Goal: Information Seeking & Learning: Check status

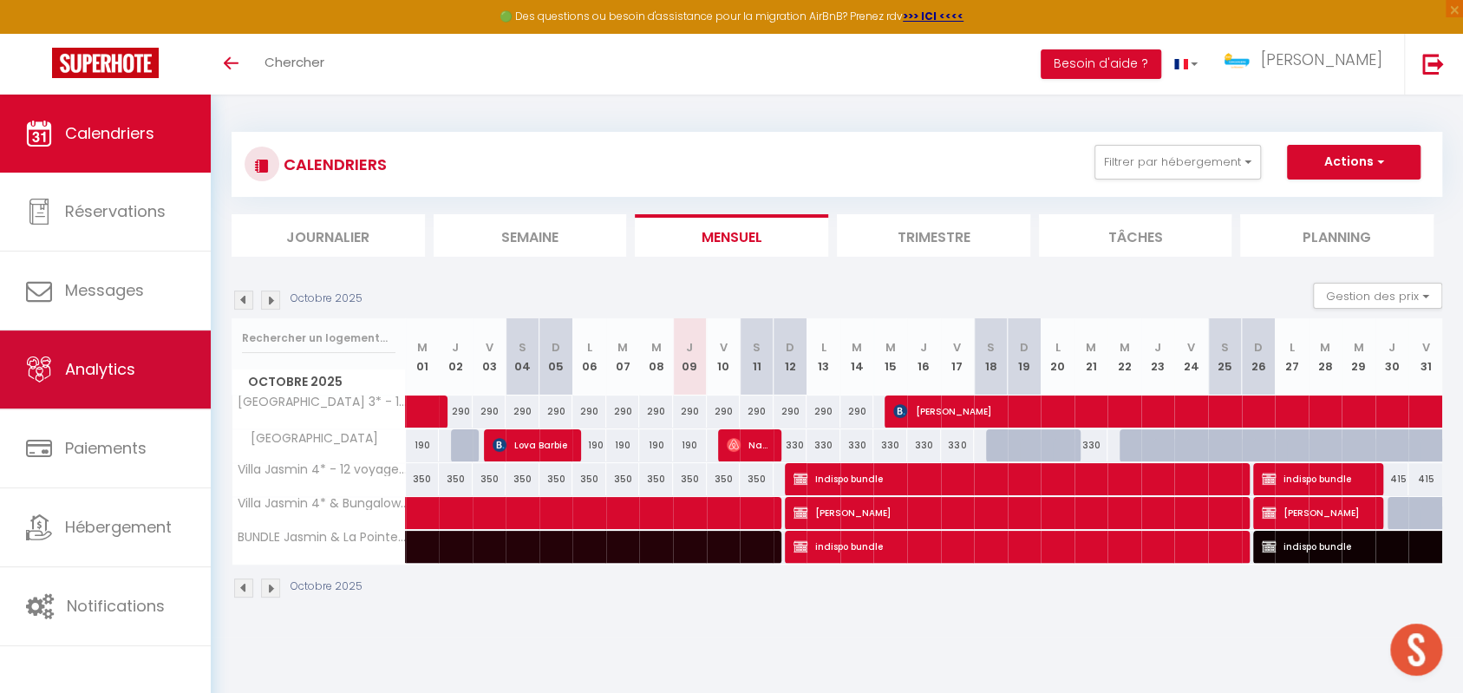
click at [115, 392] on link "Analytics" at bounding box center [105, 369] width 211 height 78
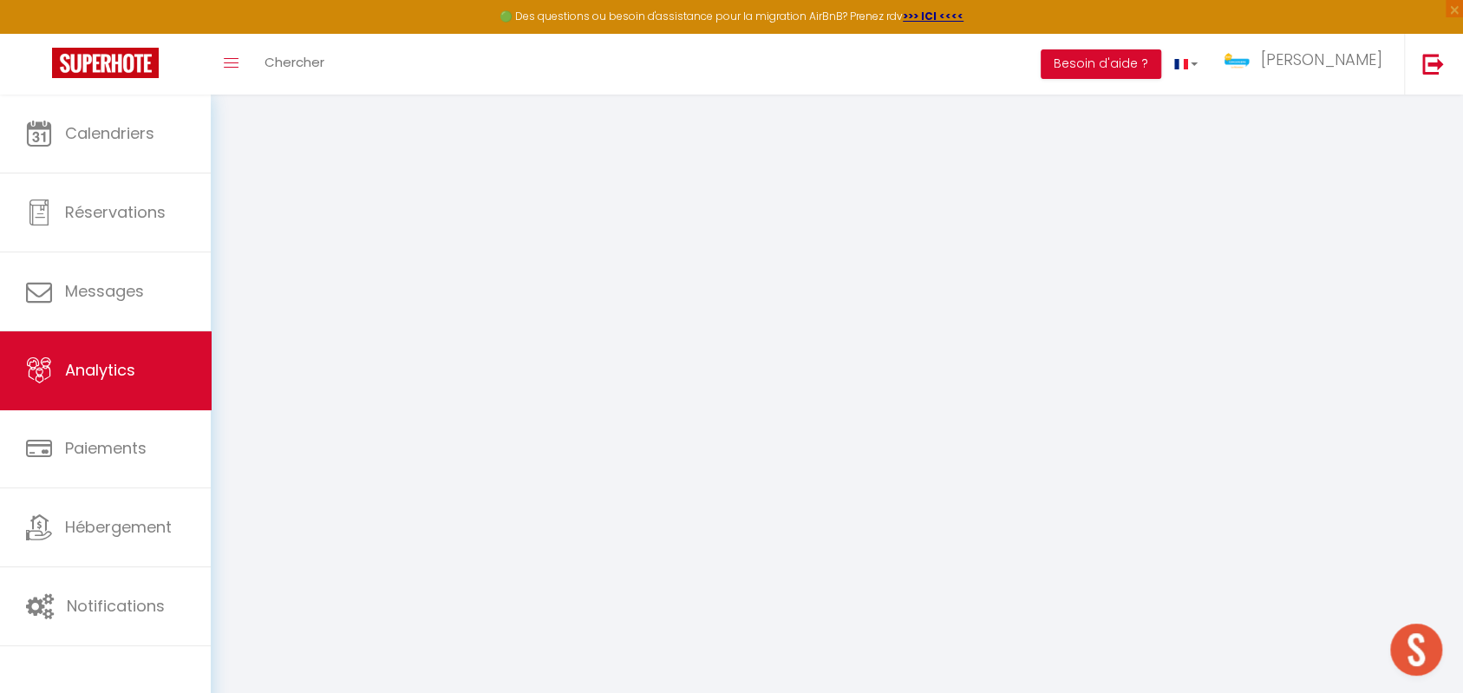
select select "2025"
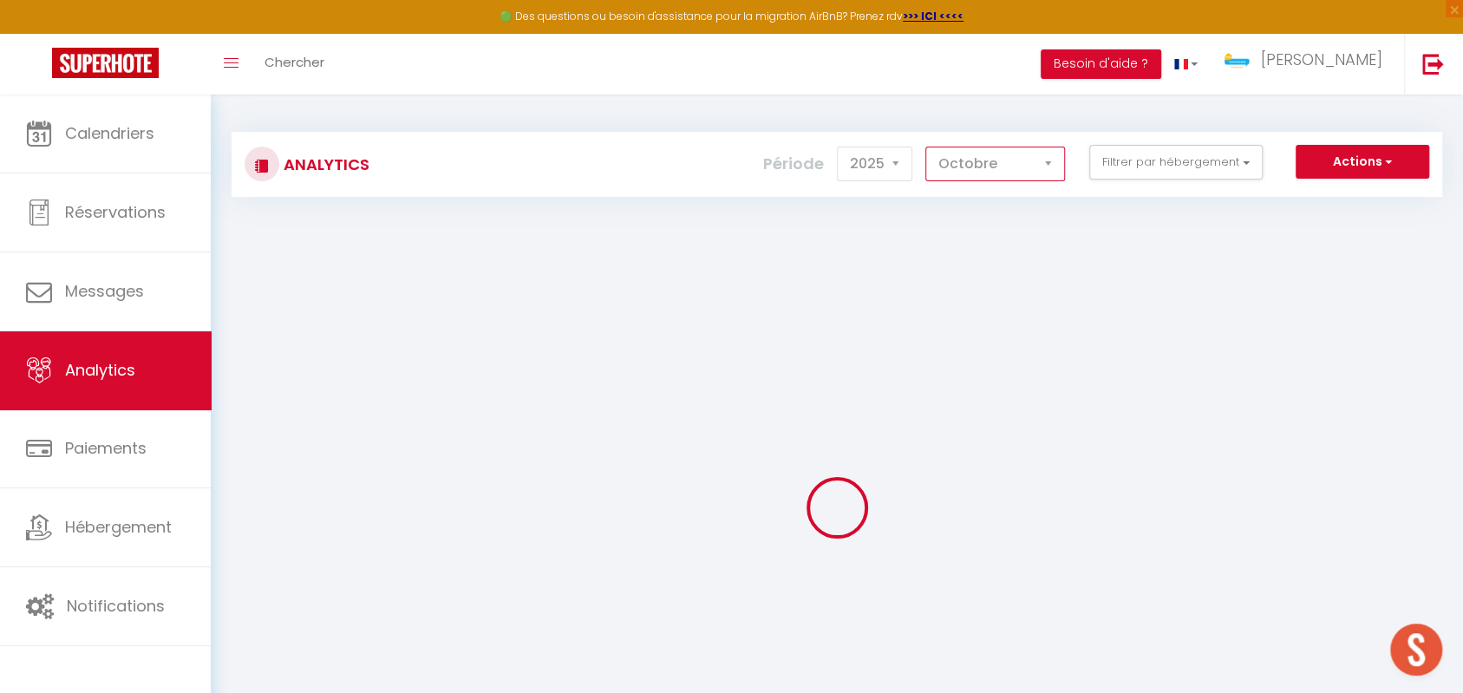
click at [1032, 160] on select "[PERSON_NAME] Mars [PERSON_NAME] Juin Juillet Août Septembre Octobre Novembre D…" at bounding box center [995, 164] width 140 height 35
select select "9"
click at [927, 147] on select "[PERSON_NAME] Mars [PERSON_NAME] Juin Juillet Août Septembre Octobre Novembre D…" at bounding box center [995, 164] width 140 height 35
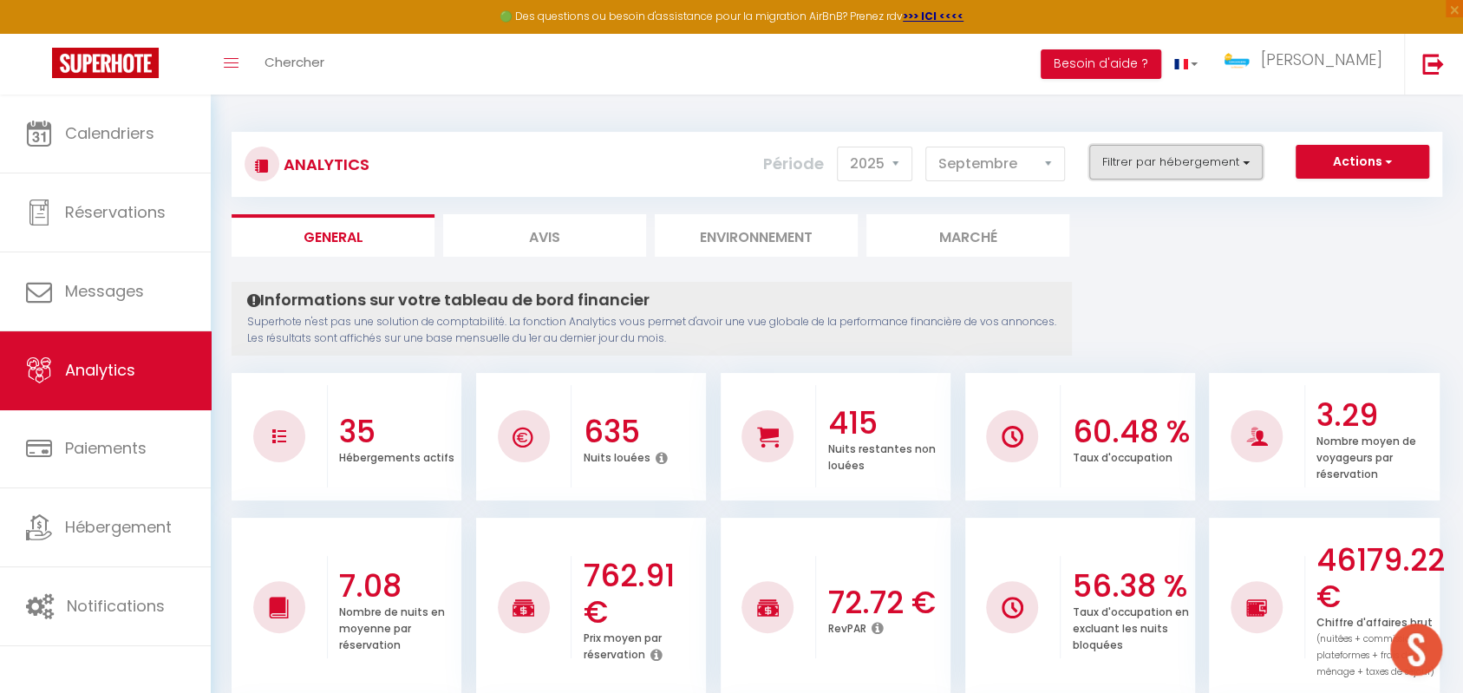
click at [1134, 170] on button "Filtrer par hébergement" at bounding box center [1175, 162] width 173 height 35
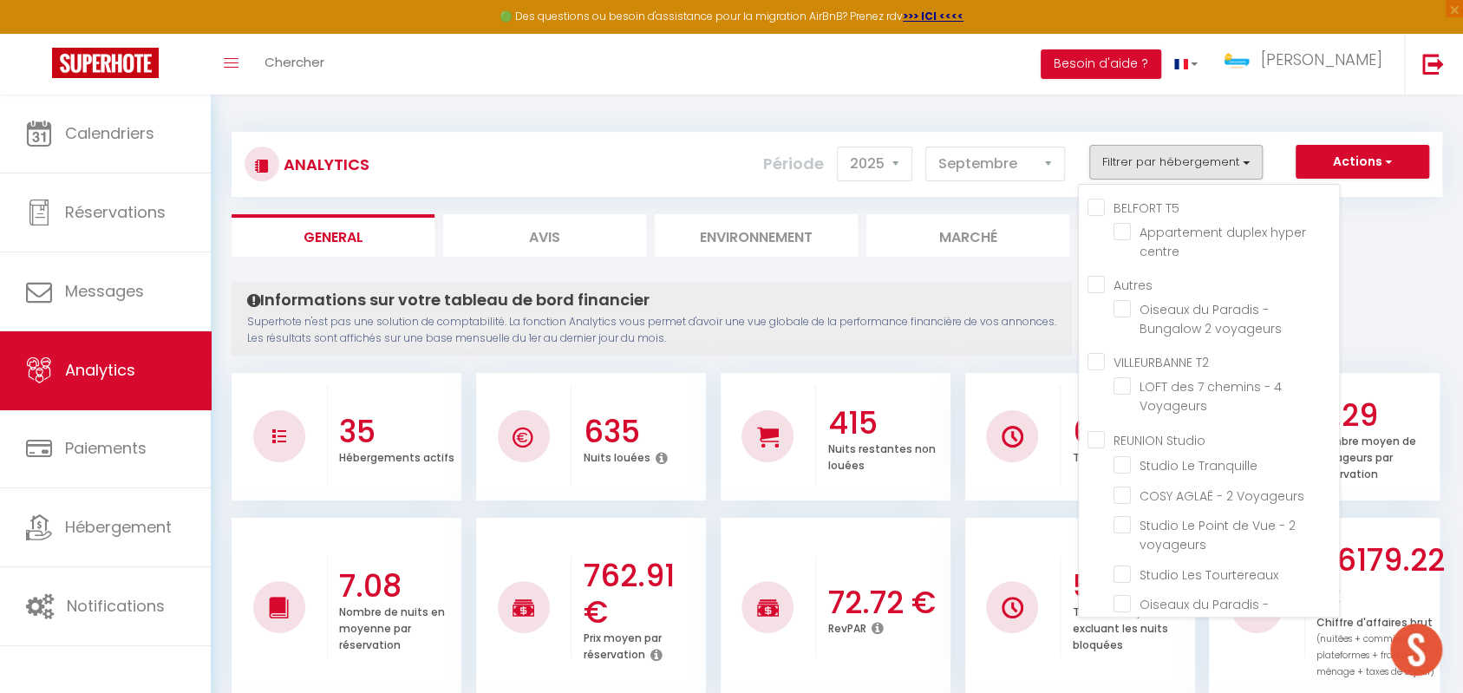
click at [1093, 210] on T5 "BELFORT T5" at bounding box center [1214, 206] width 252 height 17
checkbox T5 "true"
checkbox centre "true"
checkbox voyageurs "false"
checkbox Voyageurs "false"
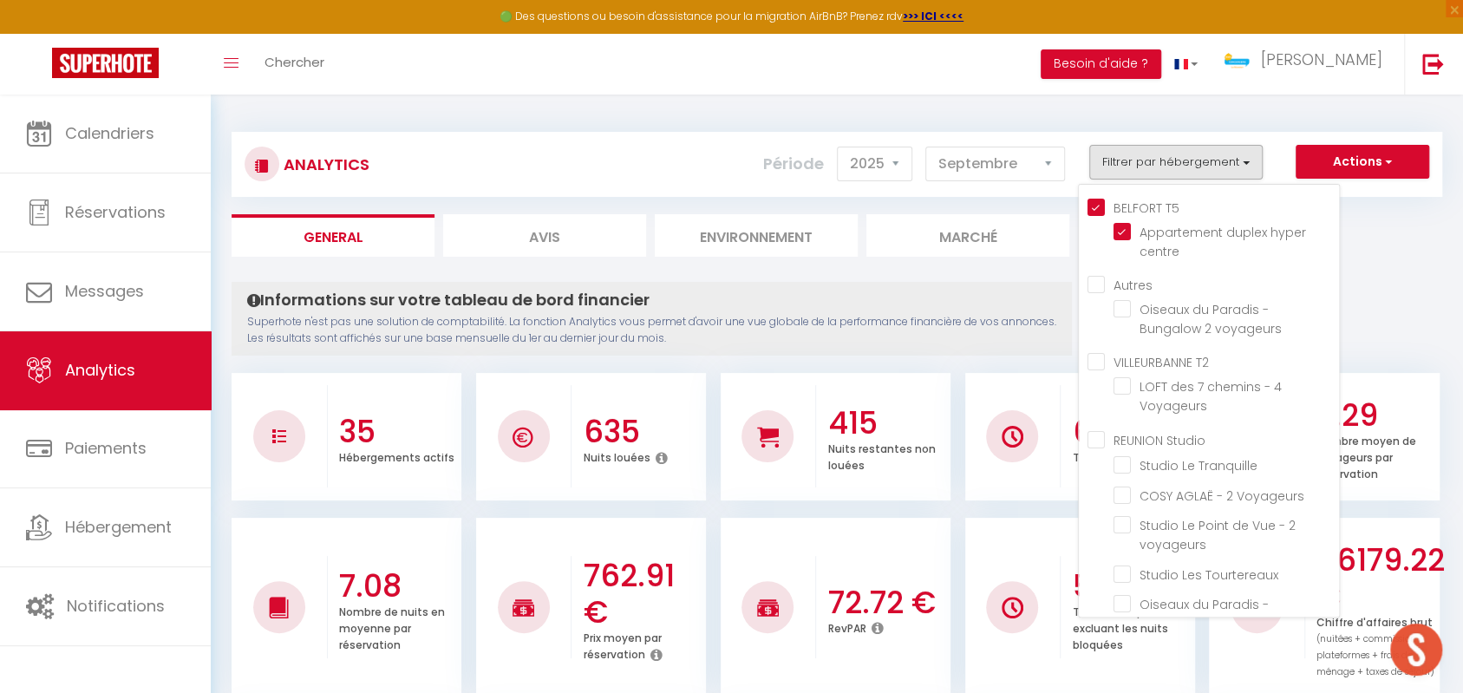
checkbox Tranquille "false"
checkbox Voyageurs "false"
checkbox voyageurs "false"
checkbox Tourtereaux "false"
checkbox voyageurs "false"
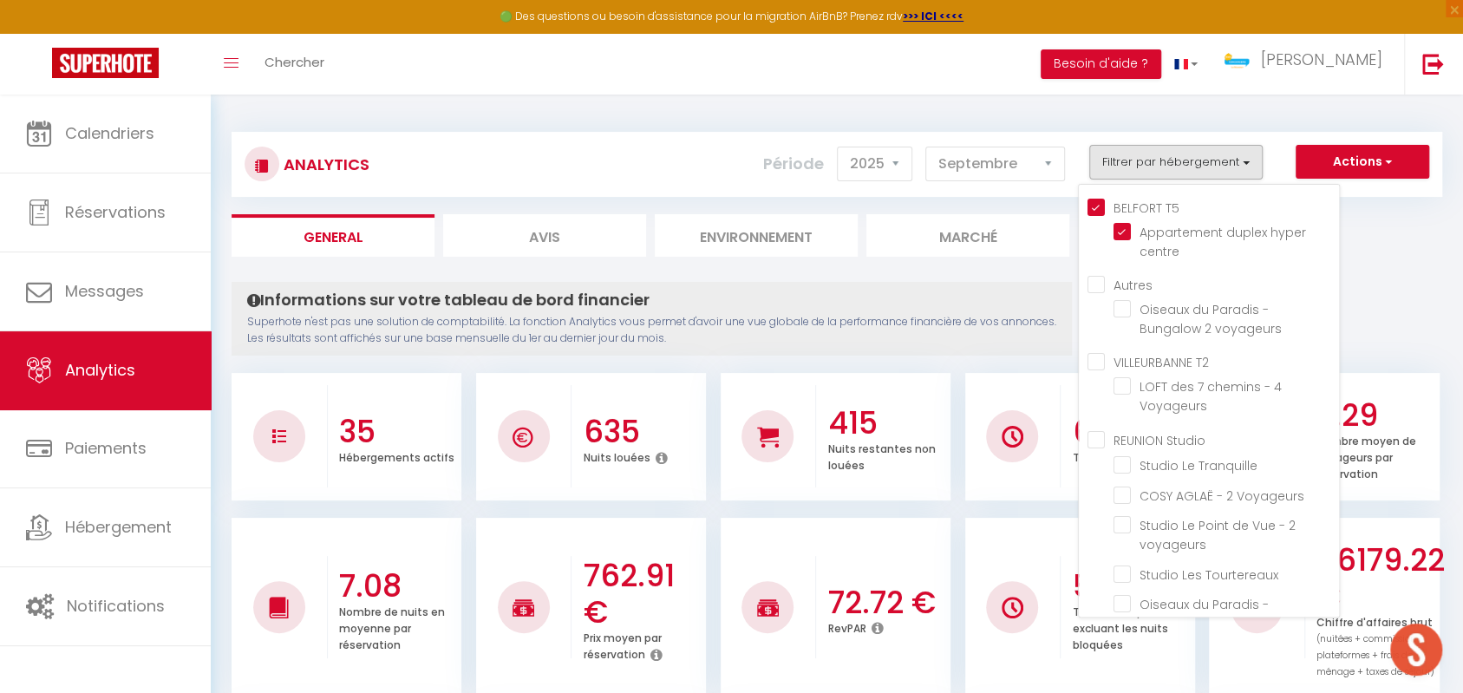
checkbox Douillet "false"
checkbox Venelle "false"
checkbox voyageurs "false"
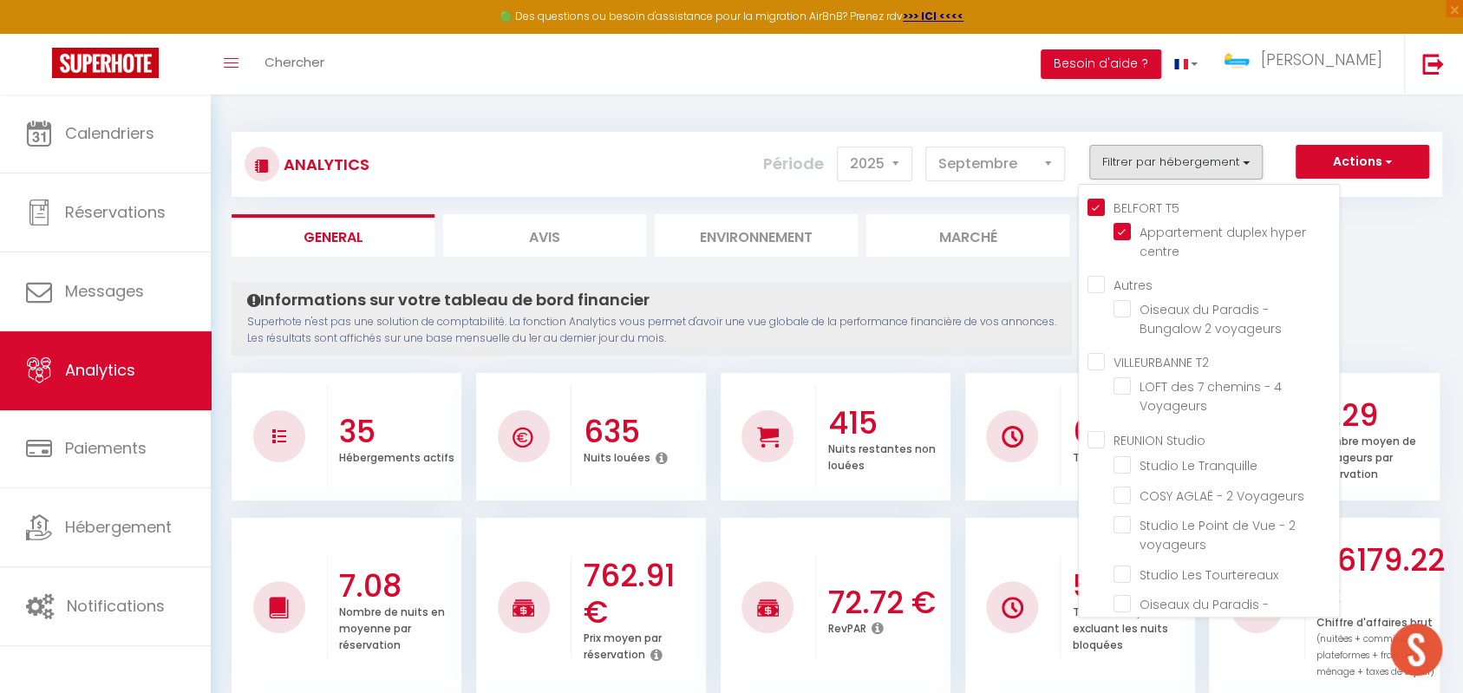
checkbox voyageurs "false"
checkbox Saint-Leu "false"
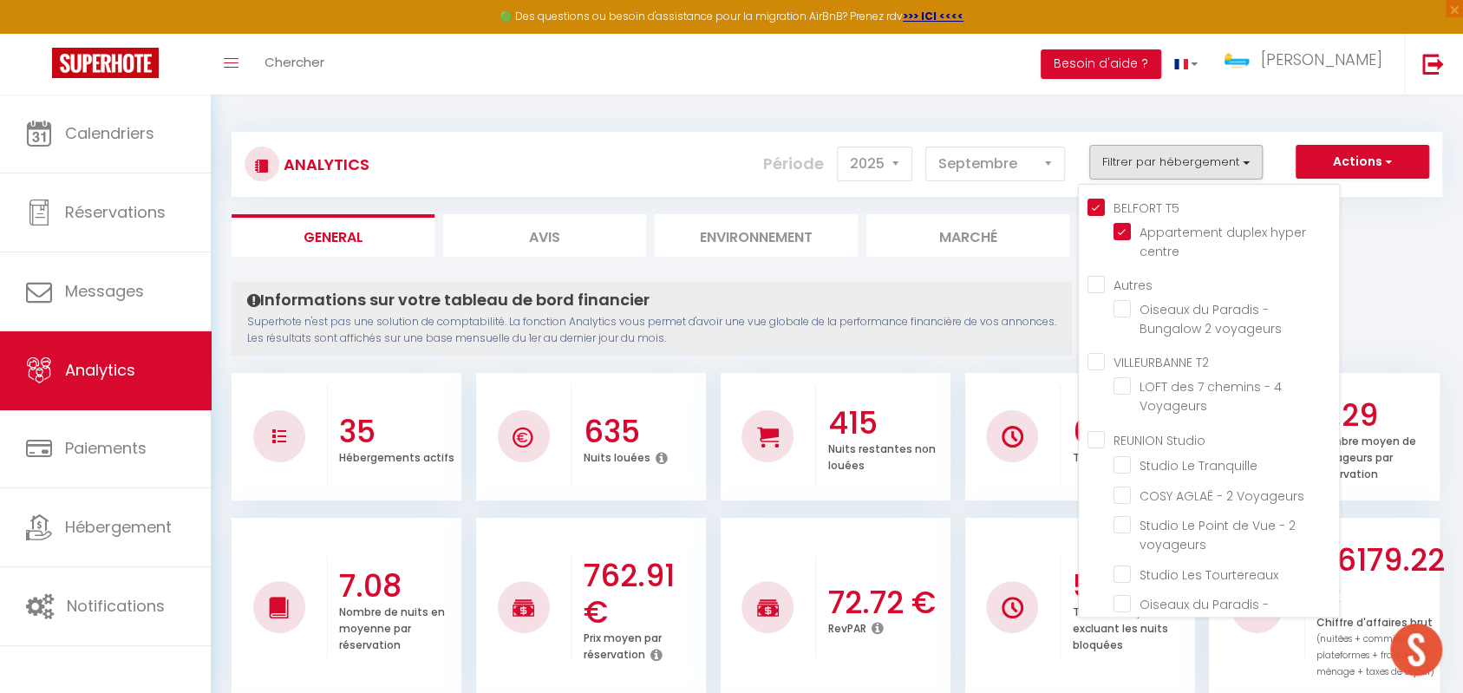
checkbox voyageurs "false"
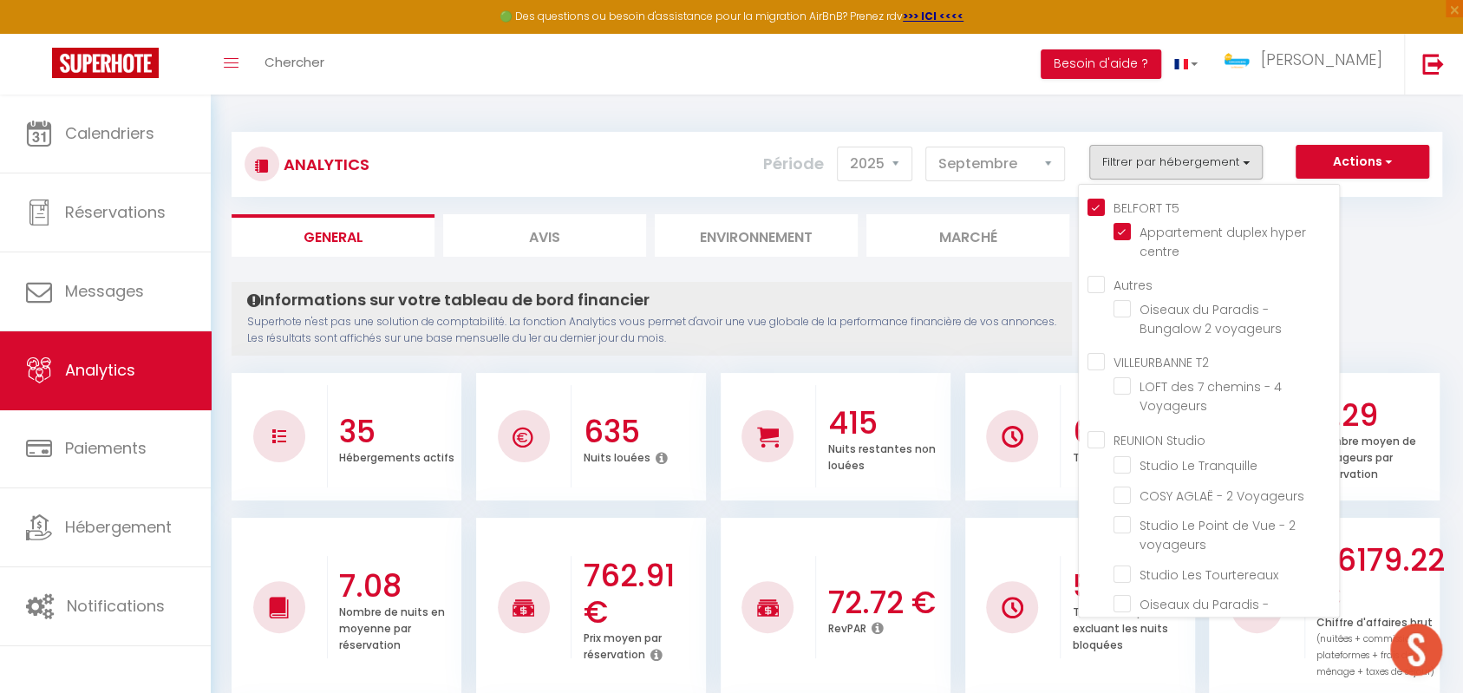
checkbox voyageurs "false"
checkbox Constellation "false"
checkbox étoiles "false"
checkbox voyageurs "false"
checkbox CASTORS "false"
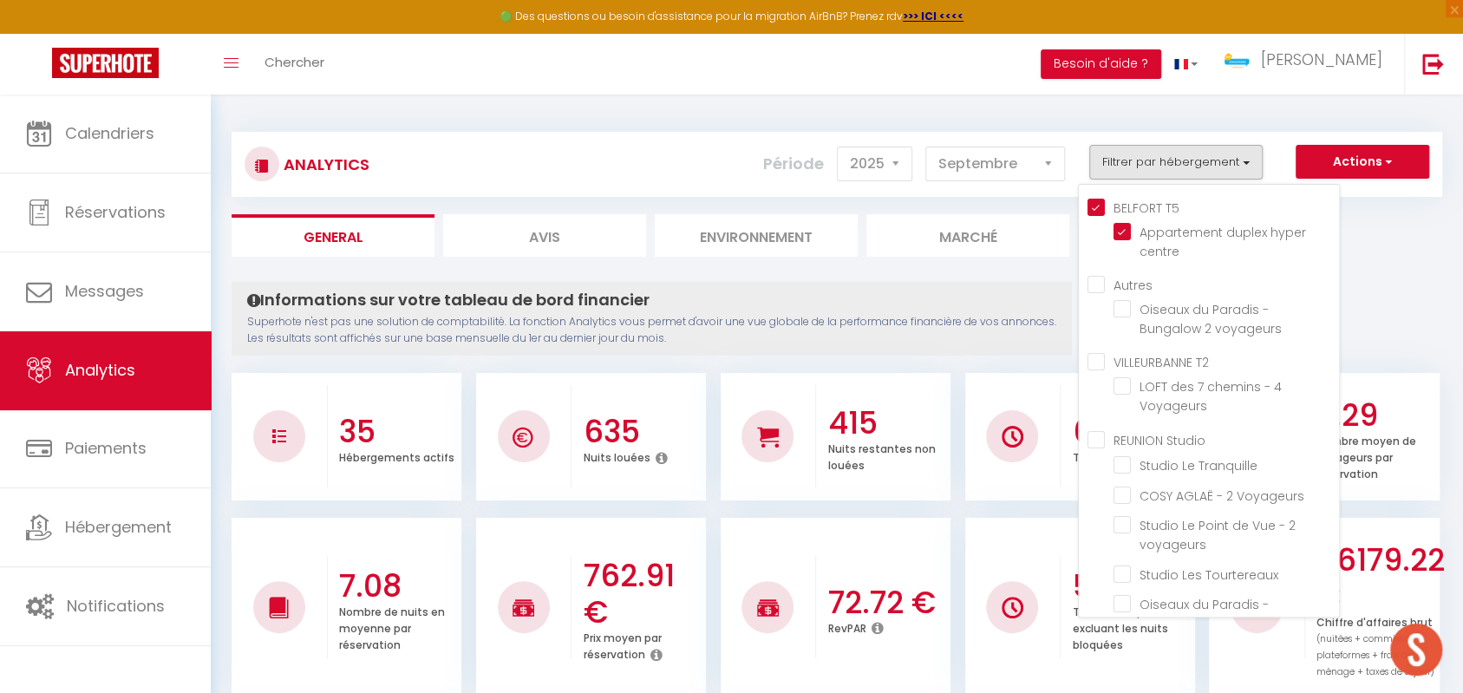
checkbox Sables "false"
checkbox voyageurs "false"
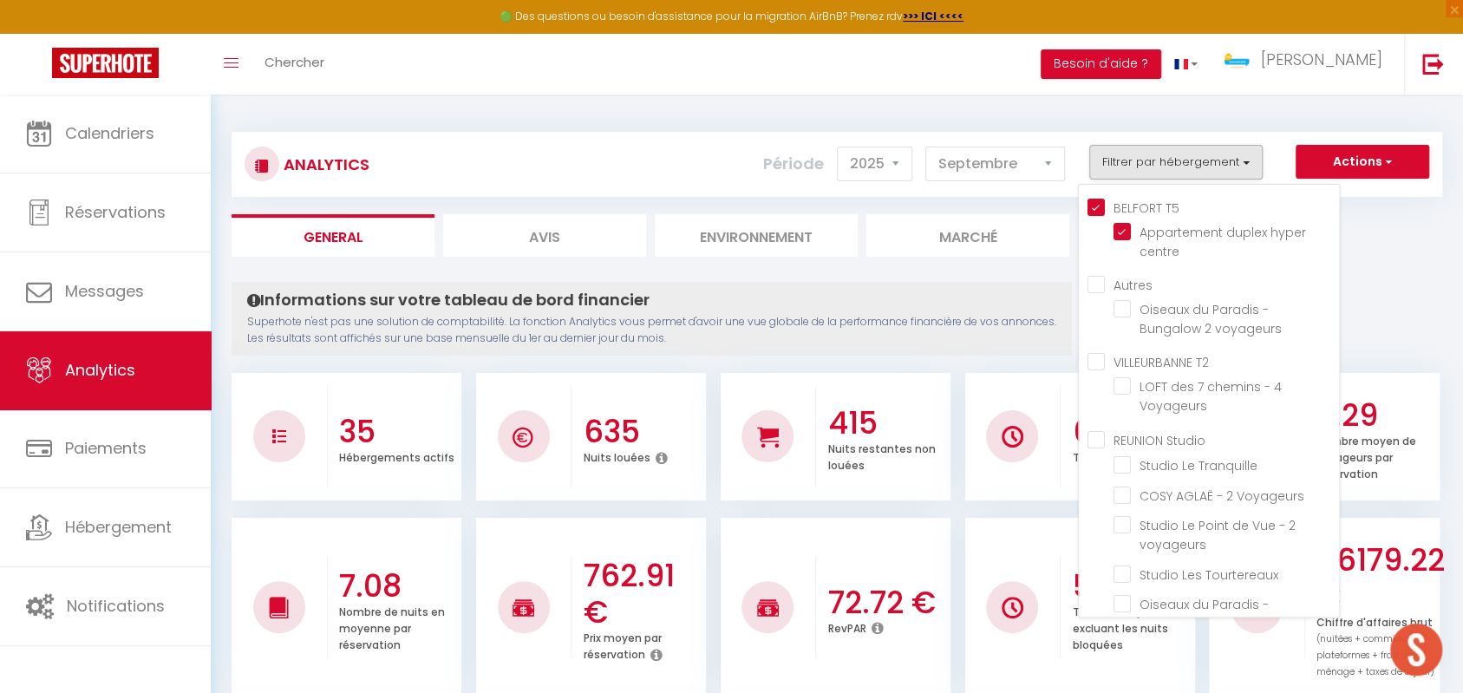
checkbox Voyageurs "false"
checkbox voyageurs "false"
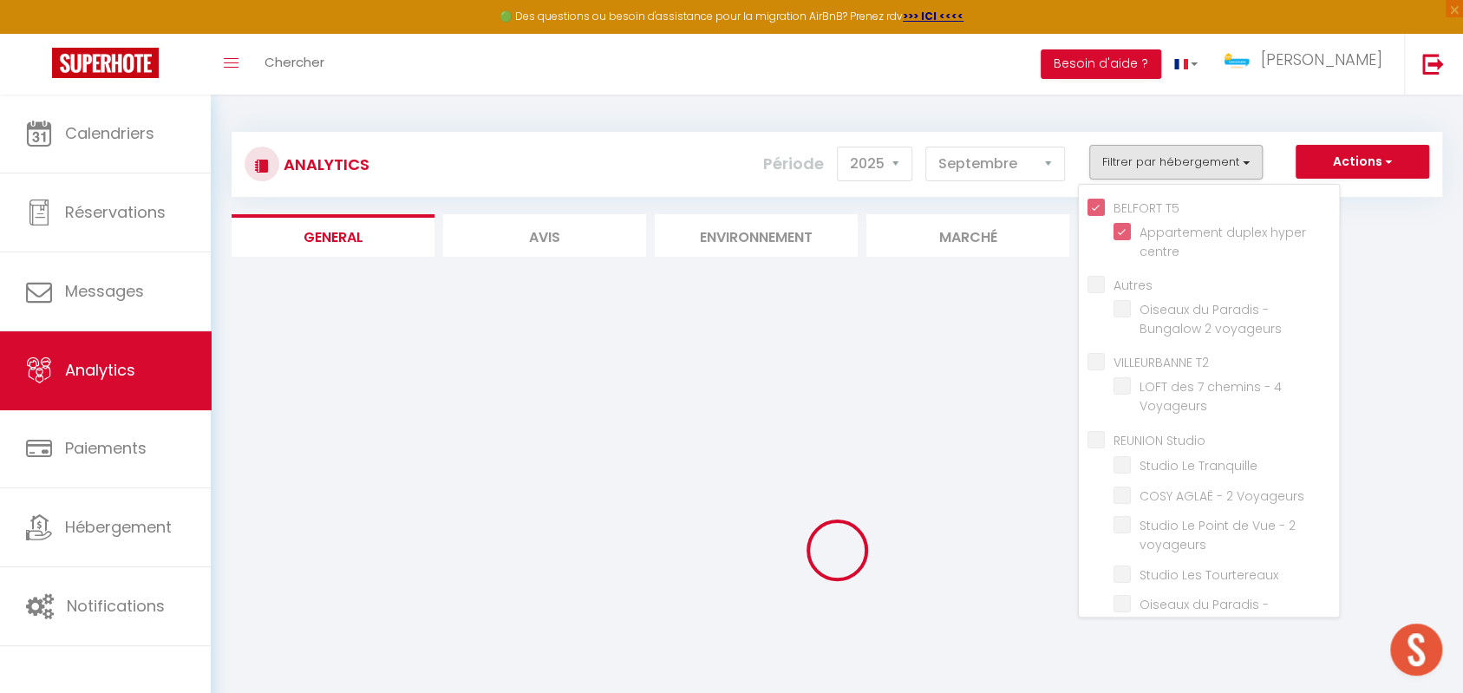
checkbox voyageurs "false"
checkbox Voyageurs "false"
checkbox Tranquille "false"
checkbox Voyageurs "false"
checkbox voyageurs "false"
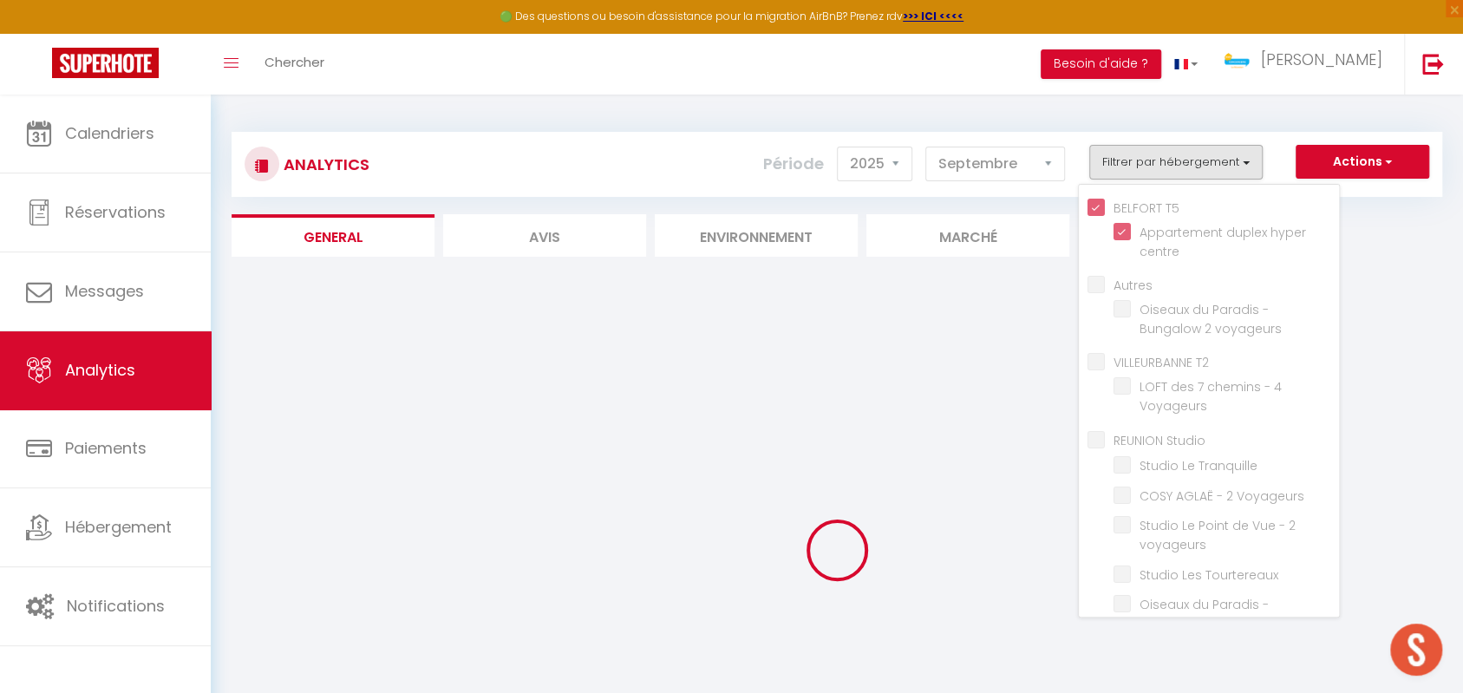
checkbox Tourtereaux "false"
checkbox voyageurs "false"
checkbox Douillet "false"
checkbox Venelle "false"
checkbox voyageurs "false"
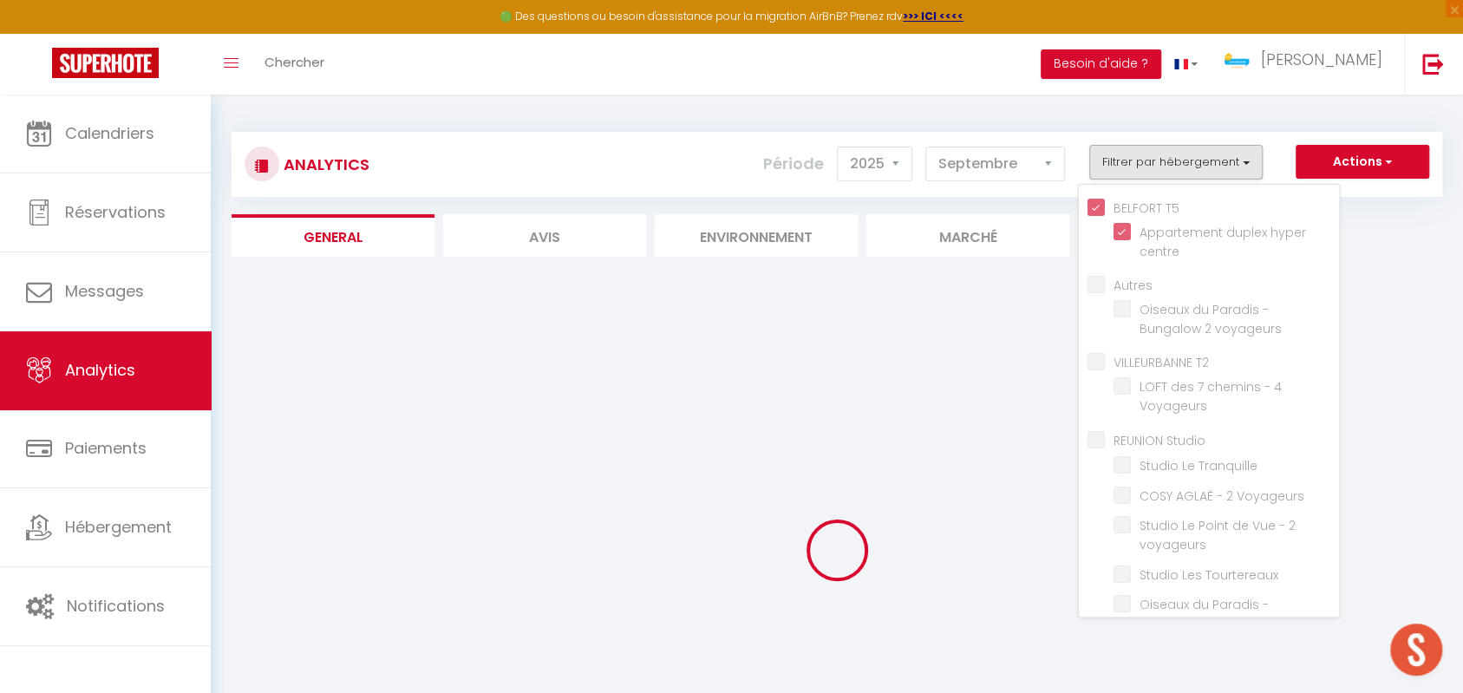
checkbox voyageurs "false"
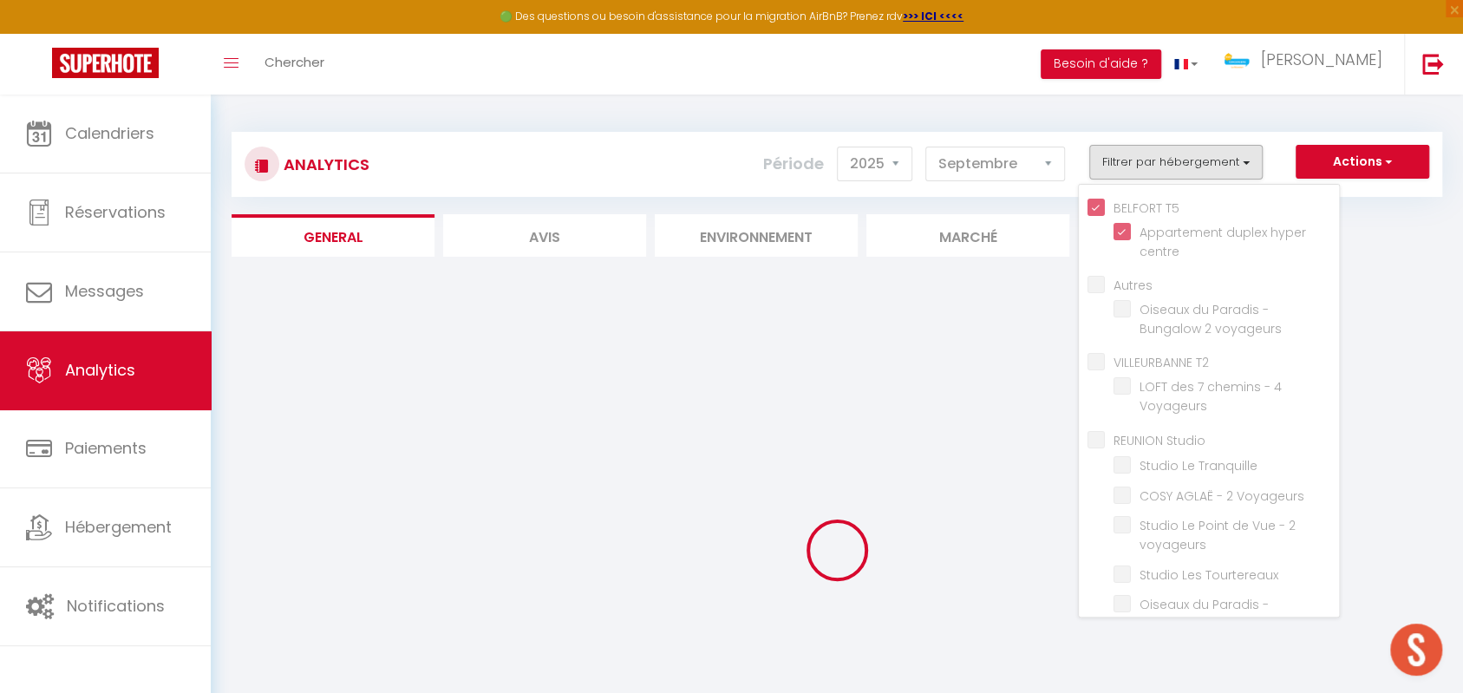
checkbox voyageurs "false"
checkbox Saint-Leu "false"
checkbox voyageurs "false"
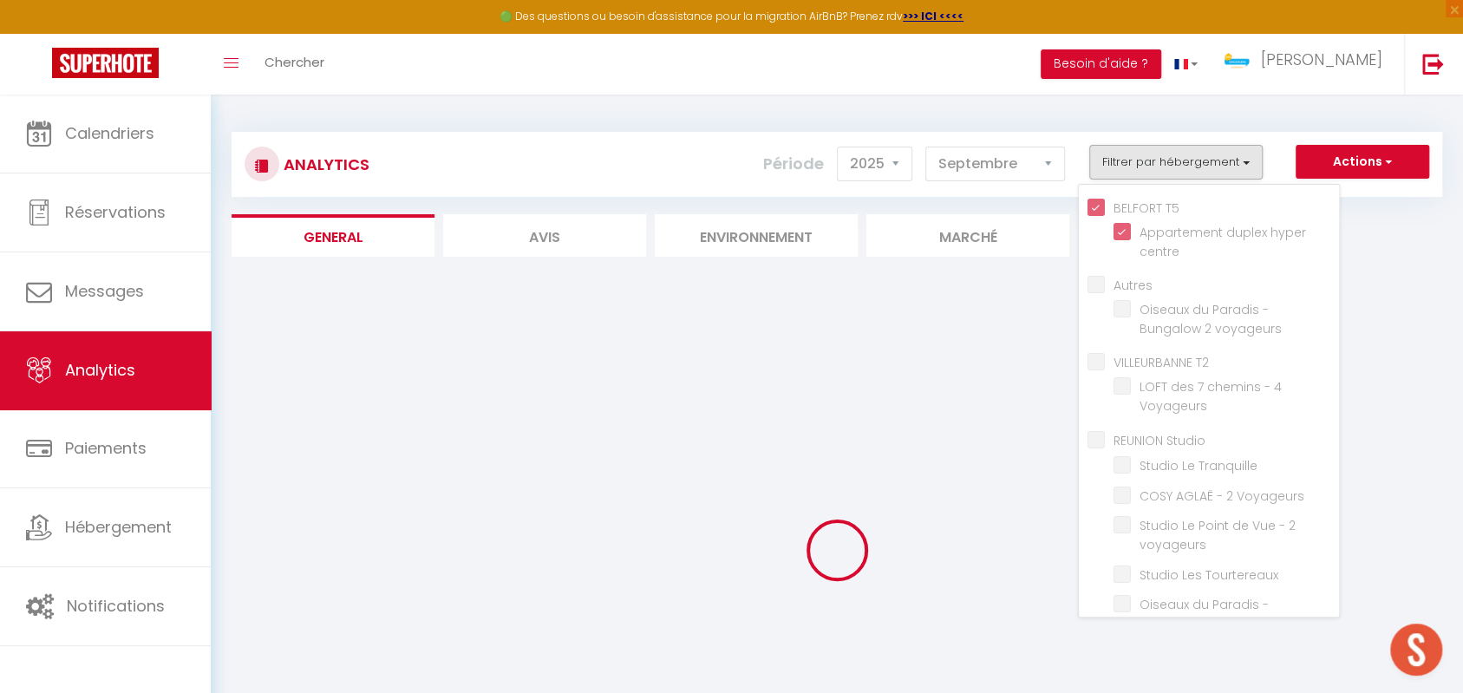
checkbox voyageurs "false"
checkbox Constellation "false"
checkbox étoiles "false"
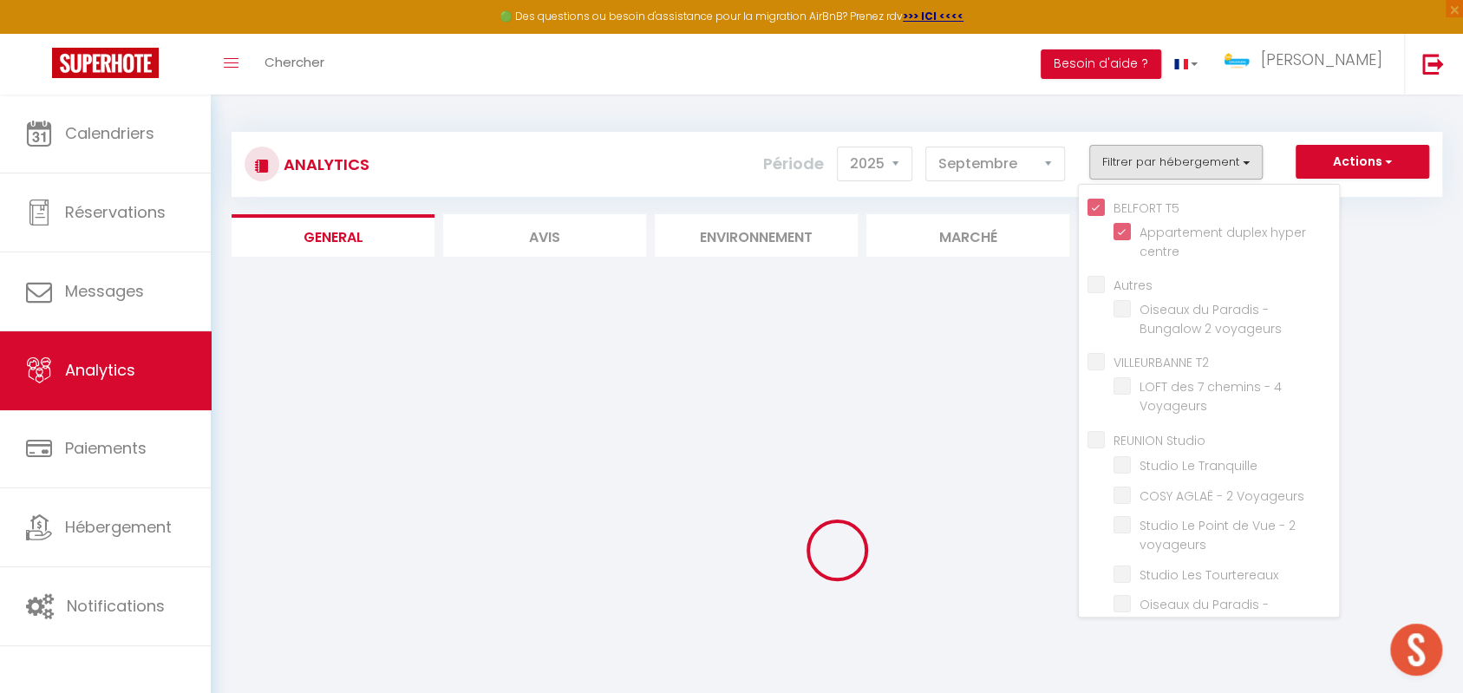
checkbox voyageurs "false"
checkbox CASTORS "false"
checkbox Sables "false"
checkbox voyageurs "false"
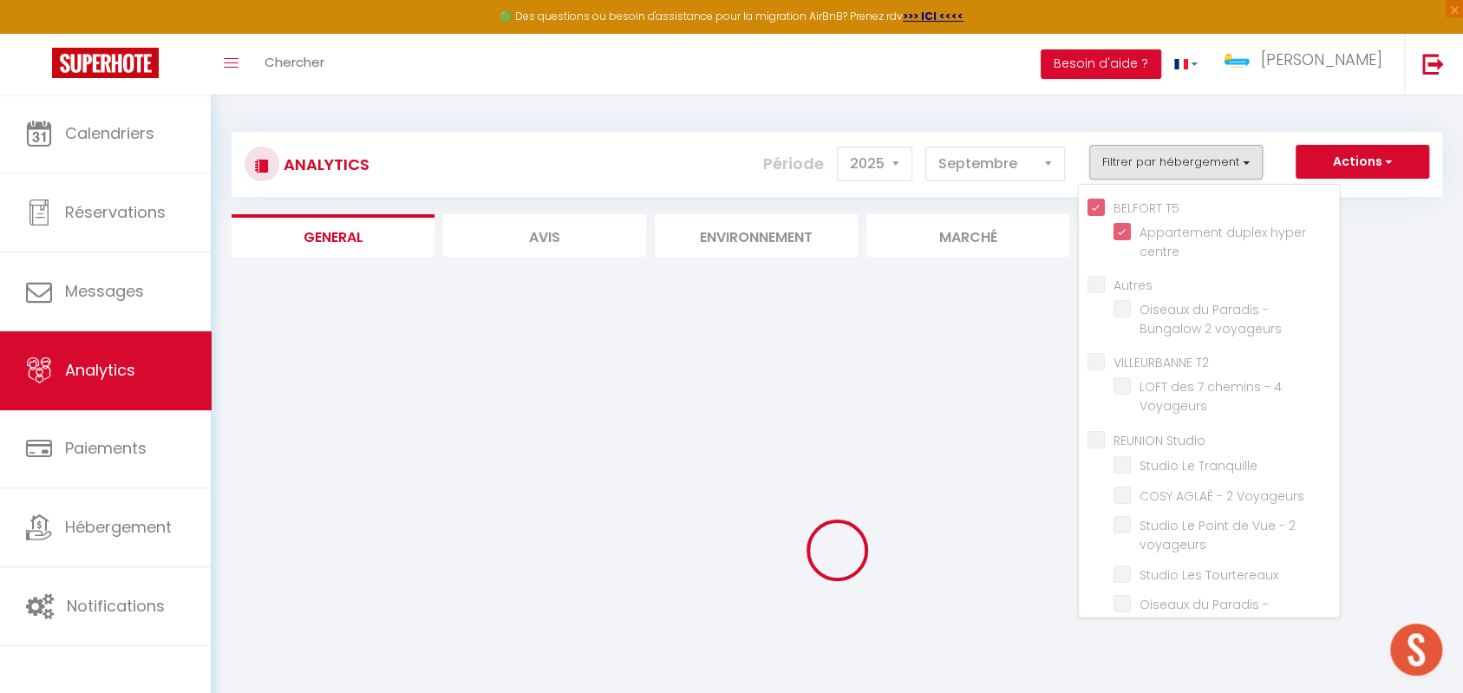
checkbox voyageurs "false"
checkbox Voyageurs "false"
checkbox voyageurs "false"
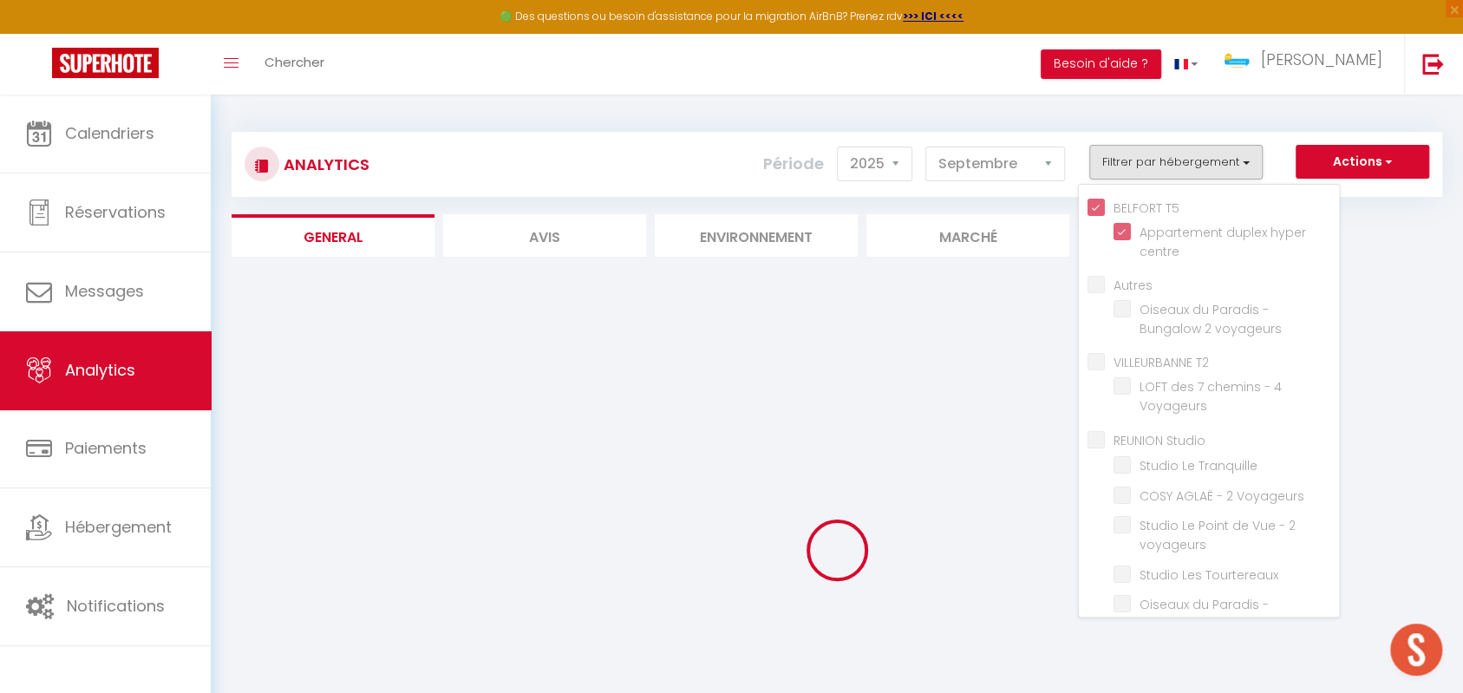
checkbox voyageurs "false"
checkbox Voyageurs "false"
checkbox Tranquille "false"
checkbox Voyageurs "false"
checkbox voyageurs "false"
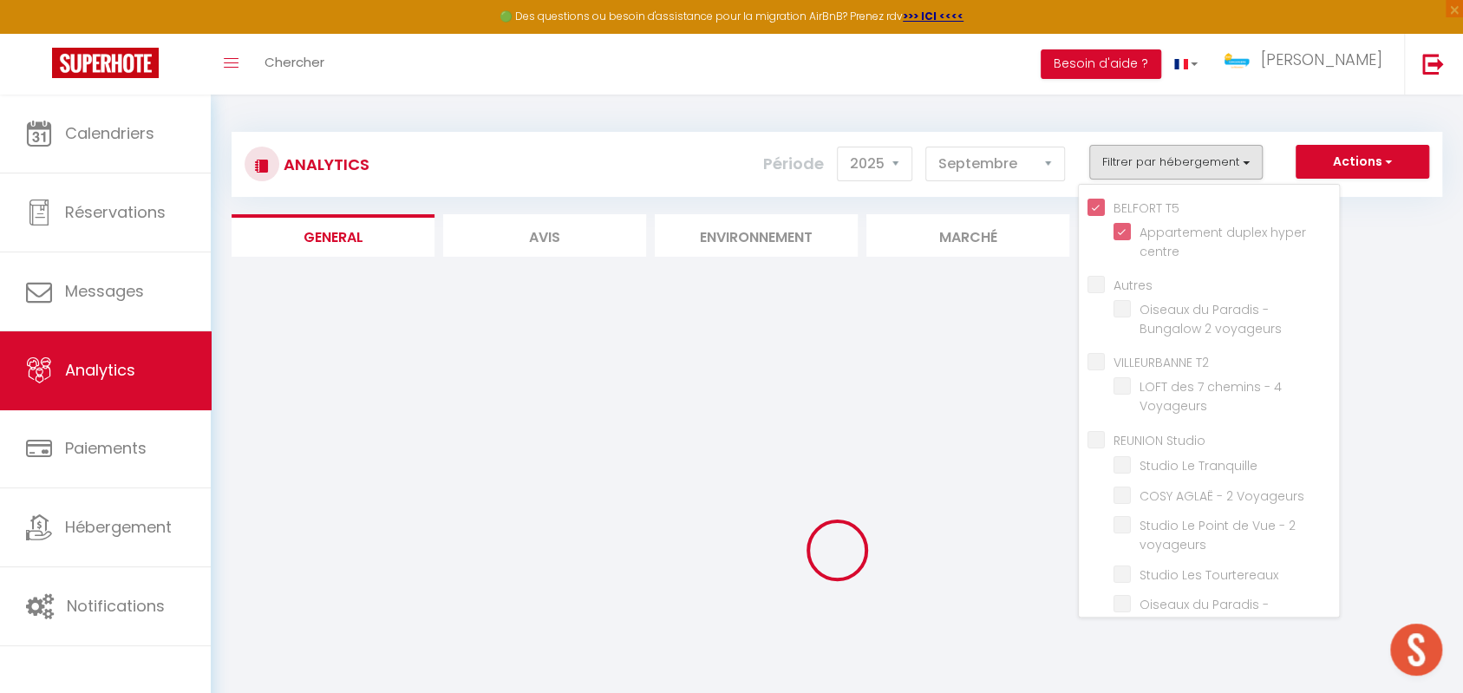
checkbox Tourtereaux "false"
checkbox voyageurs "false"
checkbox Douillet "false"
checkbox Venelle "false"
checkbox voyageurs "false"
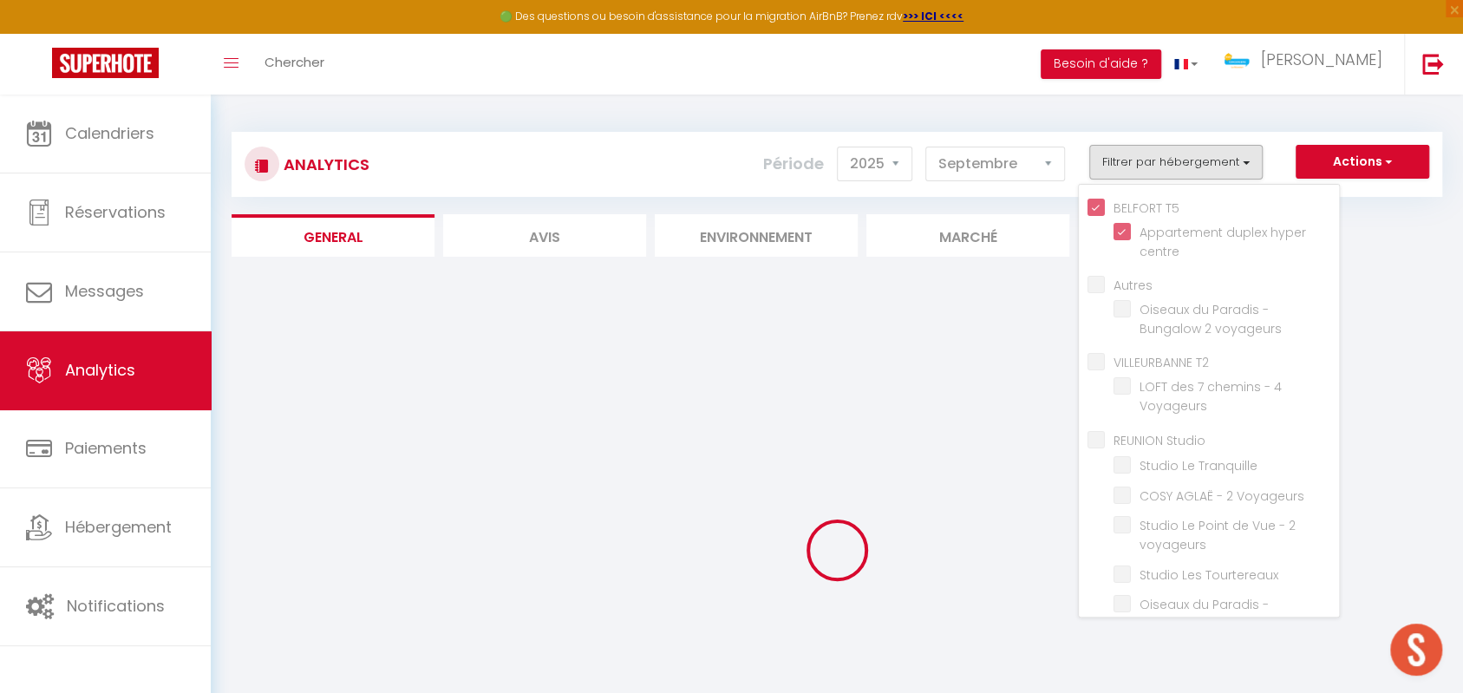
checkbox voyageurs "false"
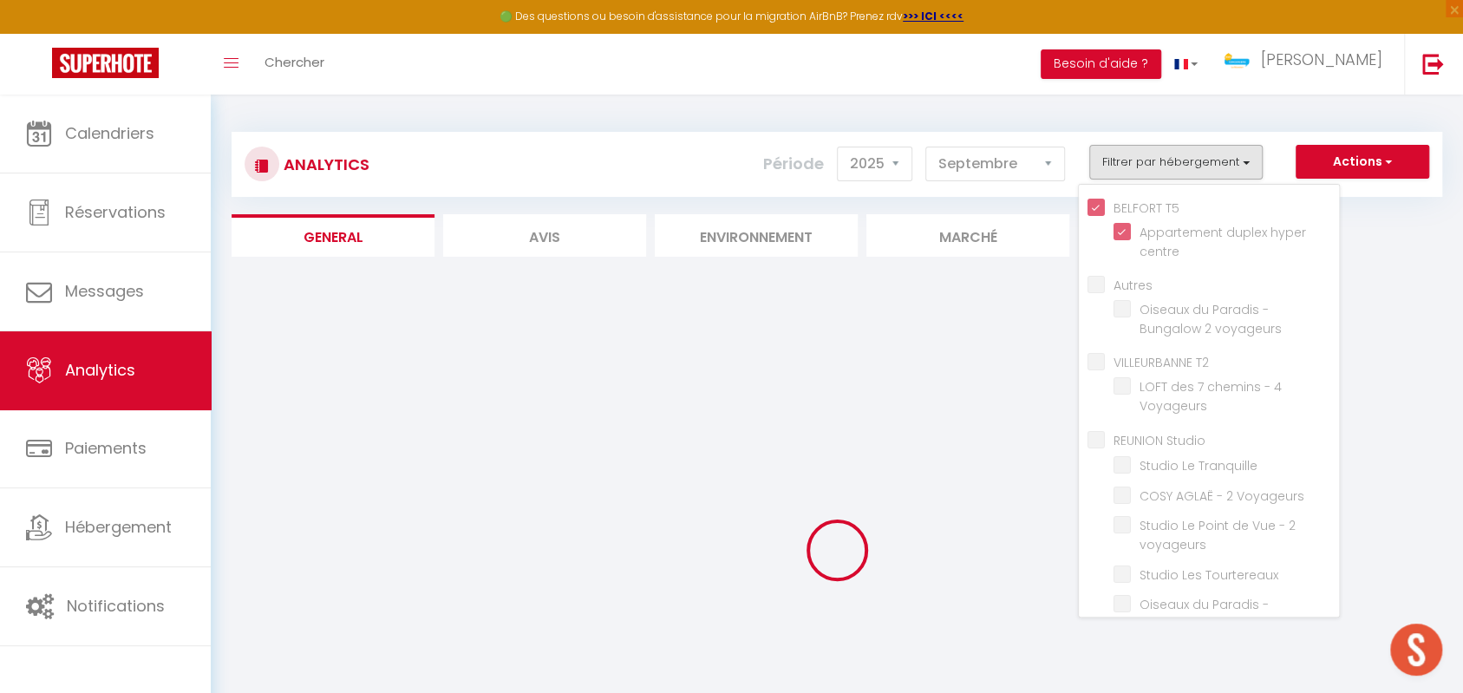
checkbox voyageurs "false"
checkbox Saint-Leu "false"
checkbox voyageurs "false"
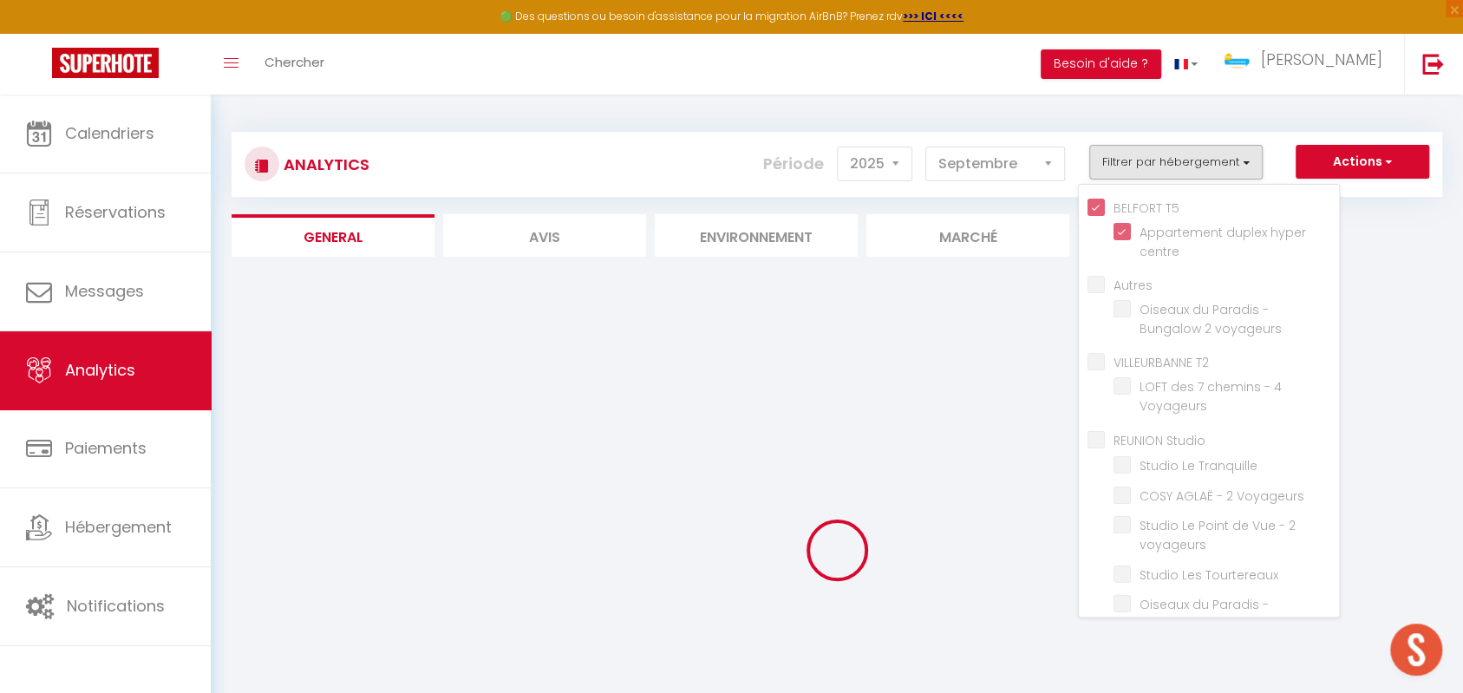
checkbox voyageurs "false"
checkbox Constellation "false"
checkbox étoiles "false"
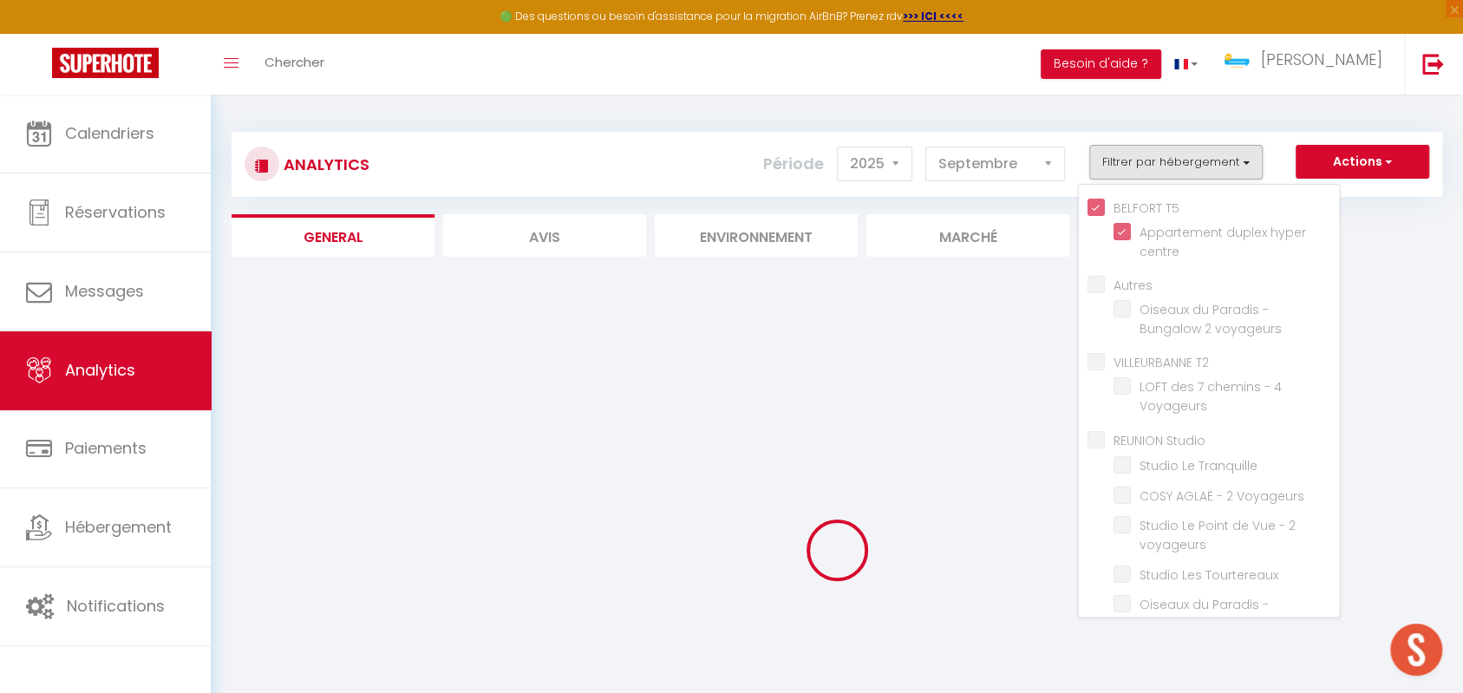
checkbox voyageurs "false"
checkbox CASTORS "false"
checkbox Sables "false"
checkbox voyageurs "false"
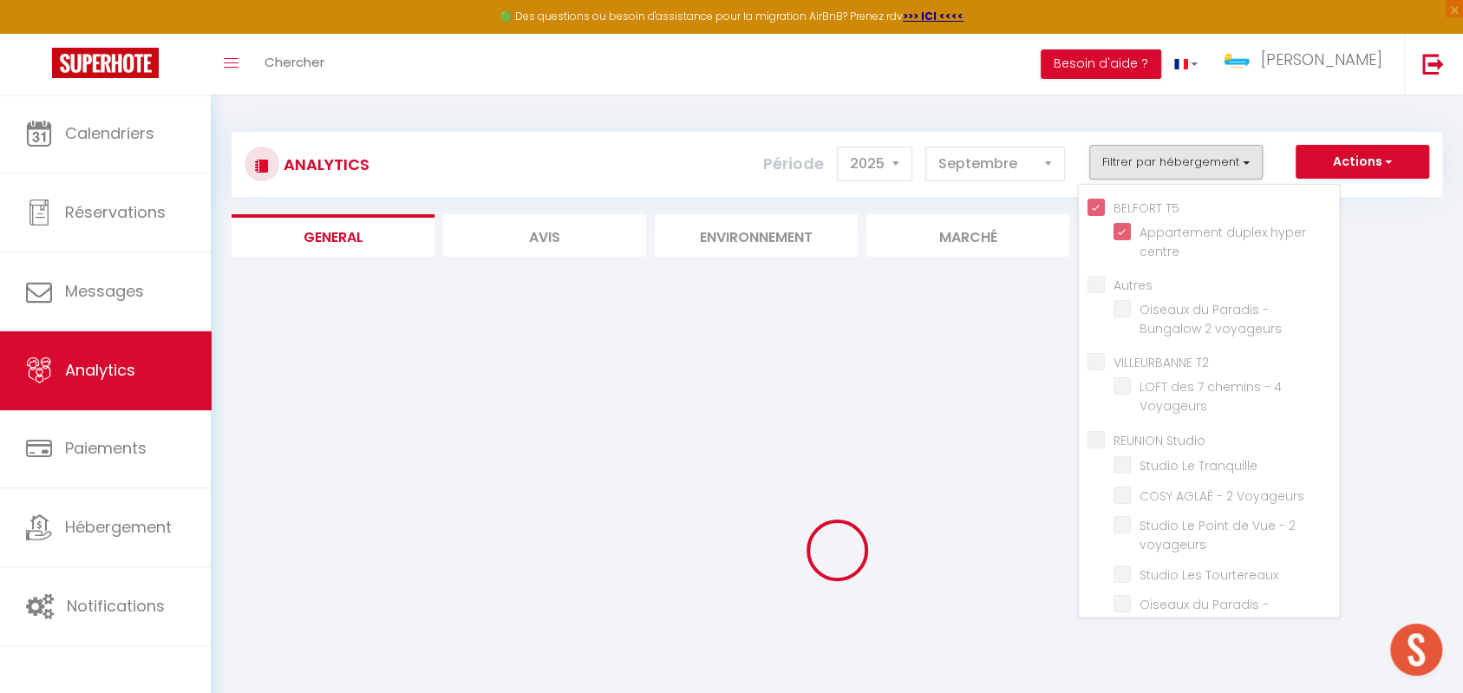
checkbox voyageurs "false"
checkbox Voyageurs "false"
checkbox voyageurs "false"
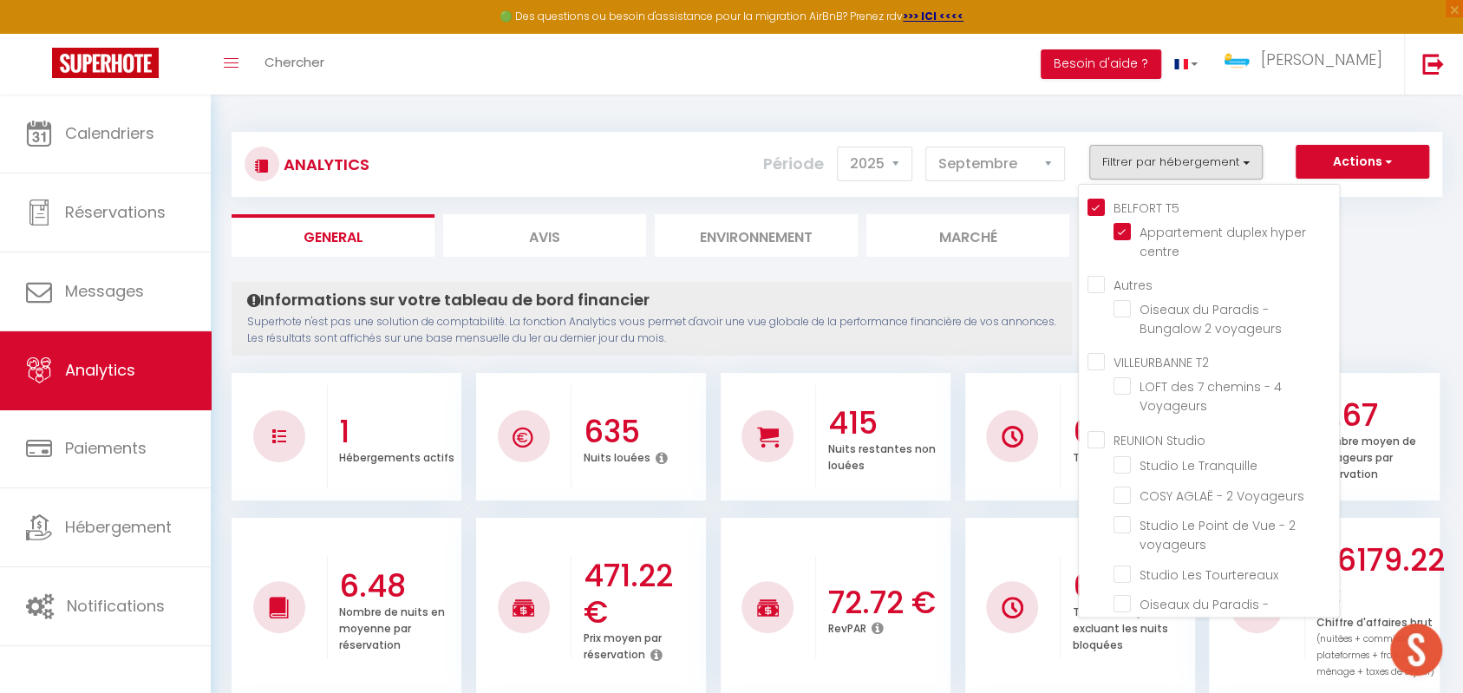
click at [1098, 286] on input "Autres" at bounding box center [1214, 283] width 252 height 17
checkbox input "true"
checkbox voyageurs "true"
checkbox Voyageurs "false"
checkbox Tranquille "false"
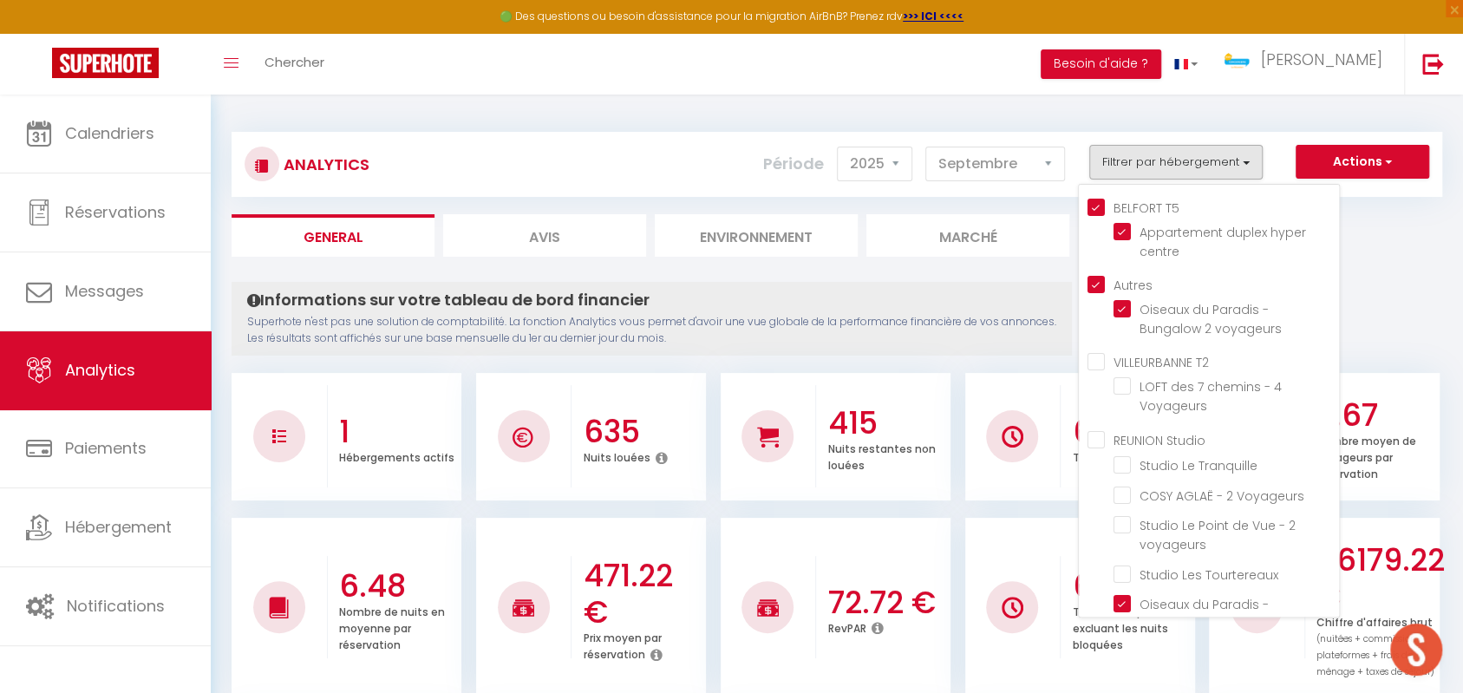
checkbox Voyageurs "false"
checkbox voyageurs "false"
checkbox Tourtereaux "false"
checkbox voyageurs "true"
checkbox Douillet "false"
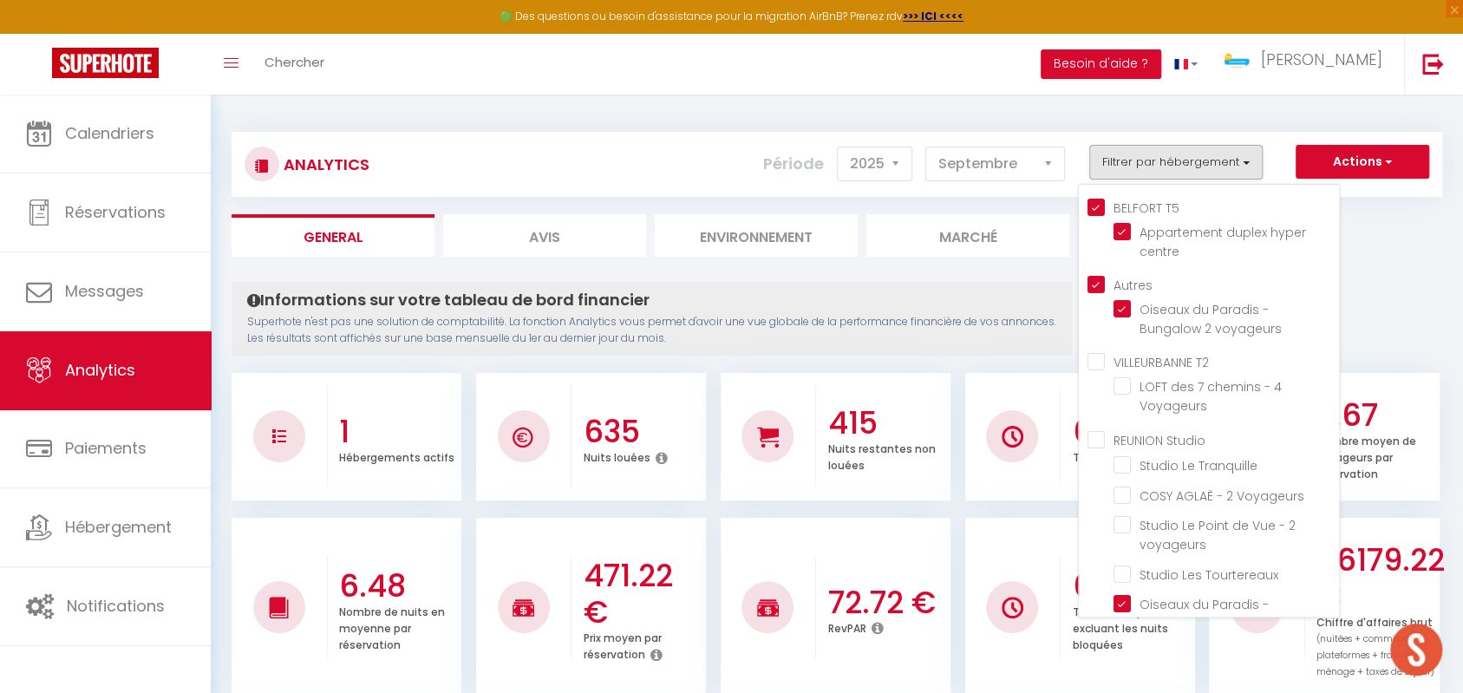
checkbox Venelle "false"
checkbox voyageurs "false"
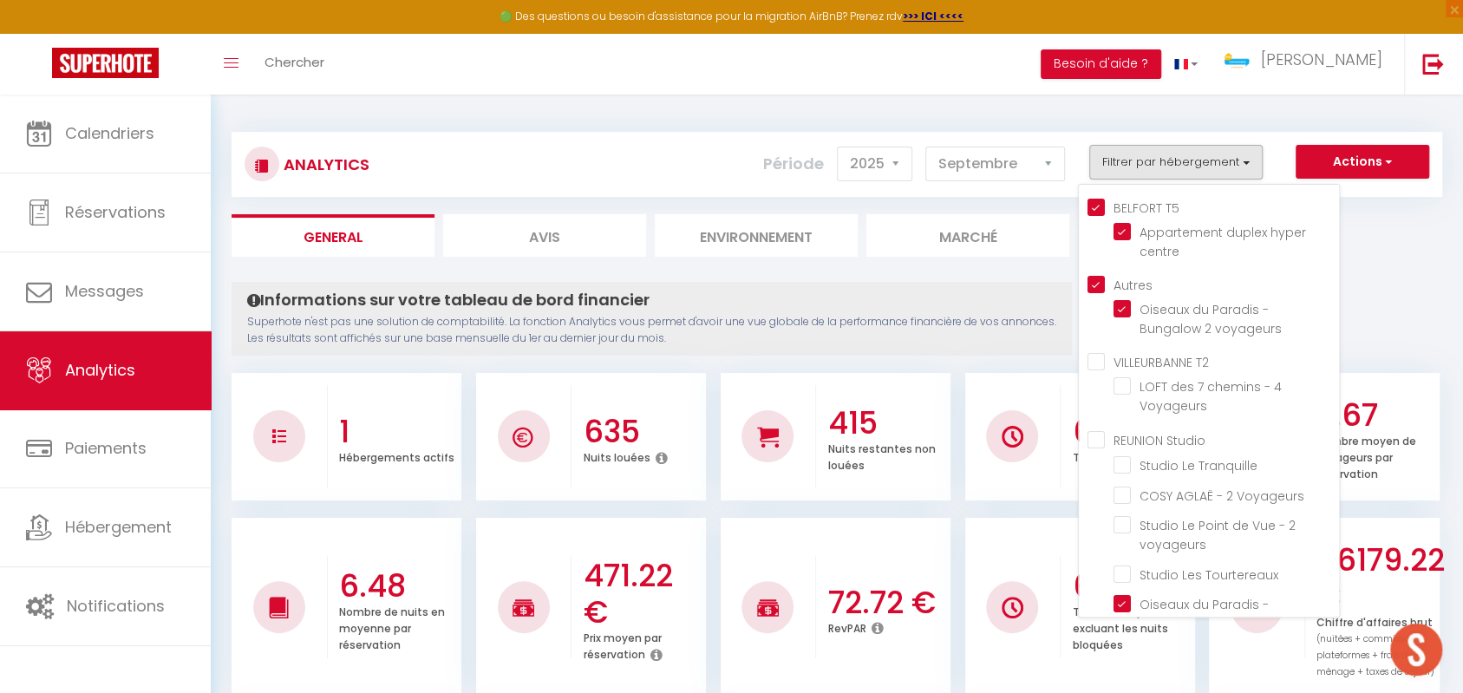
checkbox voyageurs "false"
checkbox Saint-Leu "false"
checkbox voyageurs "false"
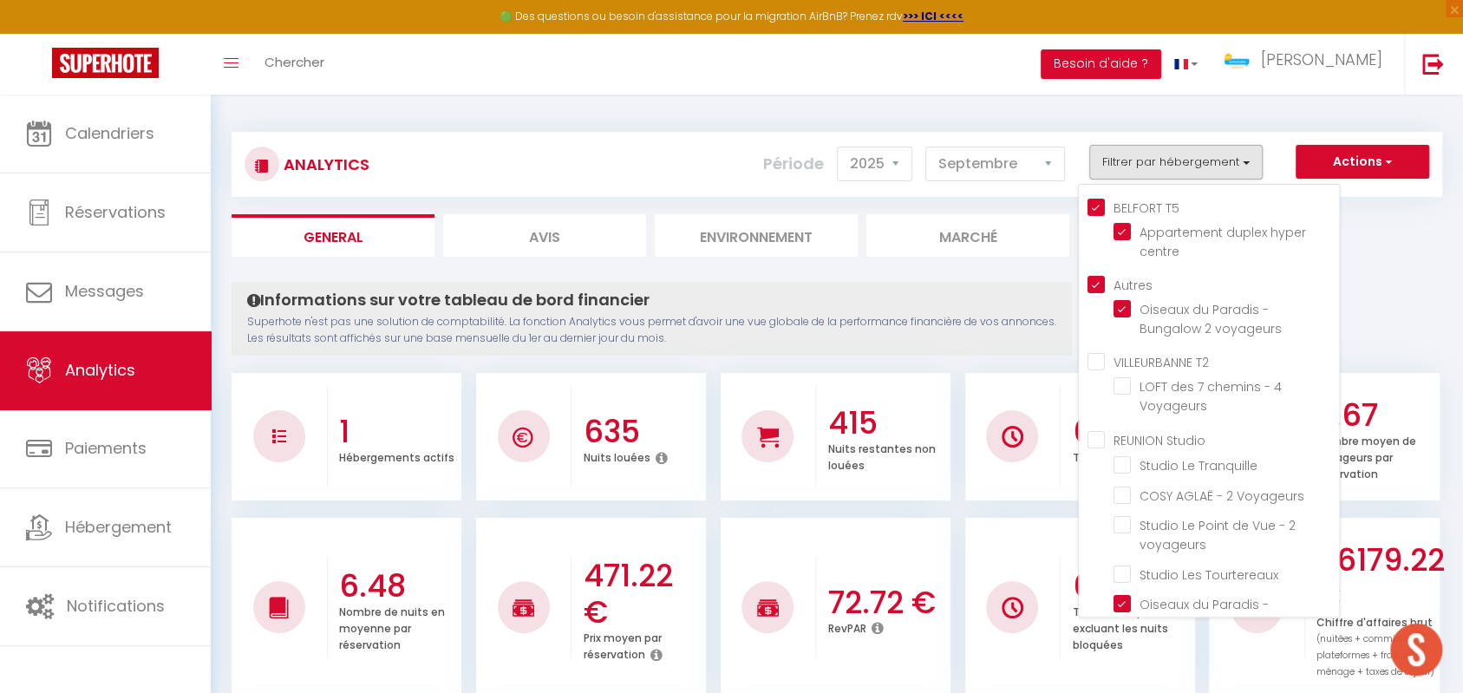
checkbox voyageurs "false"
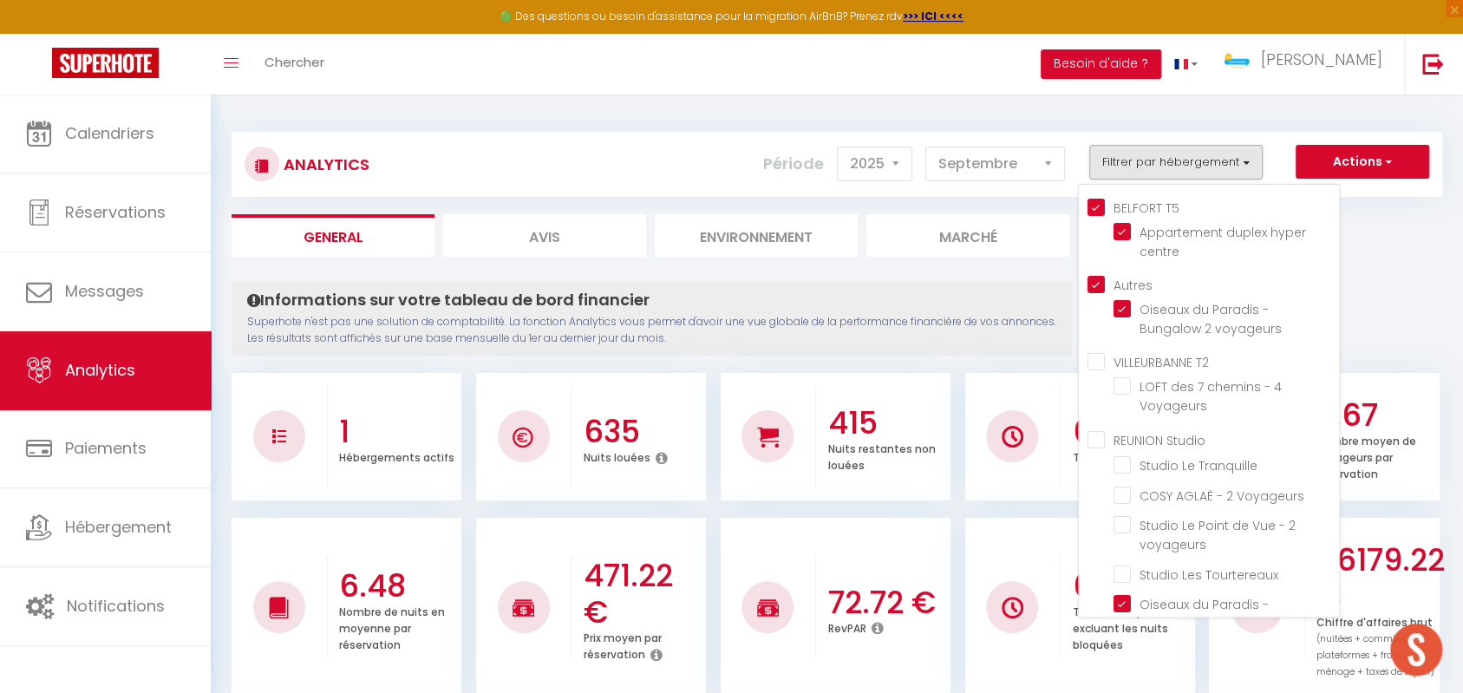
checkbox Constellation "false"
checkbox étoiles "false"
checkbox voyageurs "false"
checkbox CASTORS "false"
checkbox Sables "false"
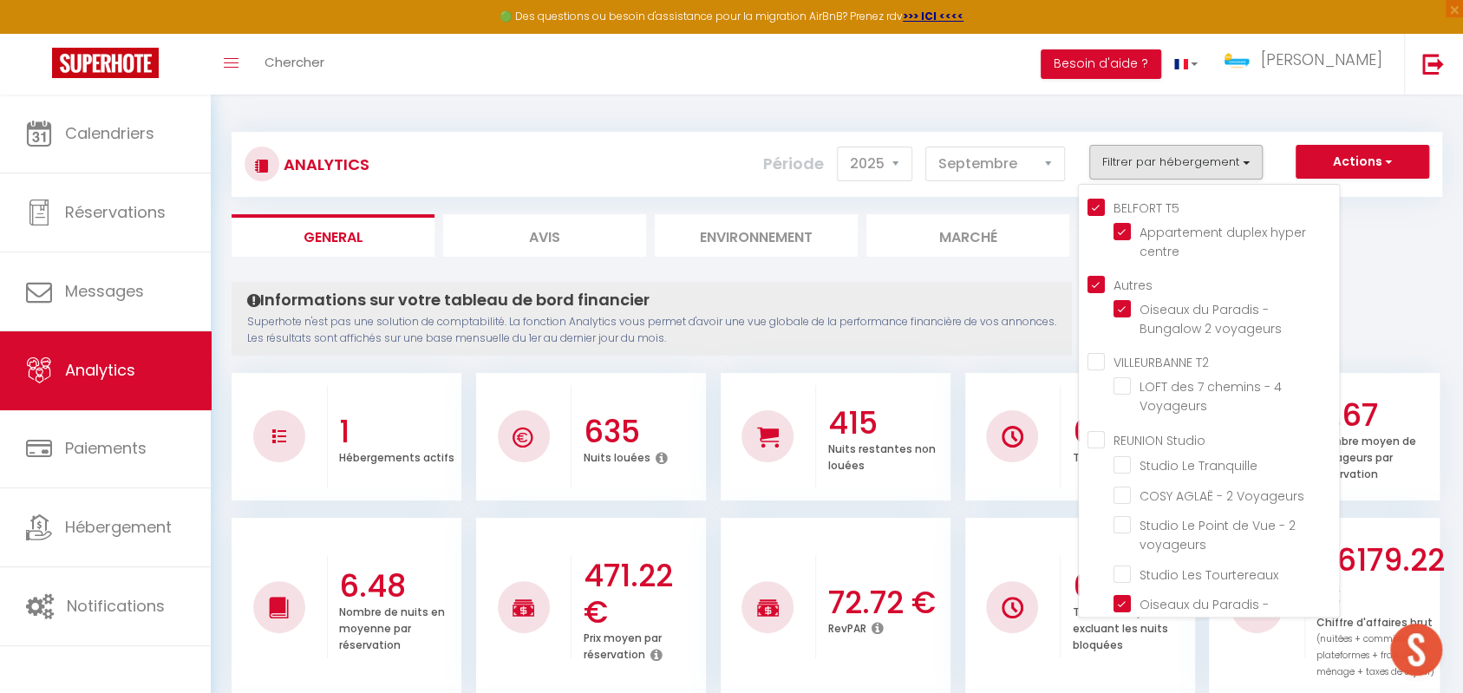
checkbox voyageurs "false"
checkbox Voyageurs "false"
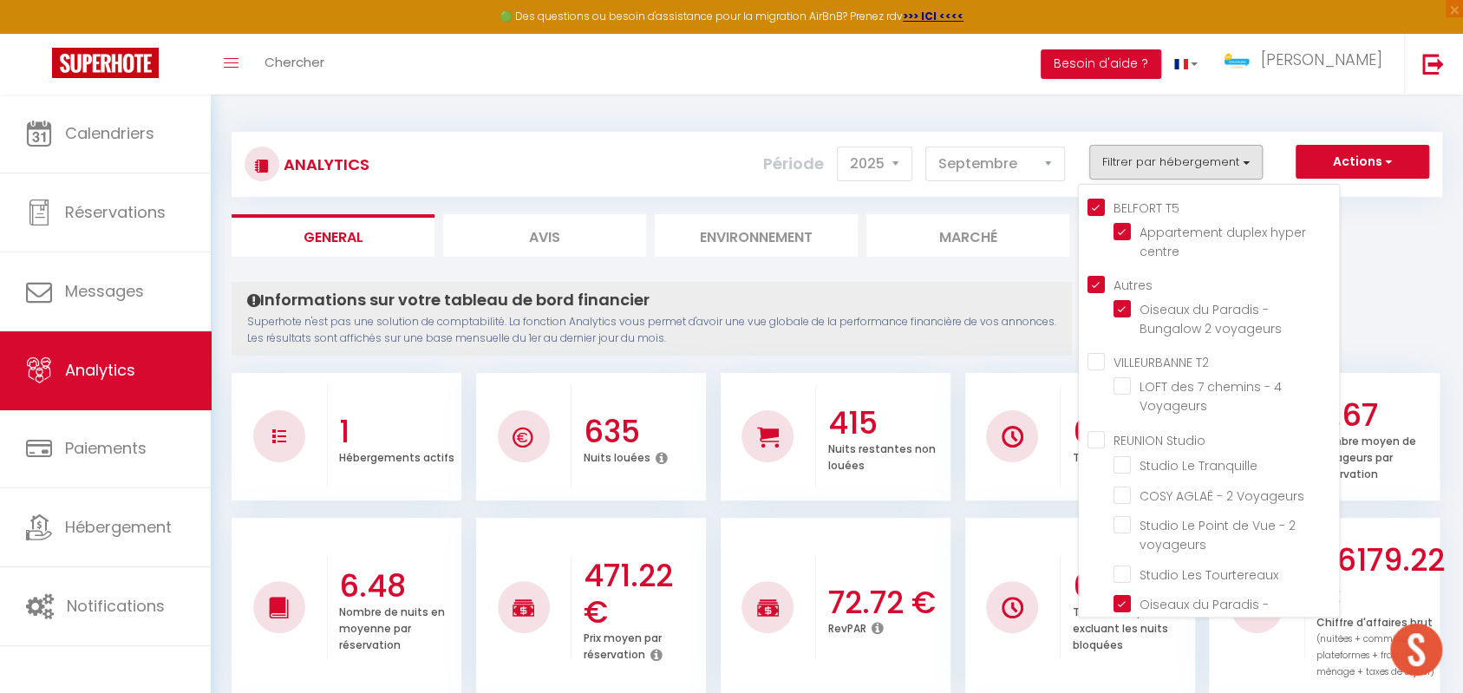
checkbox Voyageurs "false"
checkbox voyageurs "false"
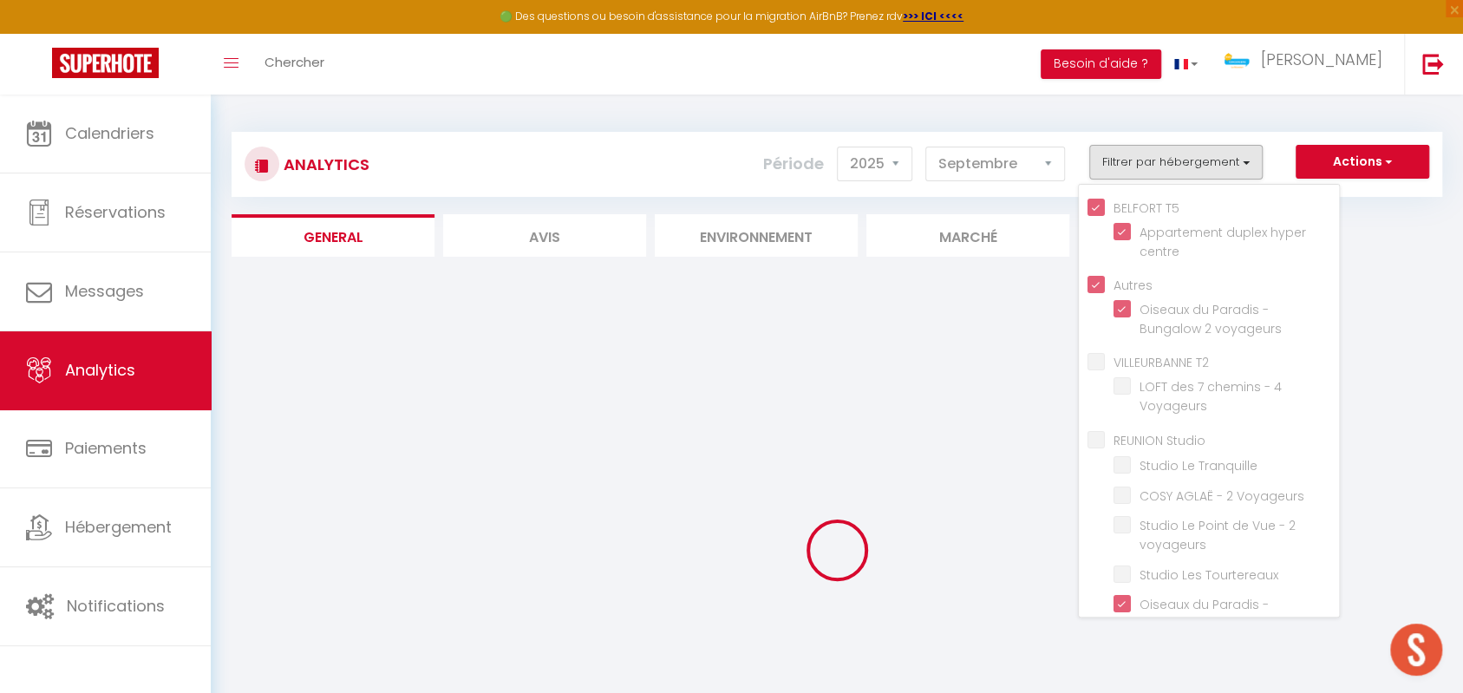
checkbox Voyageurs "false"
checkbox Tranquille "false"
checkbox Voyageurs "false"
checkbox voyageurs "false"
checkbox Tourtereaux "false"
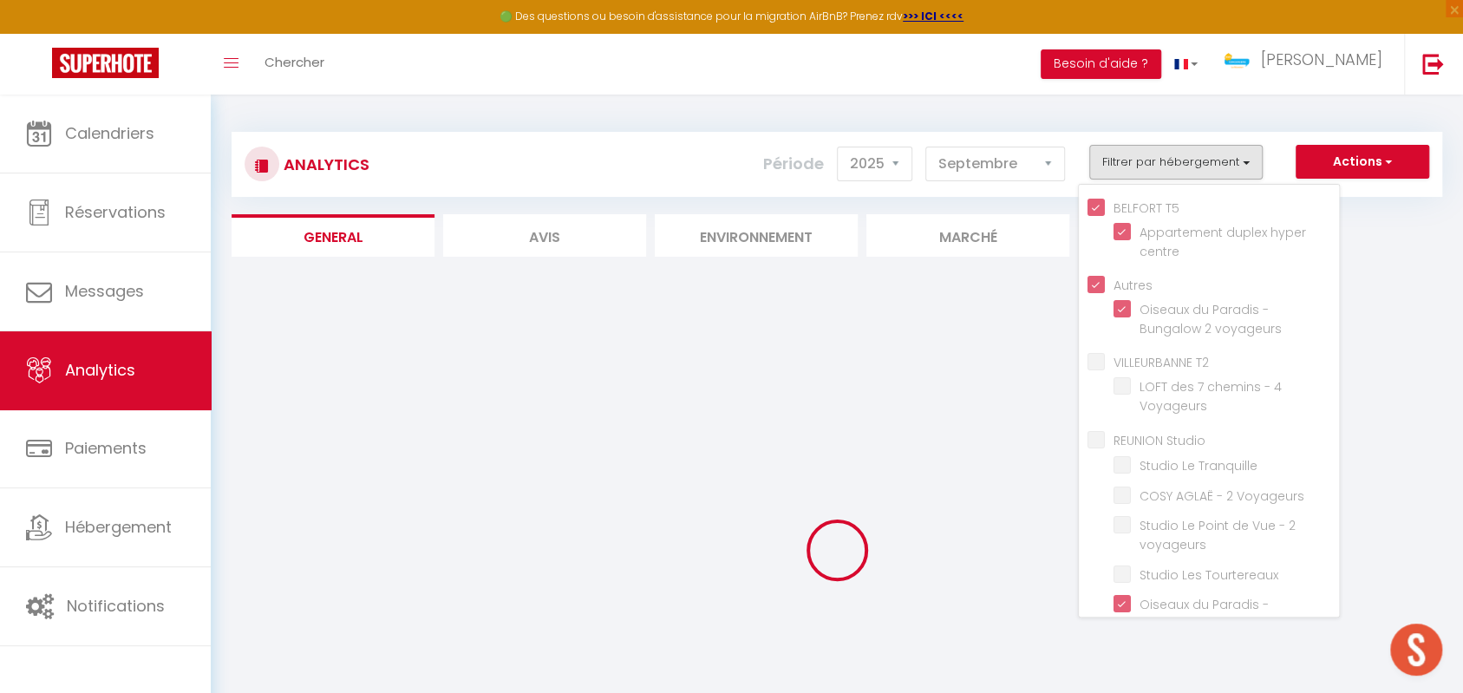
checkbox Douillet "false"
checkbox Venelle "false"
checkbox voyageurs "false"
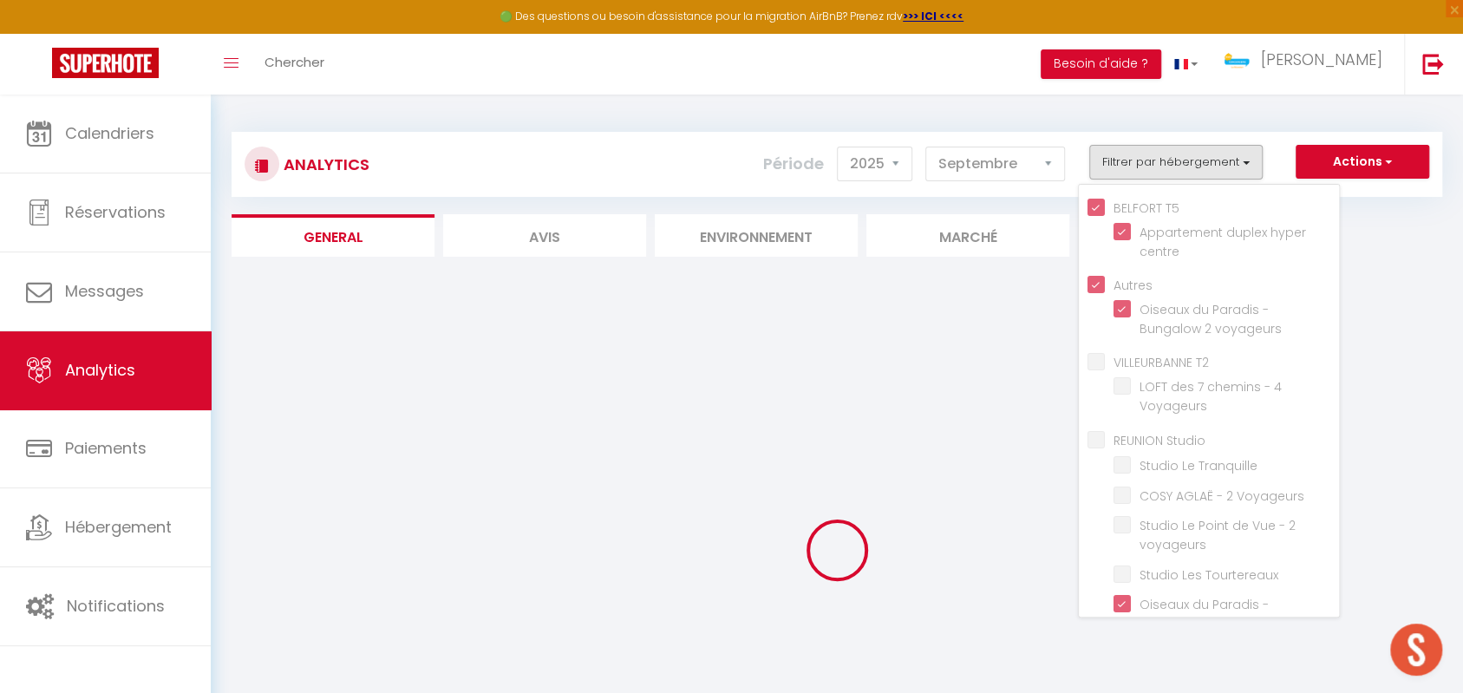
checkbox voyageurs "false"
checkbox Saint-Leu "false"
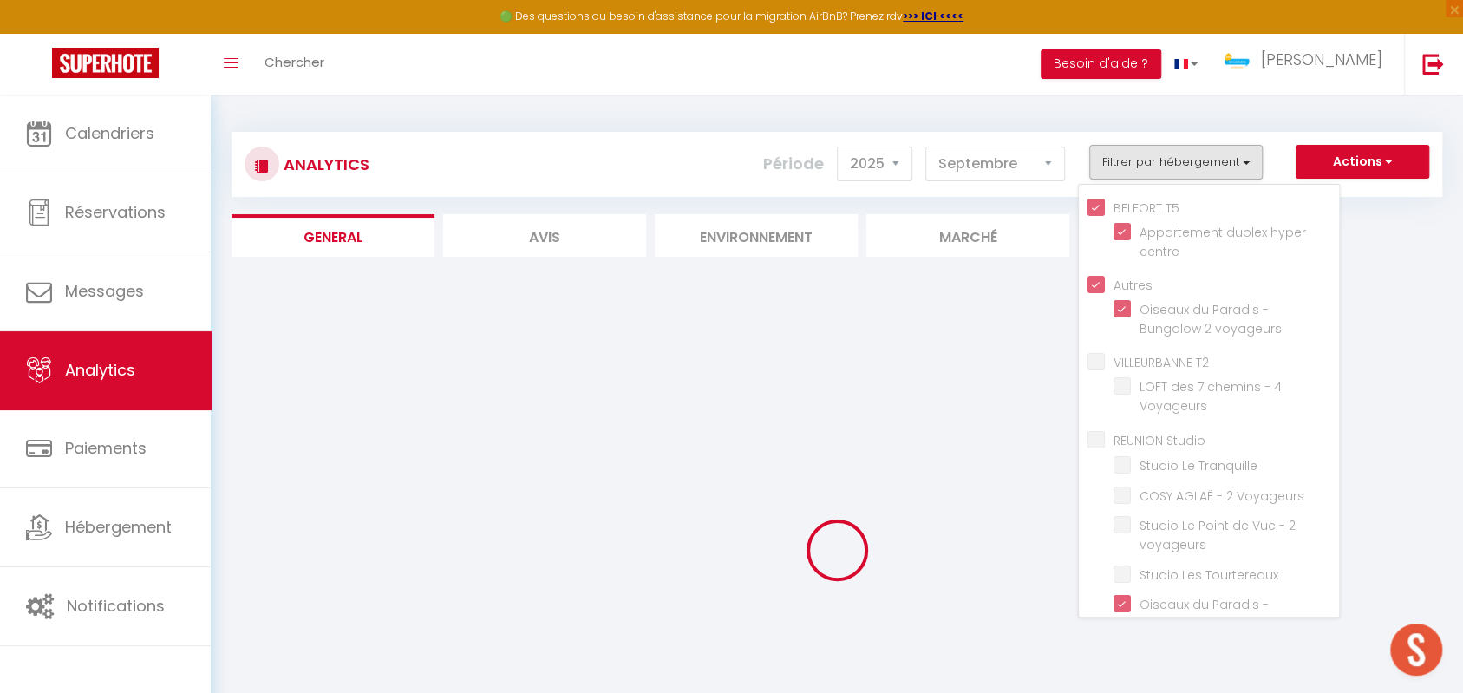
checkbox voyageurs "false"
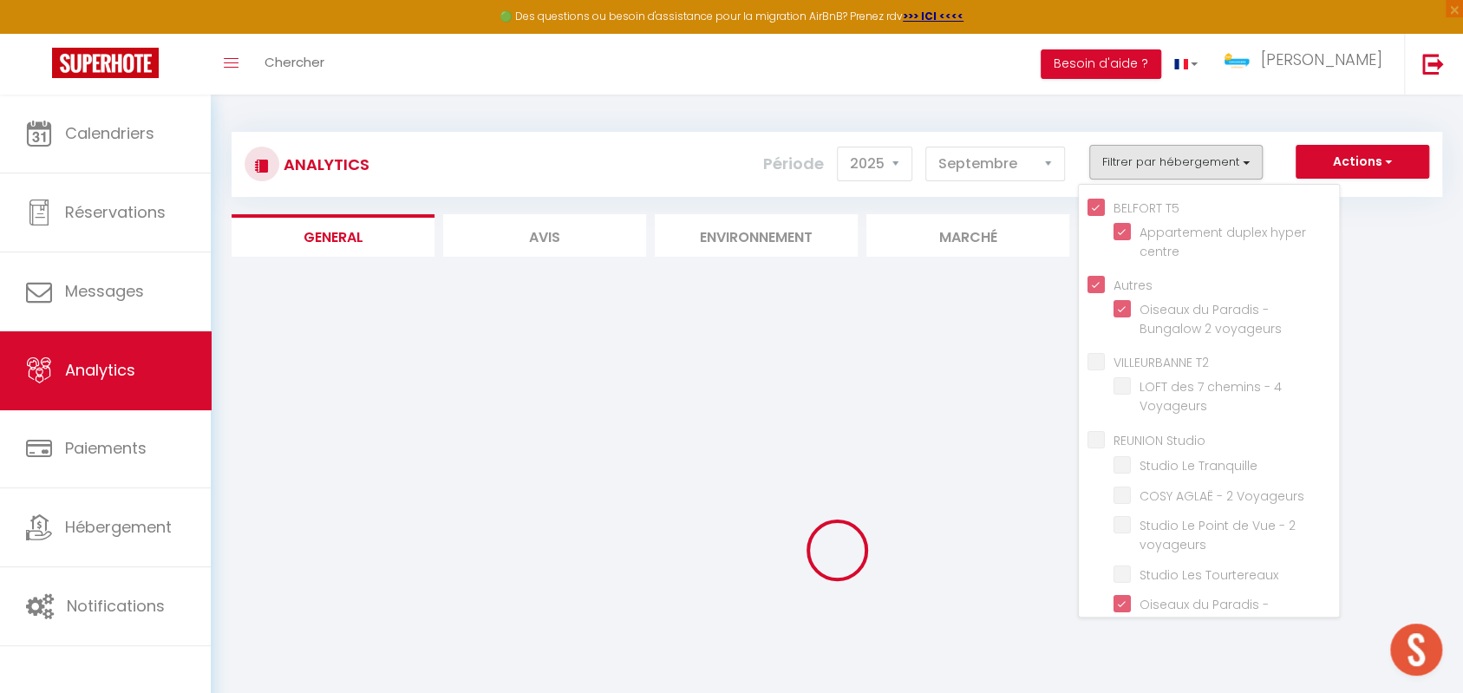
checkbox voyageurs "false"
checkbox Constellation "false"
checkbox étoiles "false"
checkbox voyageurs "false"
checkbox CASTORS "false"
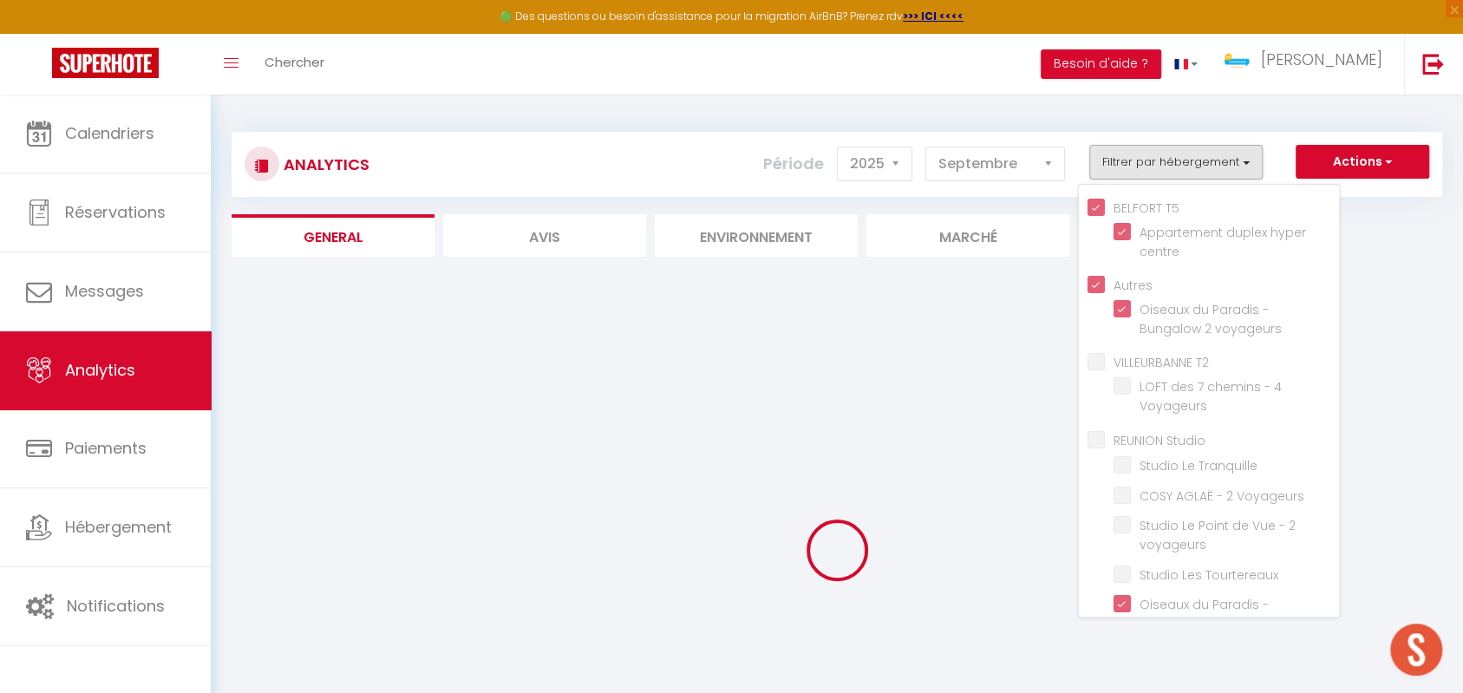
checkbox Sables "false"
checkbox voyageurs "false"
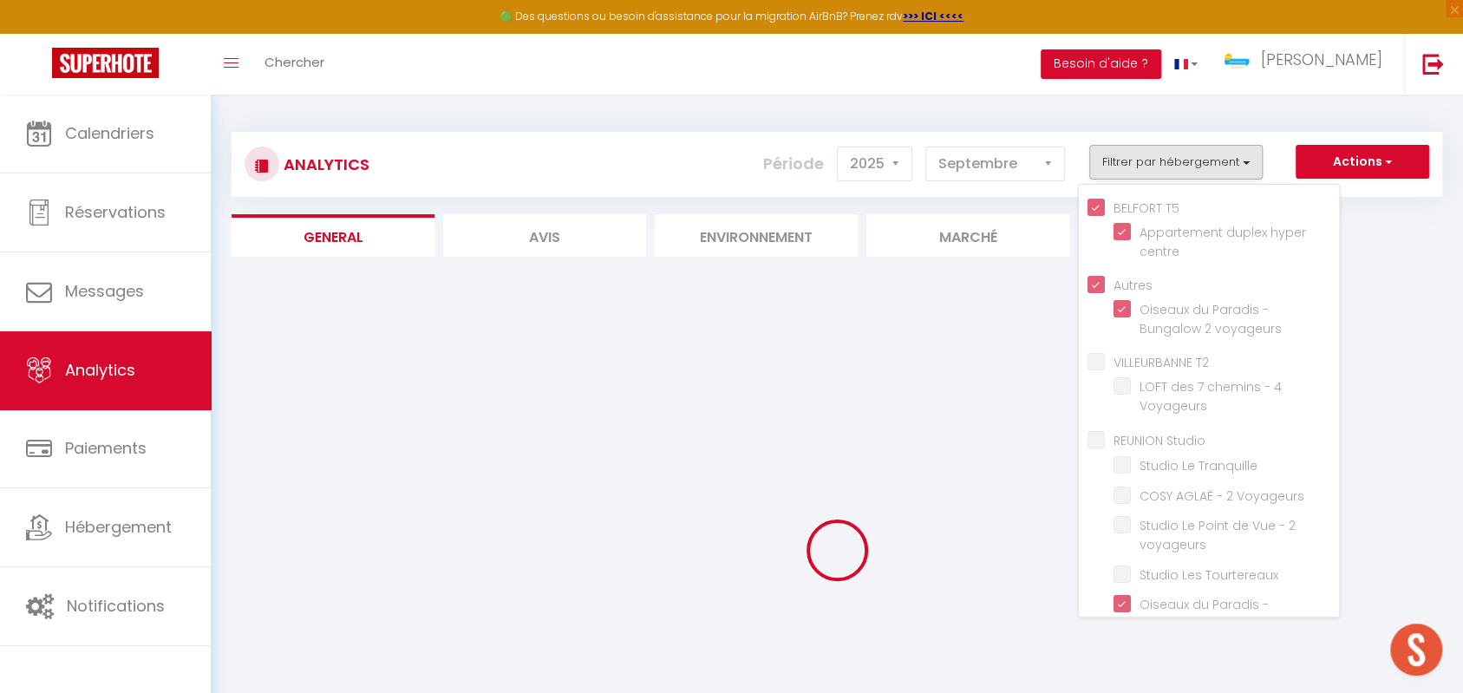
checkbox Voyageurs "false"
checkbox voyageurs "false"
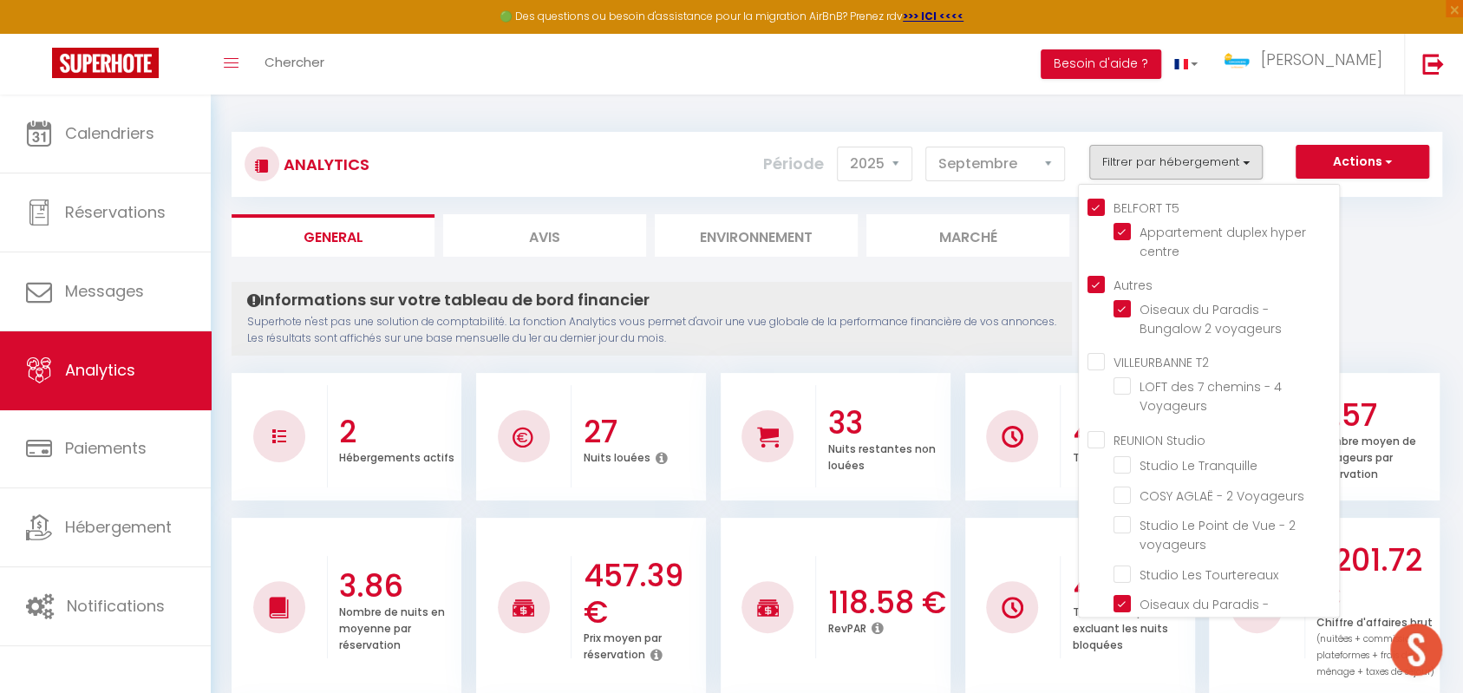
click at [1095, 380] on ul "VILLEURBANNE T2 LOFT des 7 chemins - 4 Voyageurs" at bounding box center [1214, 386] width 252 height 69
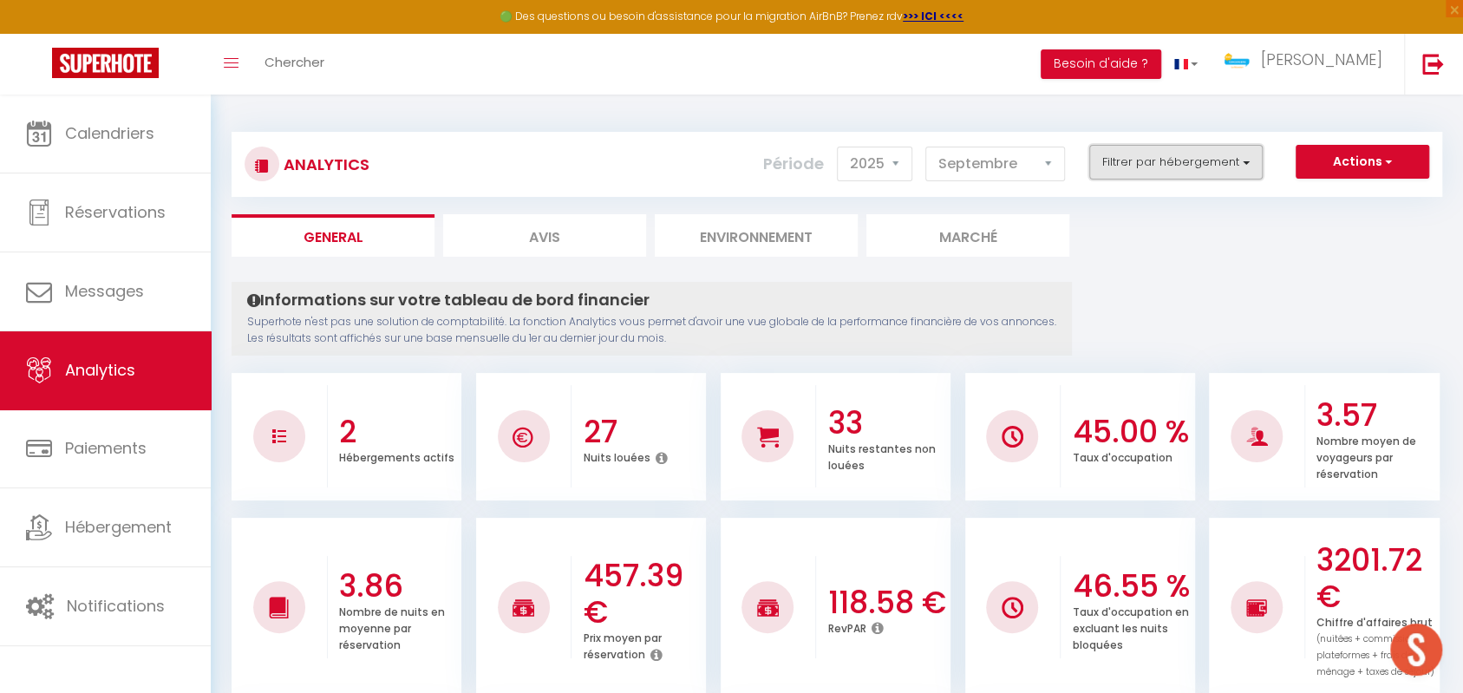
click at [1127, 161] on button "Filtrer par hébergement" at bounding box center [1175, 162] width 173 height 35
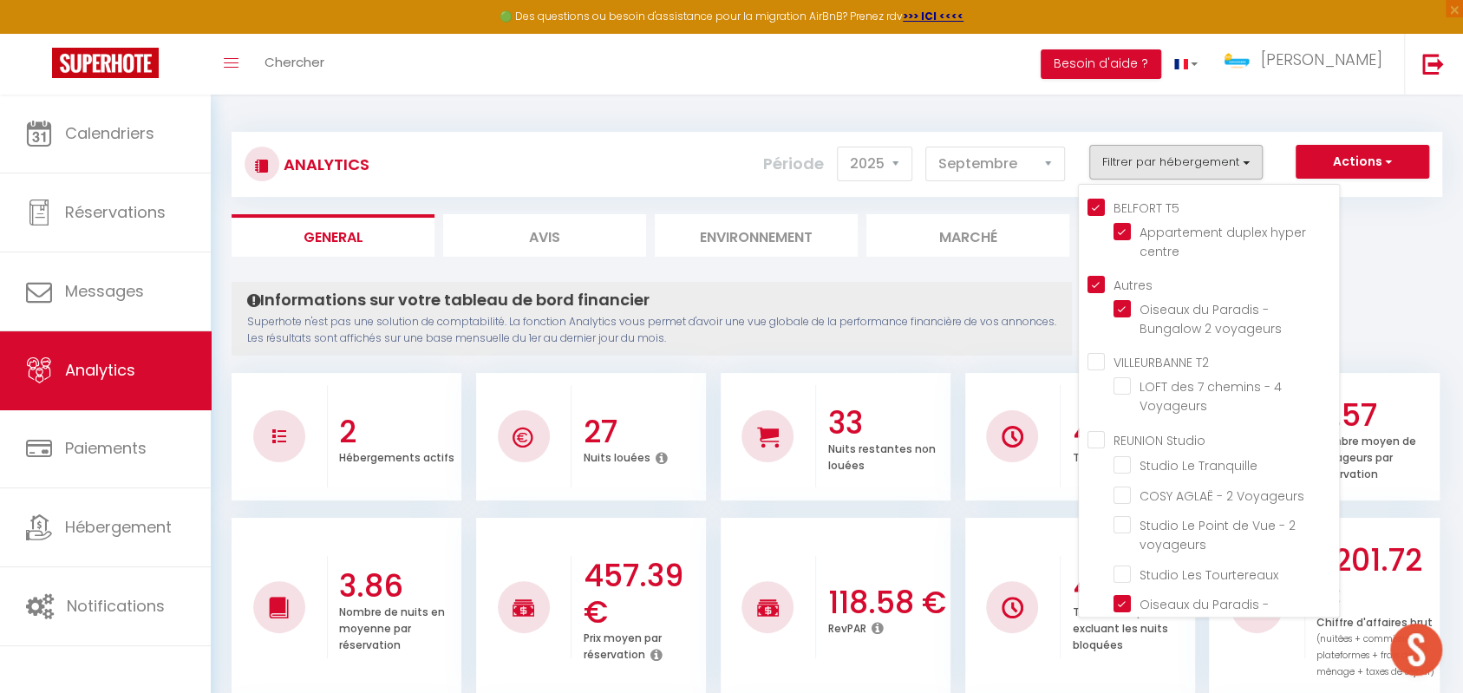
click at [1100, 361] on T2 "VILLEURBANNE T2" at bounding box center [1214, 360] width 252 height 17
checkbox T2 "true"
checkbox Voyageurs "true"
checkbox Tranquille "false"
checkbox Voyageurs "false"
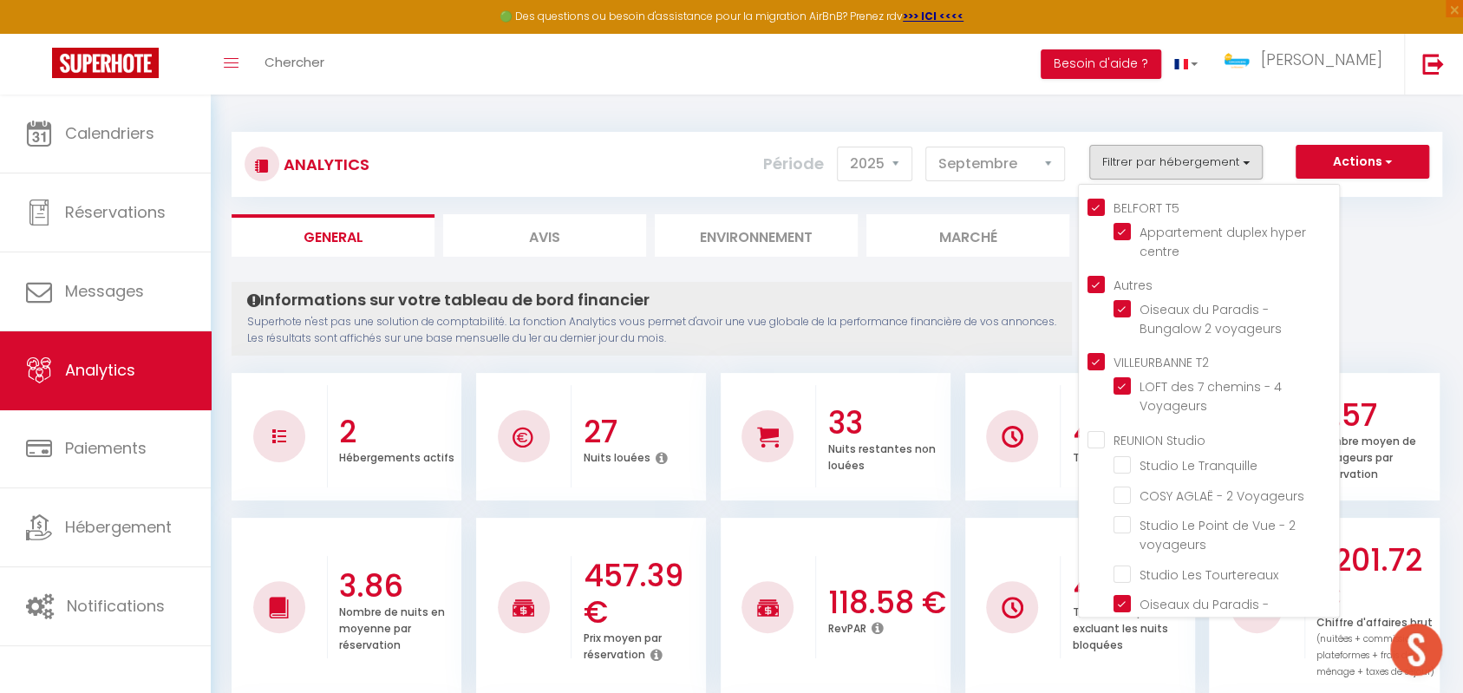
checkbox voyageurs "false"
checkbox Tourtereaux "false"
checkbox Douillet "false"
checkbox Venelle "false"
checkbox voyageurs "false"
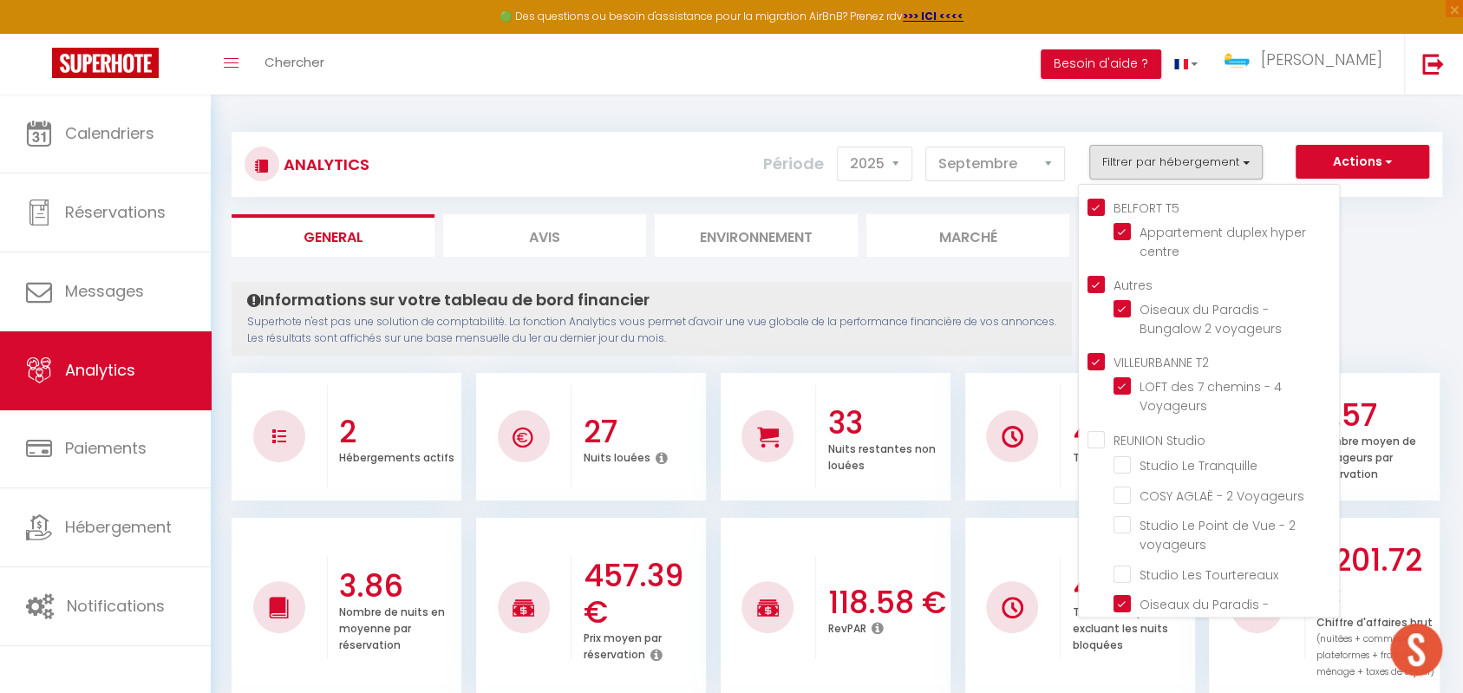
checkbox voyageurs "false"
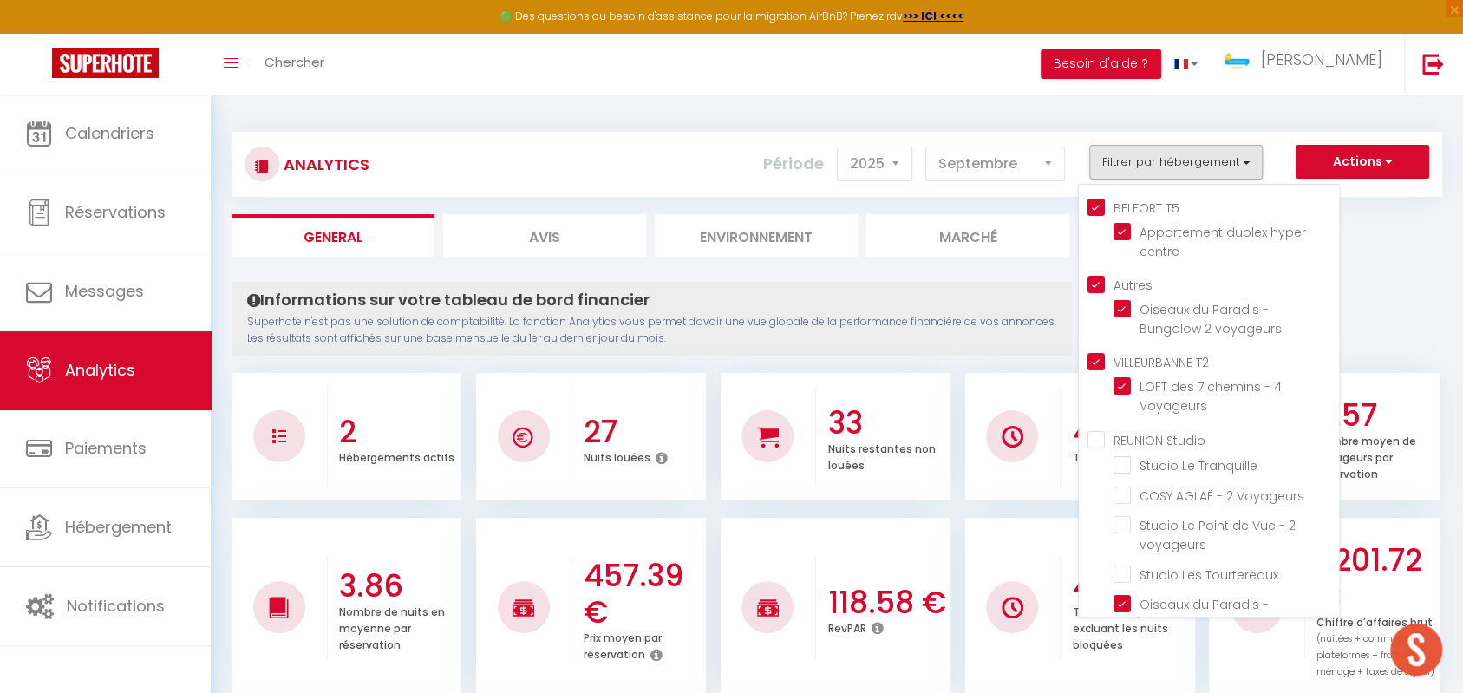
checkbox voyageurs "false"
checkbox Saint-Leu "false"
checkbox voyageurs "false"
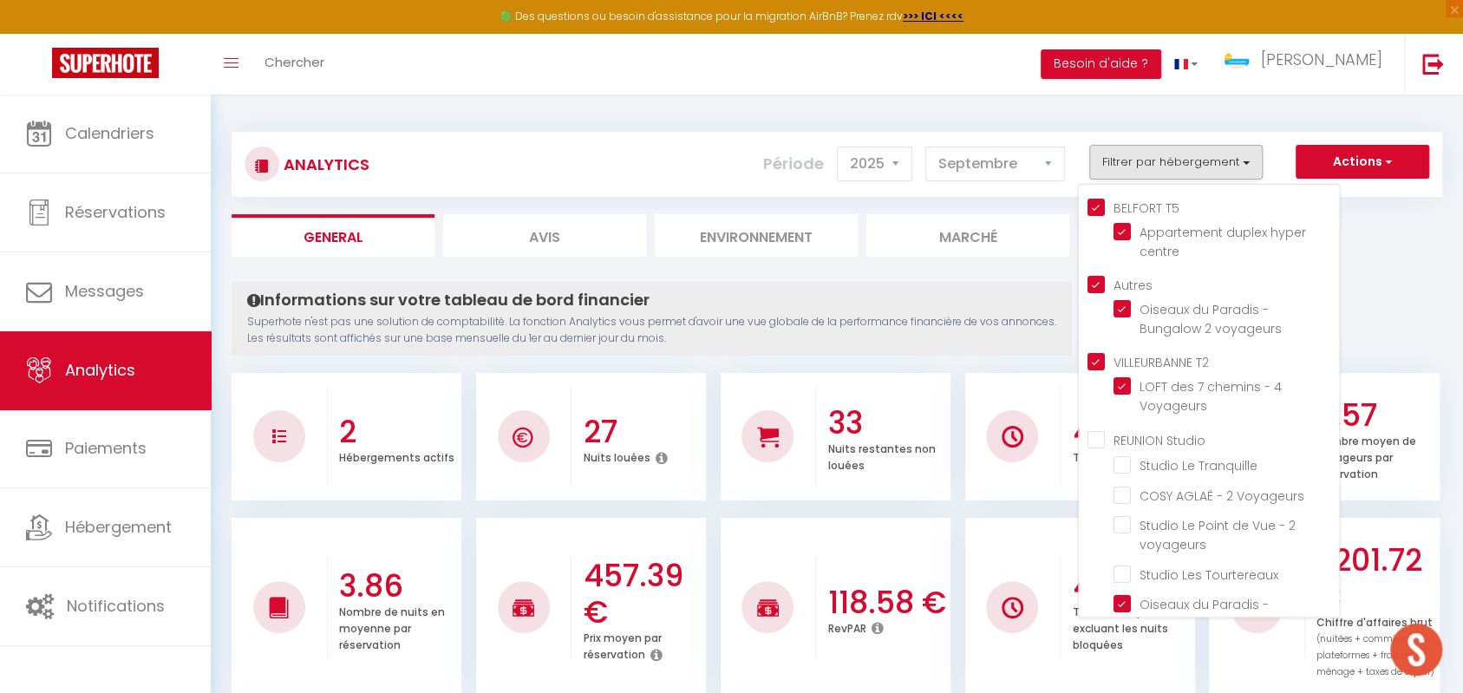
checkbox voyageurs "false"
click at [1099, 448] on ul "REUNION Studio Studio Le Tranquille COSY AGLAË - 2 Voyageurs Studio [GEOGRAPHIC…" at bounding box center [1214, 564] width 252 height 270
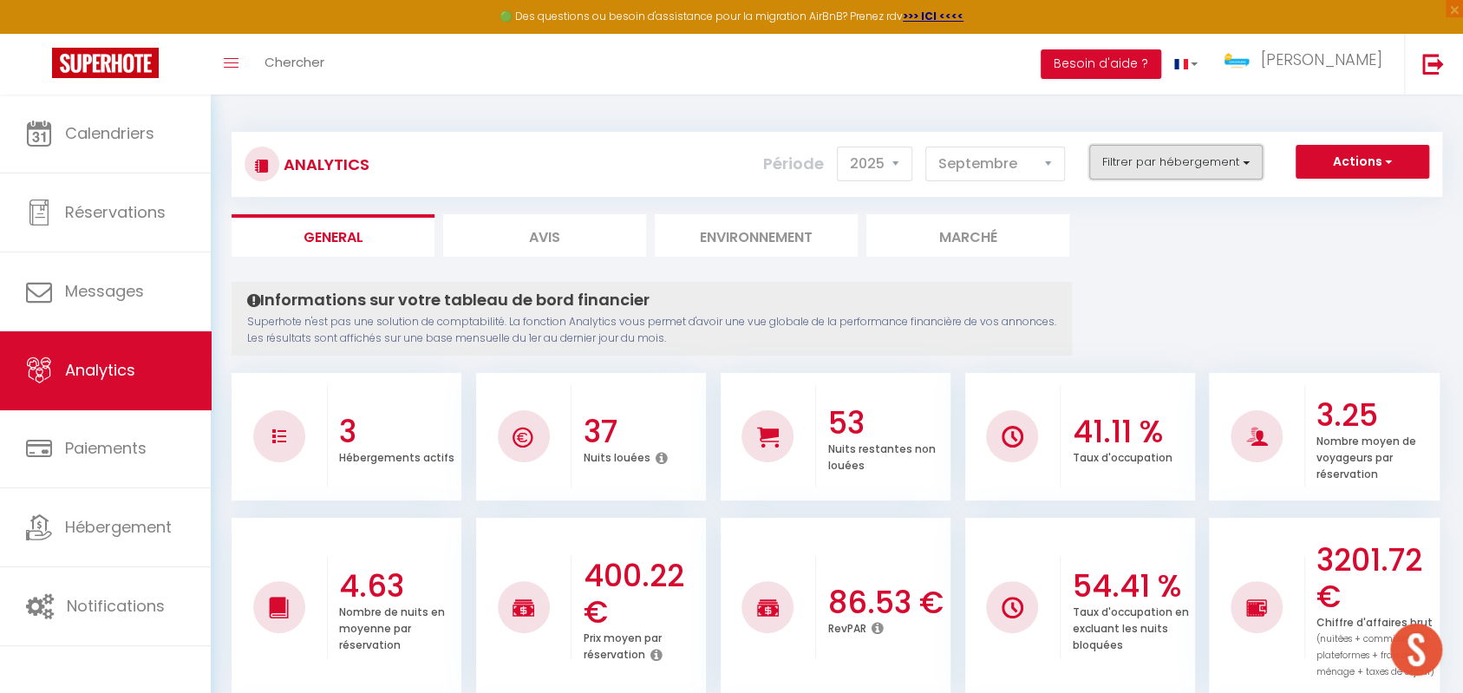
click at [1156, 167] on button "Filtrer par hébergement" at bounding box center [1175, 162] width 173 height 35
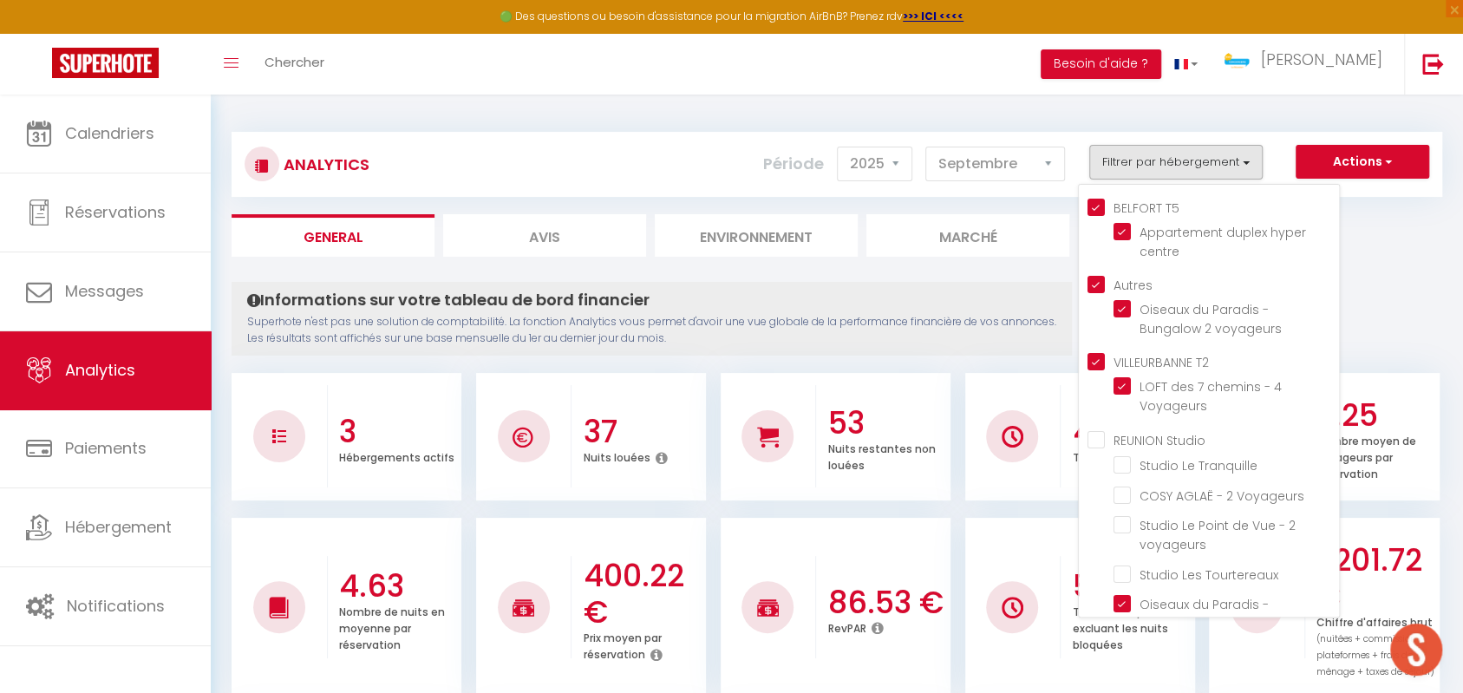
click at [1098, 439] on Studio "REUNION Studio" at bounding box center [1214, 437] width 252 height 17
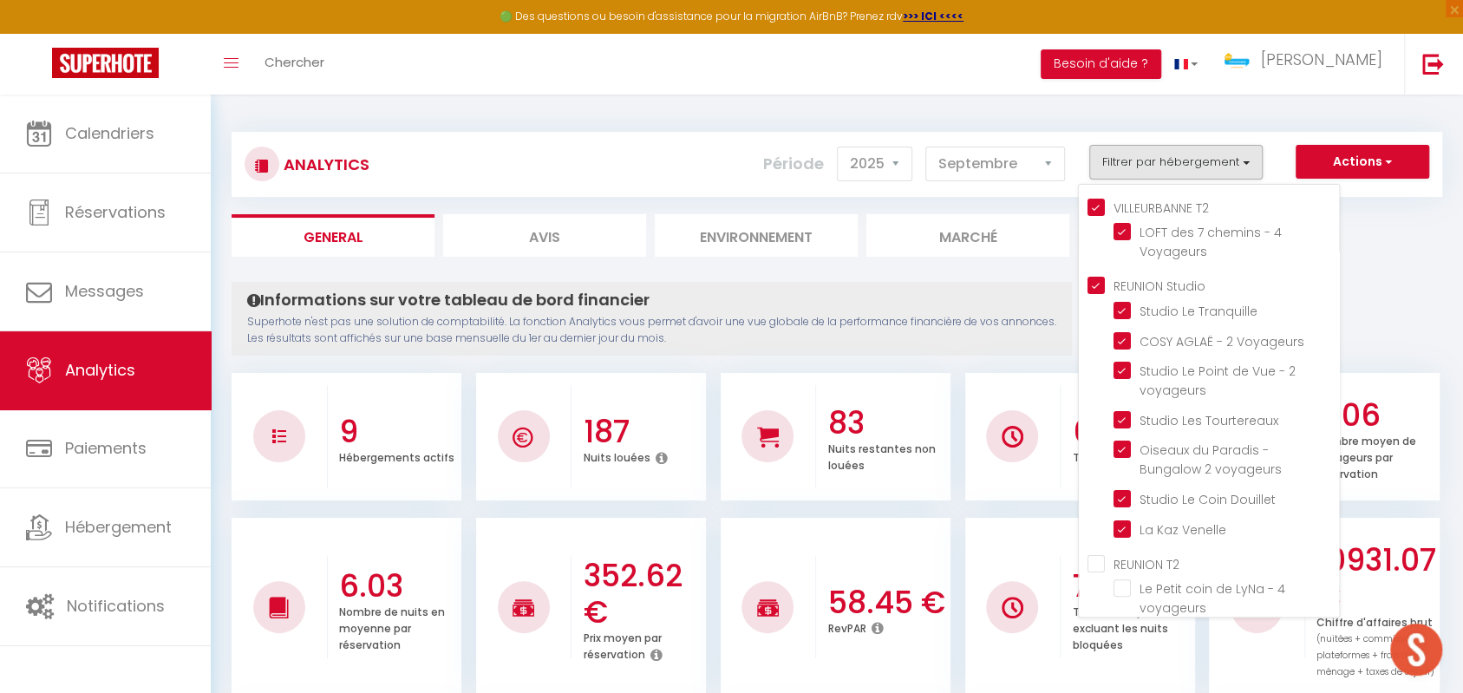
scroll to position [308, 0]
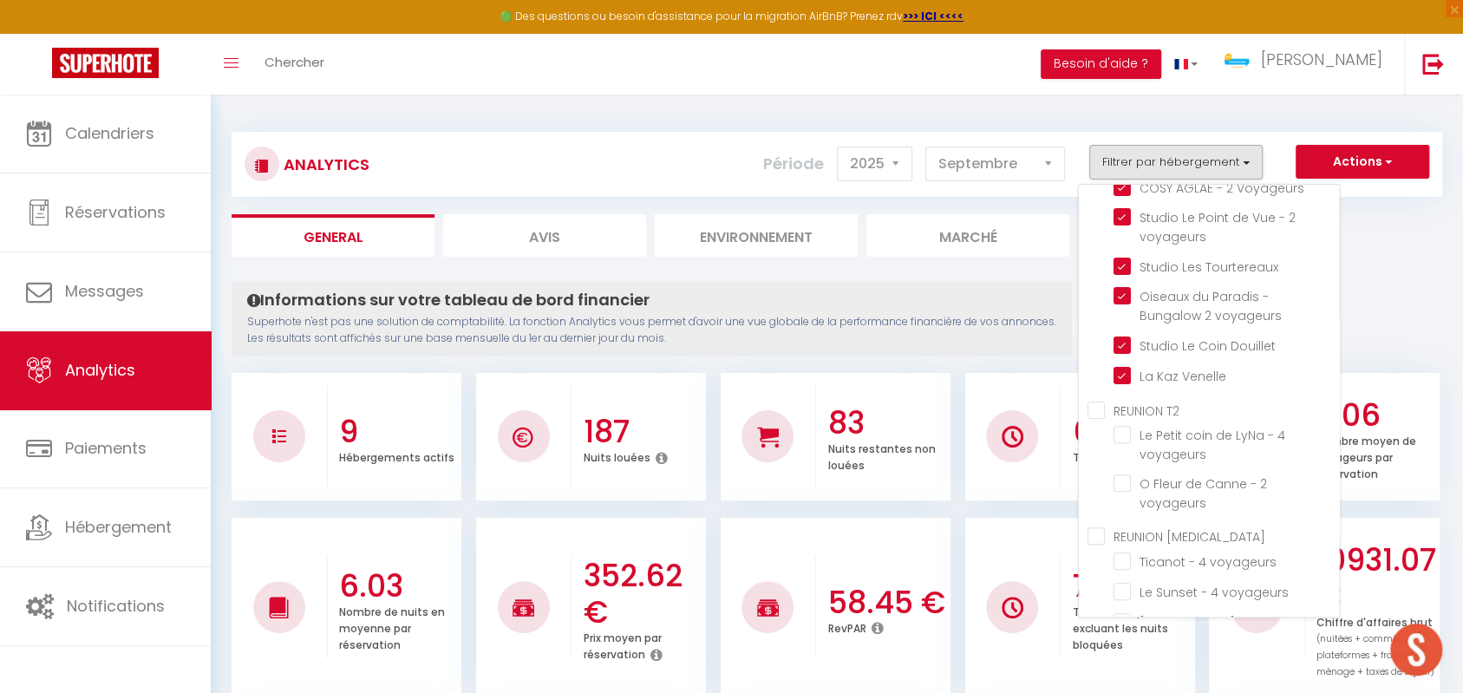
click at [1101, 408] on T2 "REUNION T2" at bounding box center [1214, 408] width 252 height 17
click at [1101, 534] on T3 "REUNION [MEDICAL_DATA]" at bounding box center [1214, 534] width 252 height 17
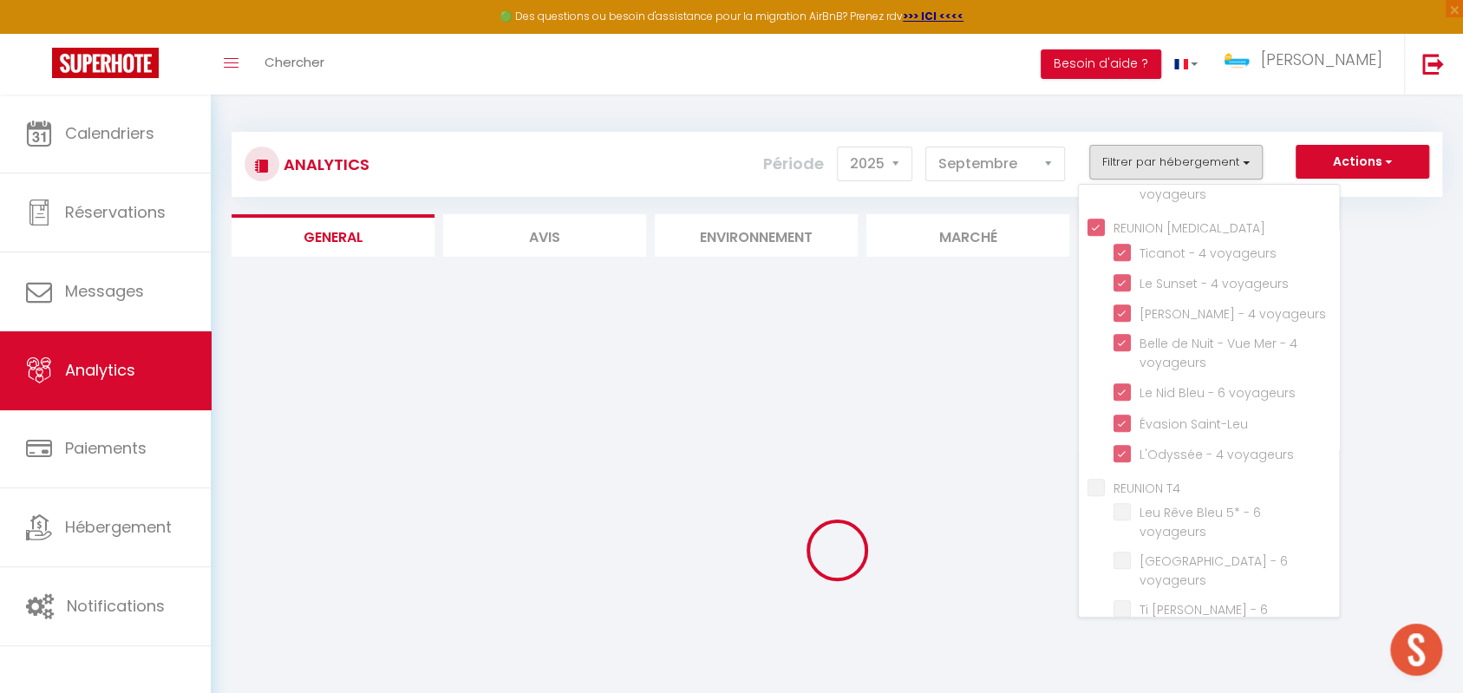
scroll to position [770, 0]
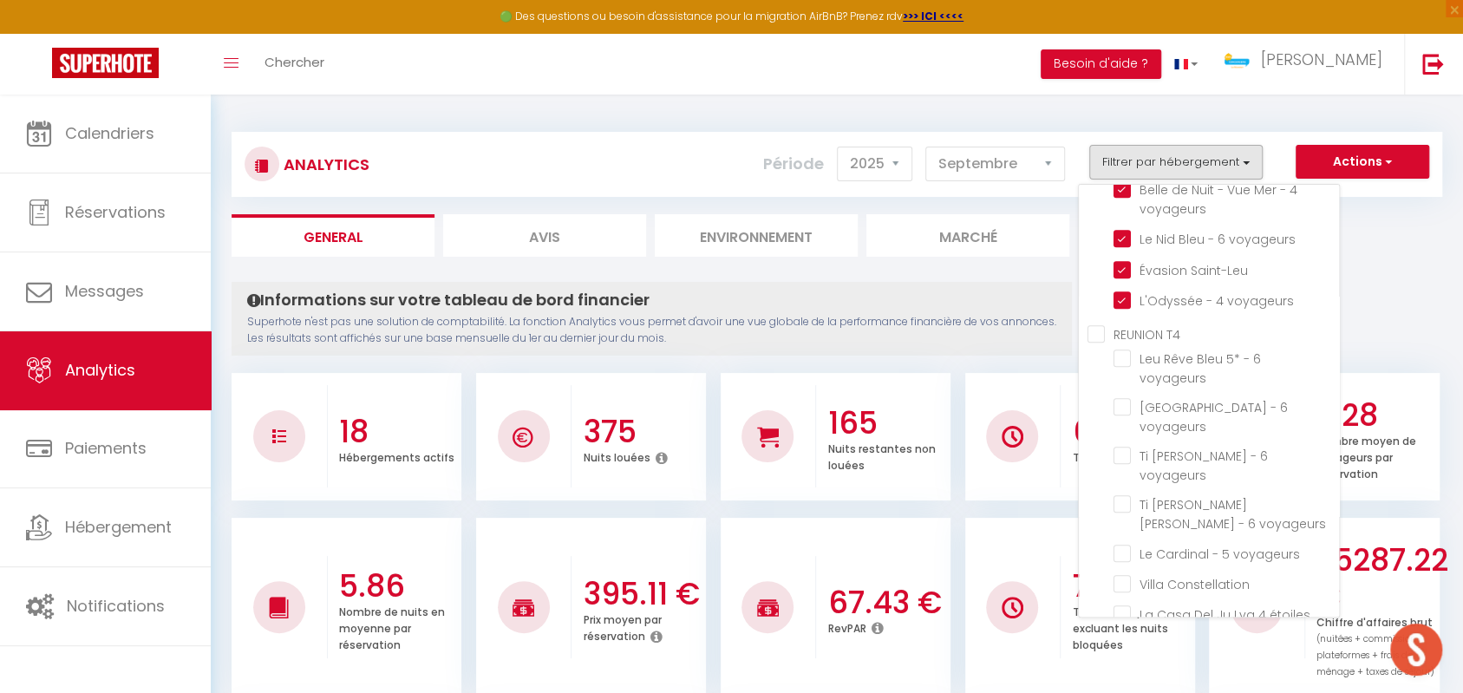
click at [1099, 334] on T4 "REUNION T4" at bounding box center [1214, 332] width 252 height 17
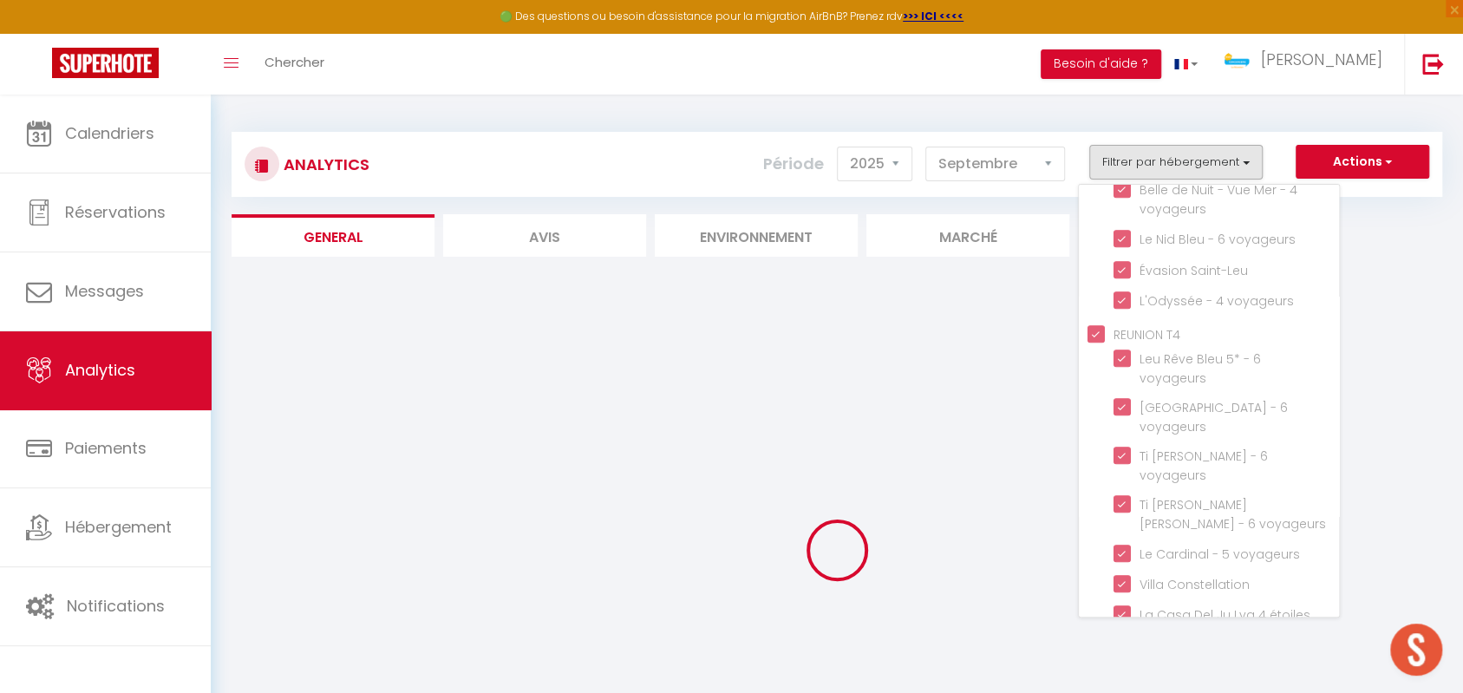
scroll to position [925, 0]
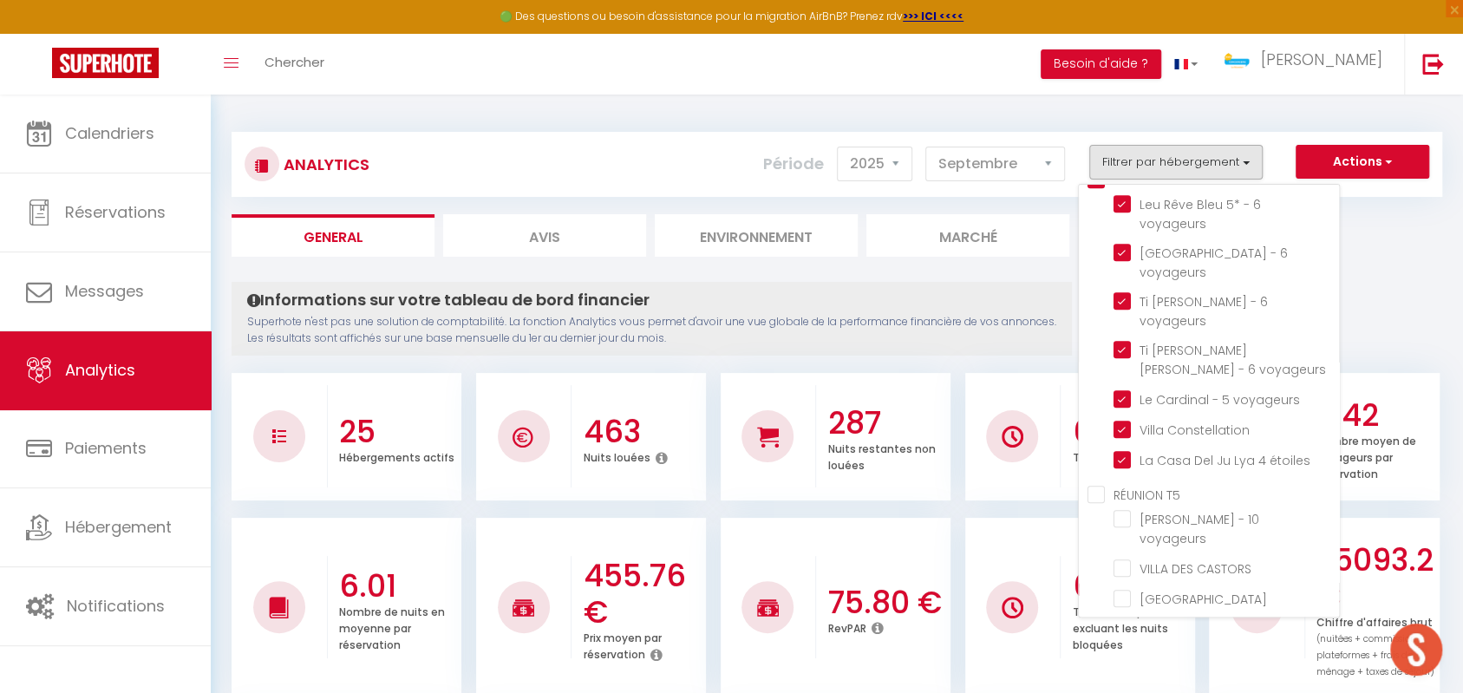
click at [1099, 484] on T5 "RÉUNION T5" at bounding box center [1214, 492] width 252 height 17
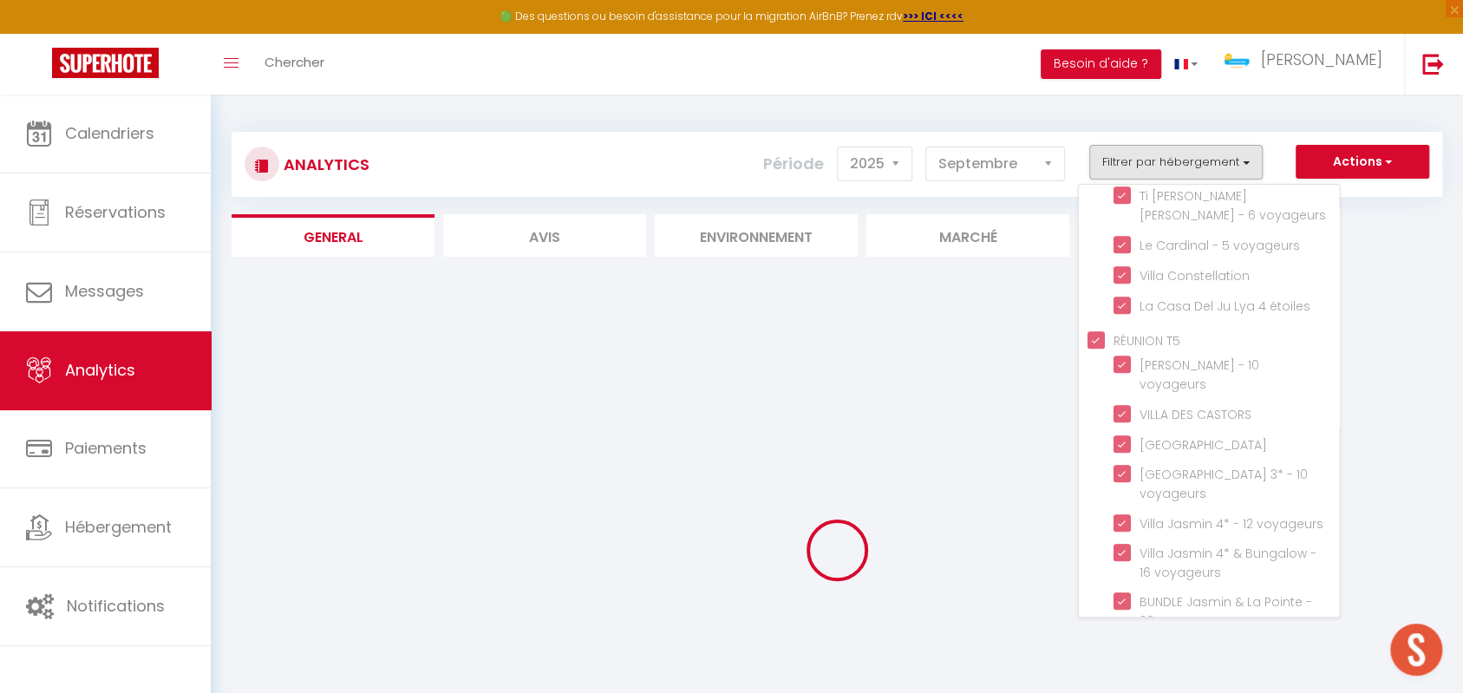
scroll to position [1169, 0]
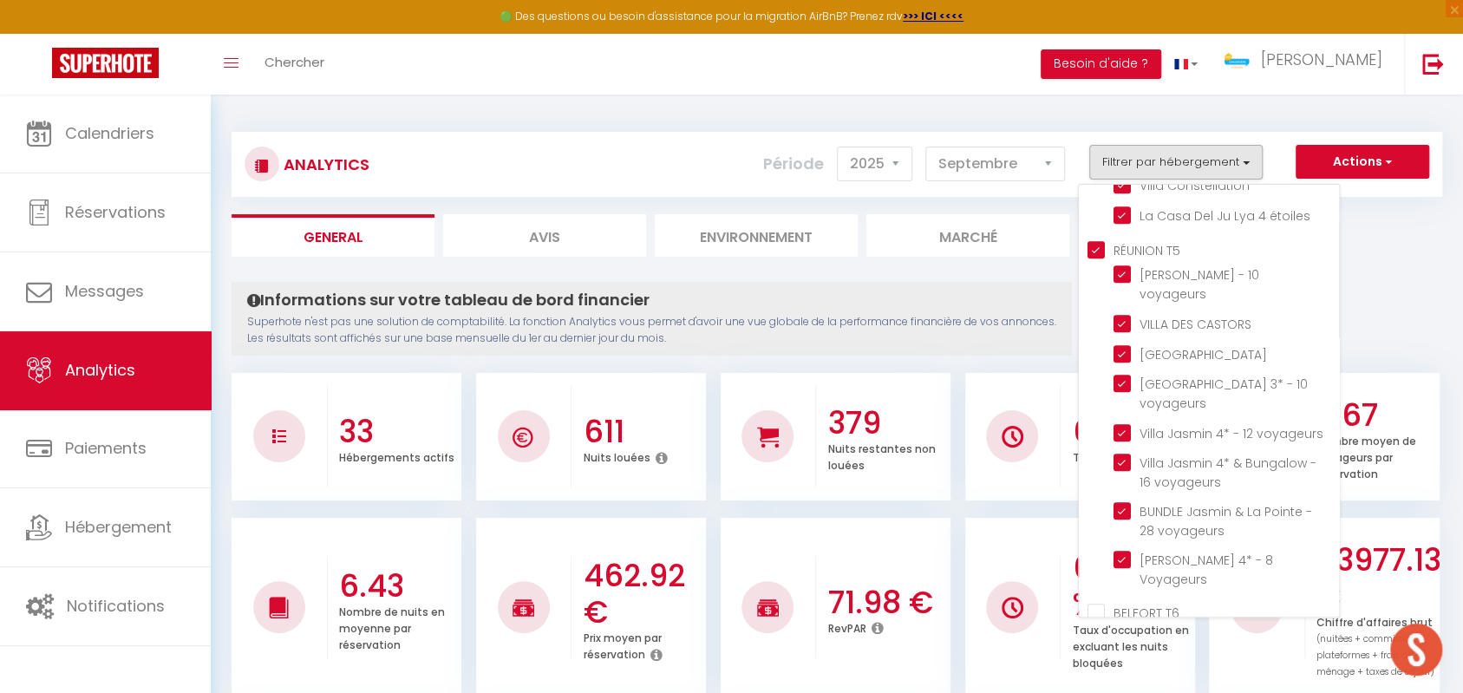
click at [1097, 603] on T6 "BELFORT T6" at bounding box center [1214, 611] width 252 height 17
click at [1102, 680] on input "Autres" at bounding box center [1214, 688] width 252 height 17
click at [1233, 161] on button "Filtrer par hébergement" at bounding box center [1175, 162] width 173 height 35
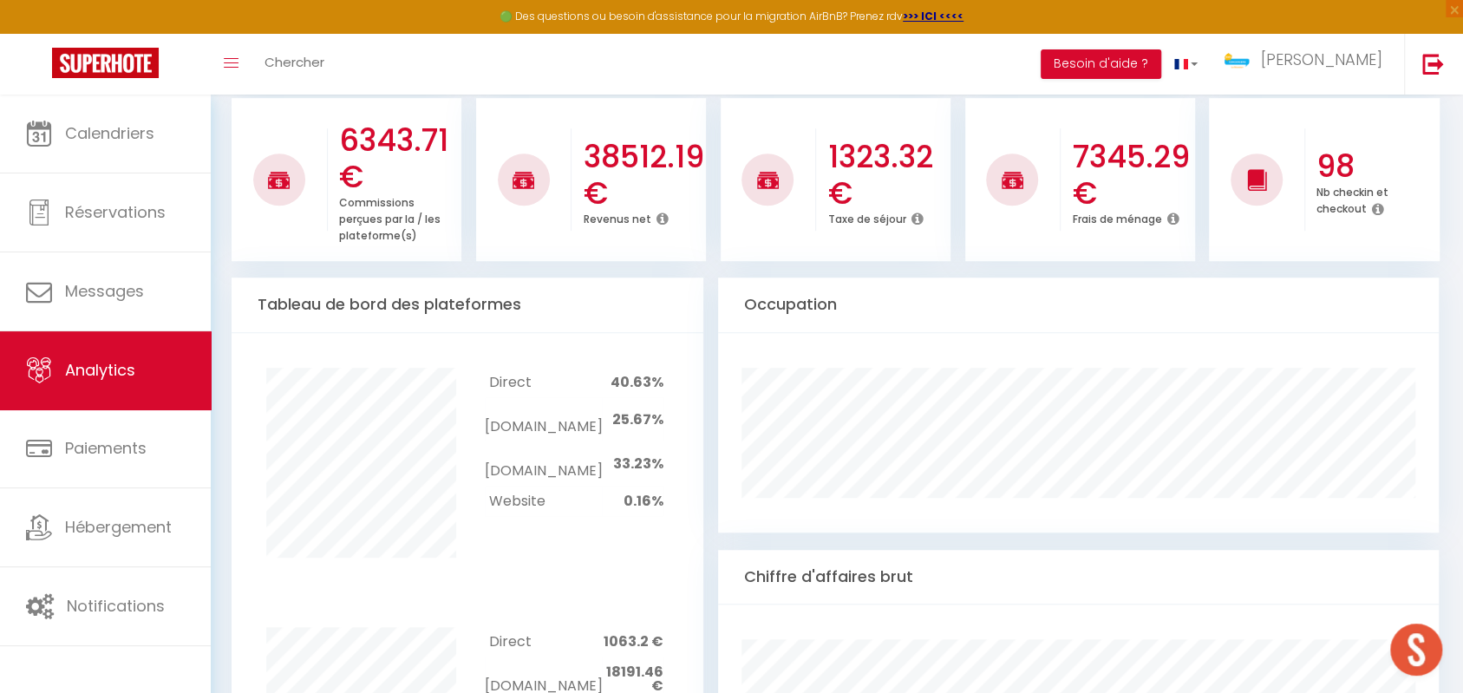
scroll to position [770, 0]
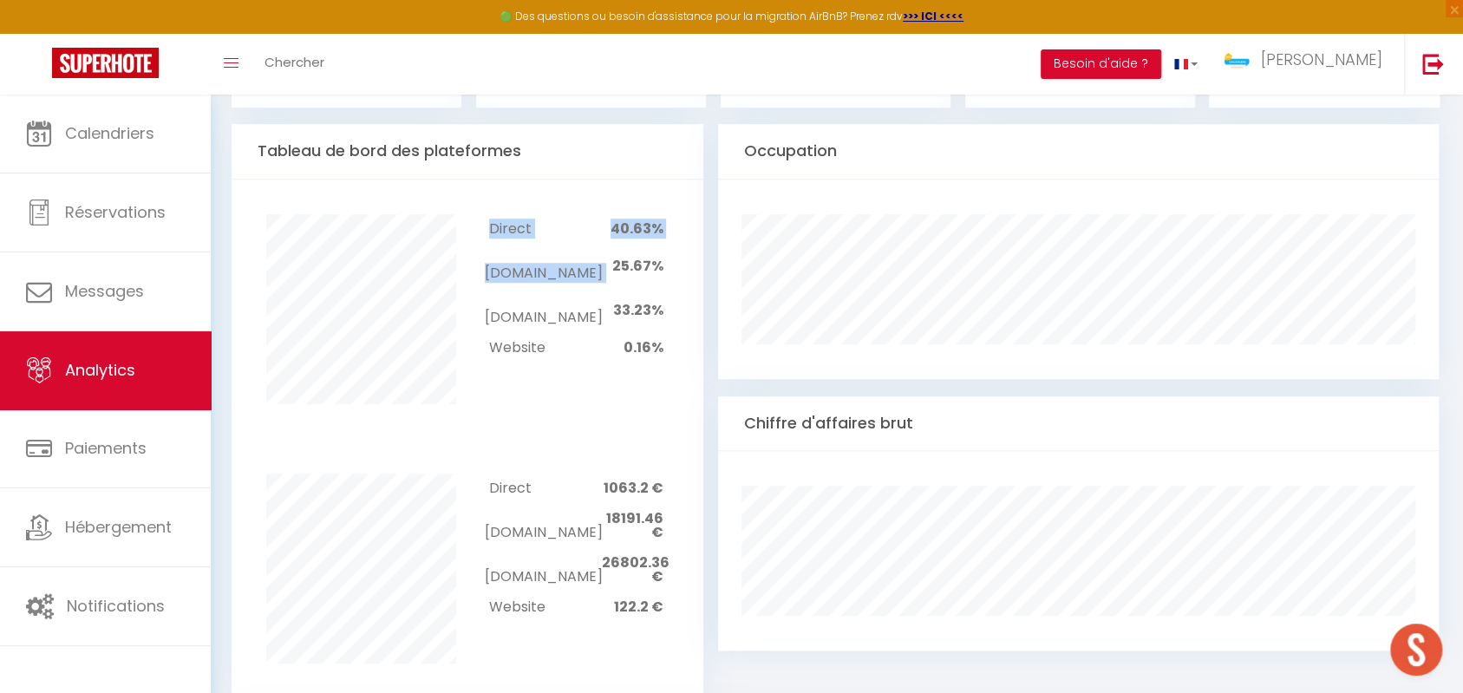
drag, startPoint x: 607, startPoint y: 263, endPoint x: 667, endPoint y: 252, distance: 60.9
click at [667, 252] on div "Direct 40.63% [DOMAIN_NAME] 25.67% [DOMAIN_NAME] 33.23% Website 0.16%" at bounding box center [573, 288] width 212 height 149
click at [668, 255] on div "Direct 40.63% [DOMAIN_NAME] 25.67% [DOMAIN_NAME] 33.23% Website 0.16%" at bounding box center [573, 288] width 212 height 149
drag, startPoint x: 657, startPoint y: 261, endPoint x: 610, endPoint y: 259, distance: 47.7
click at [610, 259] on td "25.67%" at bounding box center [632, 266] width 61 height 44
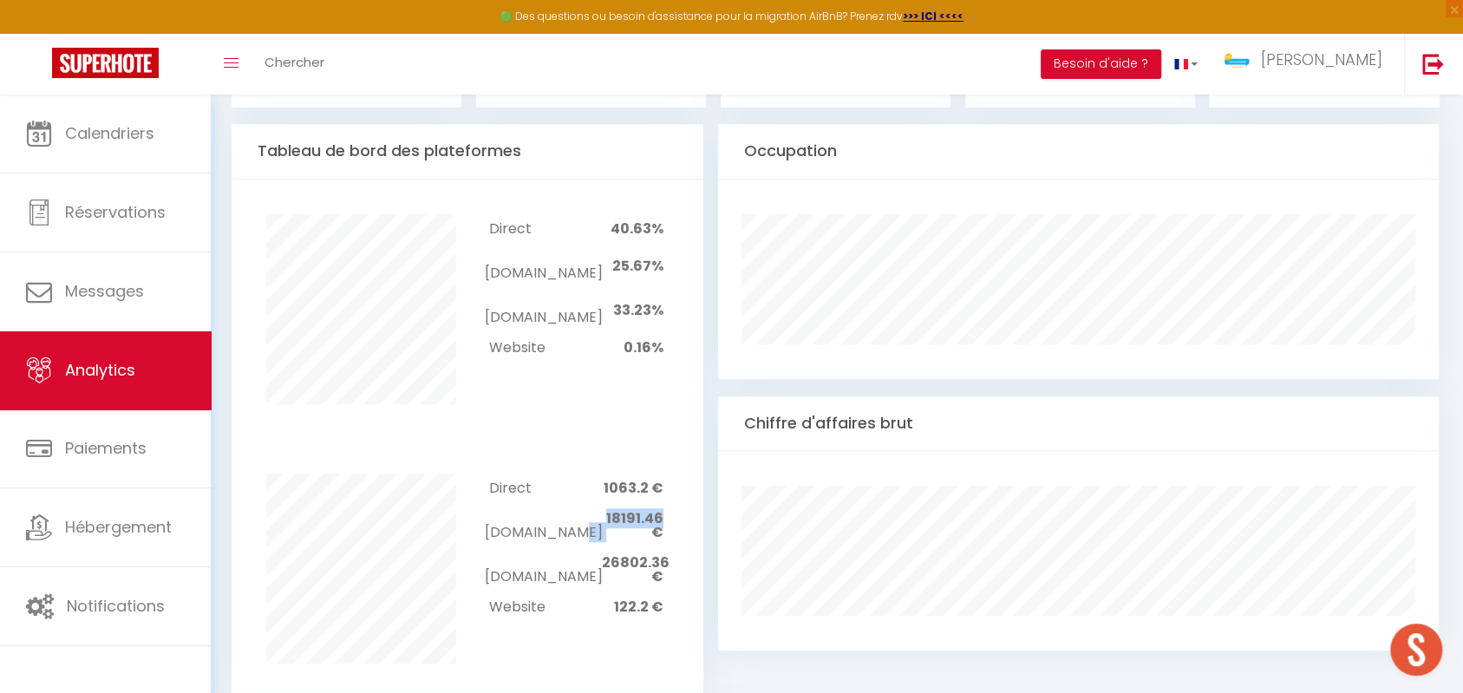
drag, startPoint x: 660, startPoint y: 520, endPoint x: 594, endPoint y: 512, distance: 66.5
click at [594, 512] on tr "[DOMAIN_NAME] 18191.46 €" at bounding box center [574, 525] width 178 height 44
click at [623, 521] on span "18191.46 €" at bounding box center [634, 525] width 57 height 34
drag, startPoint x: 622, startPoint y: 513, endPoint x: 662, endPoint y: 513, distance: 39.9
click at [662, 513] on span "18191.46 €" at bounding box center [634, 525] width 57 height 34
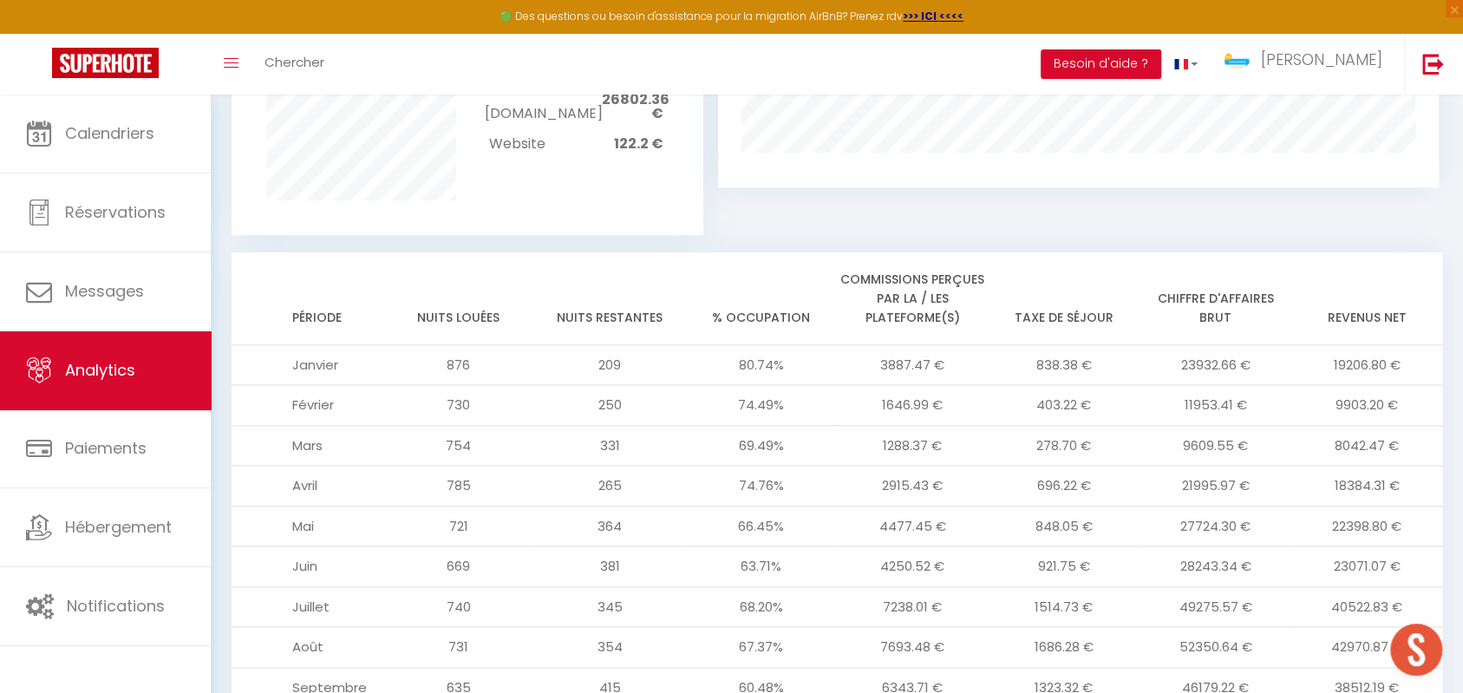
scroll to position [925, 0]
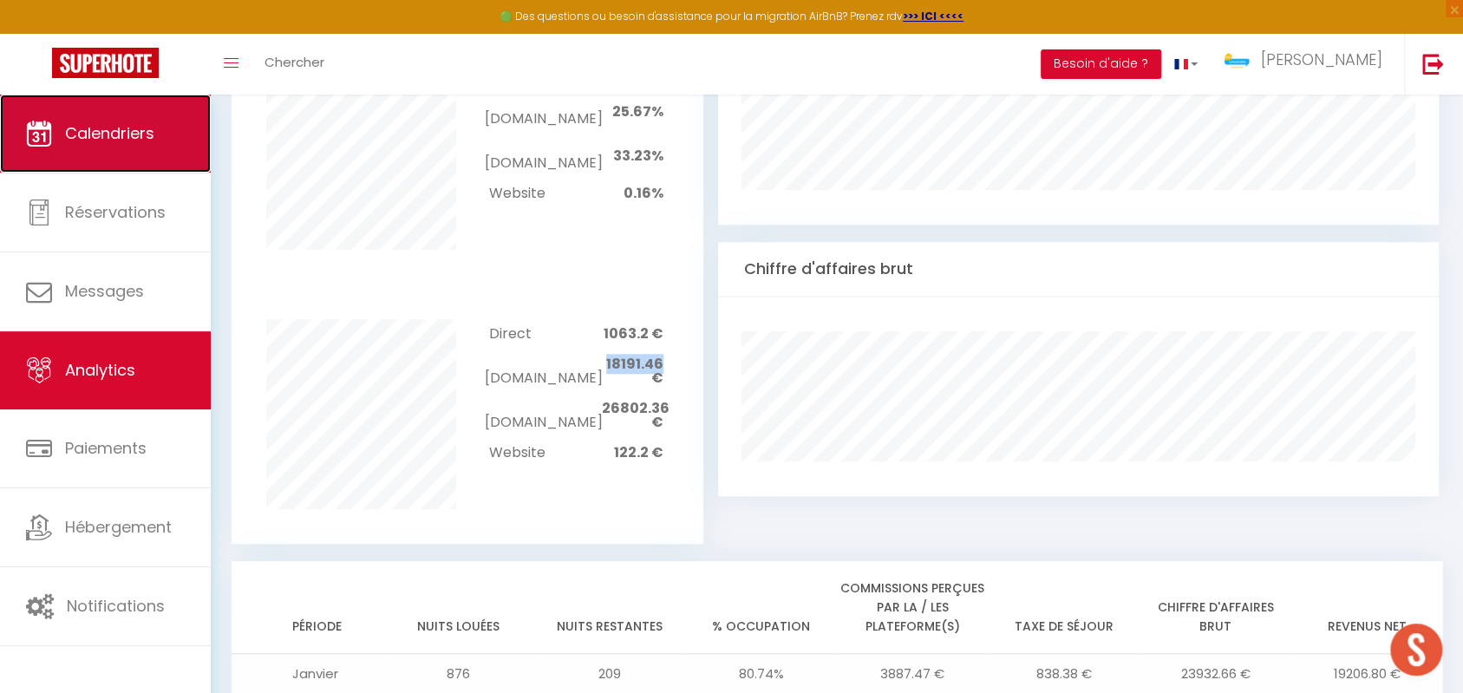
click at [172, 153] on link "Calendriers" at bounding box center [105, 134] width 211 height 78
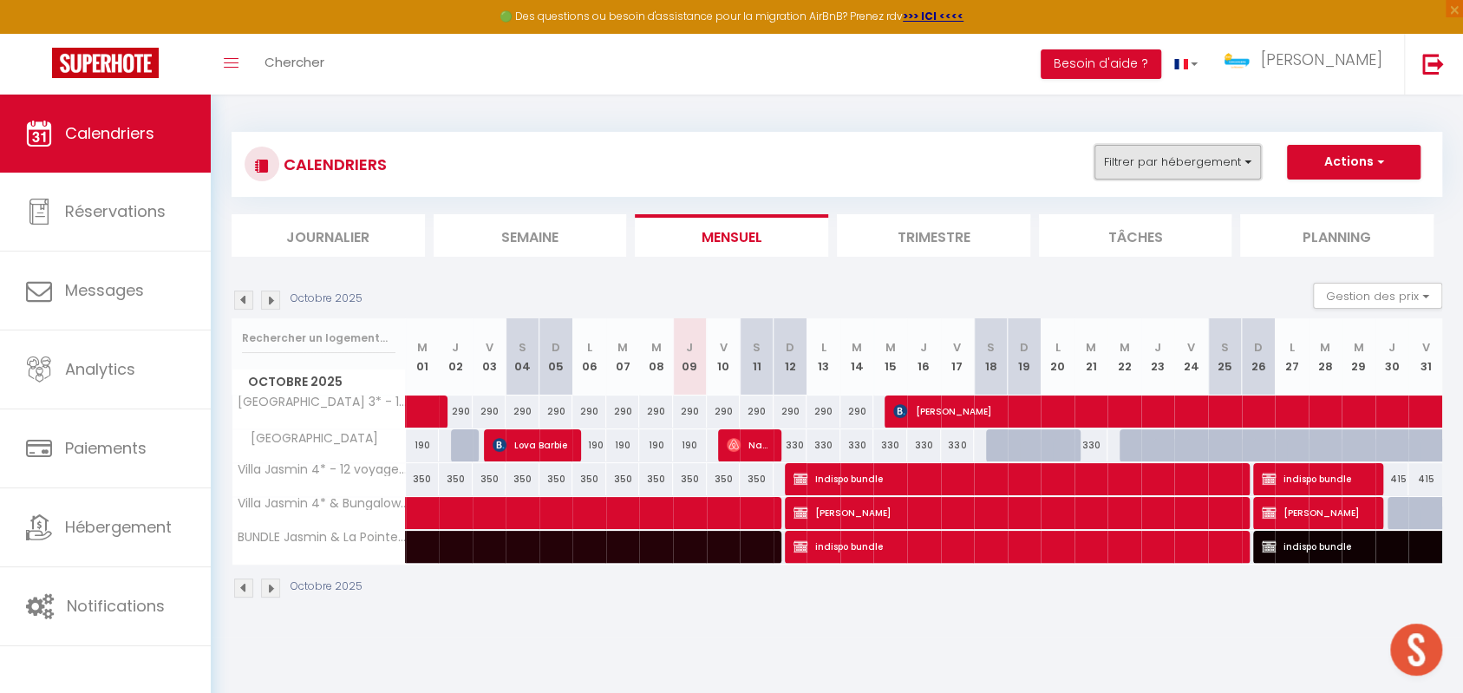
click at [1181, 160] on button "Filtrer par hébergement" at bounding box center [1178, 162] width 167 height 35
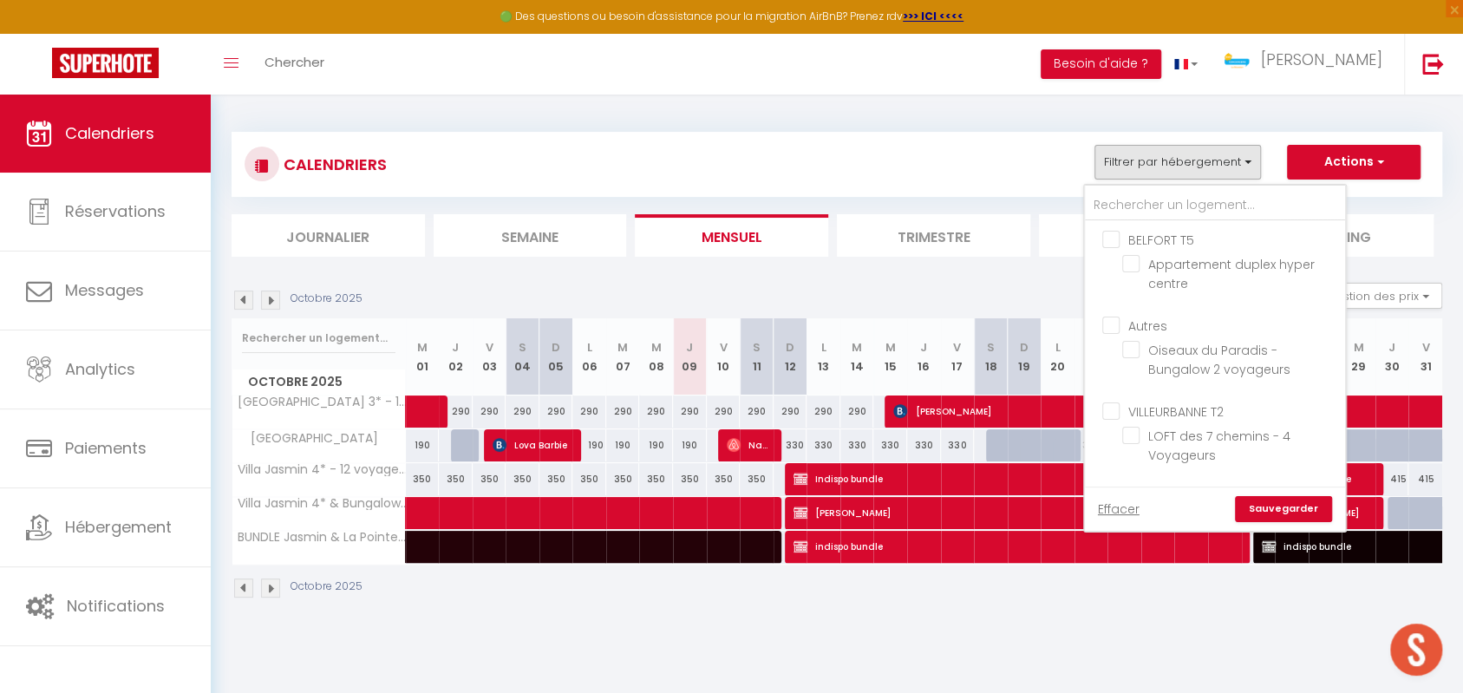
drag, startPoint x: 1115, startPoint y: 494, endPoint x: 1115, endPoint y: 505, distance: 10.4
click at [1115, 501] on div "Effacer Sauvegarder" at bounding box center [1215, 509] width 260 height 44
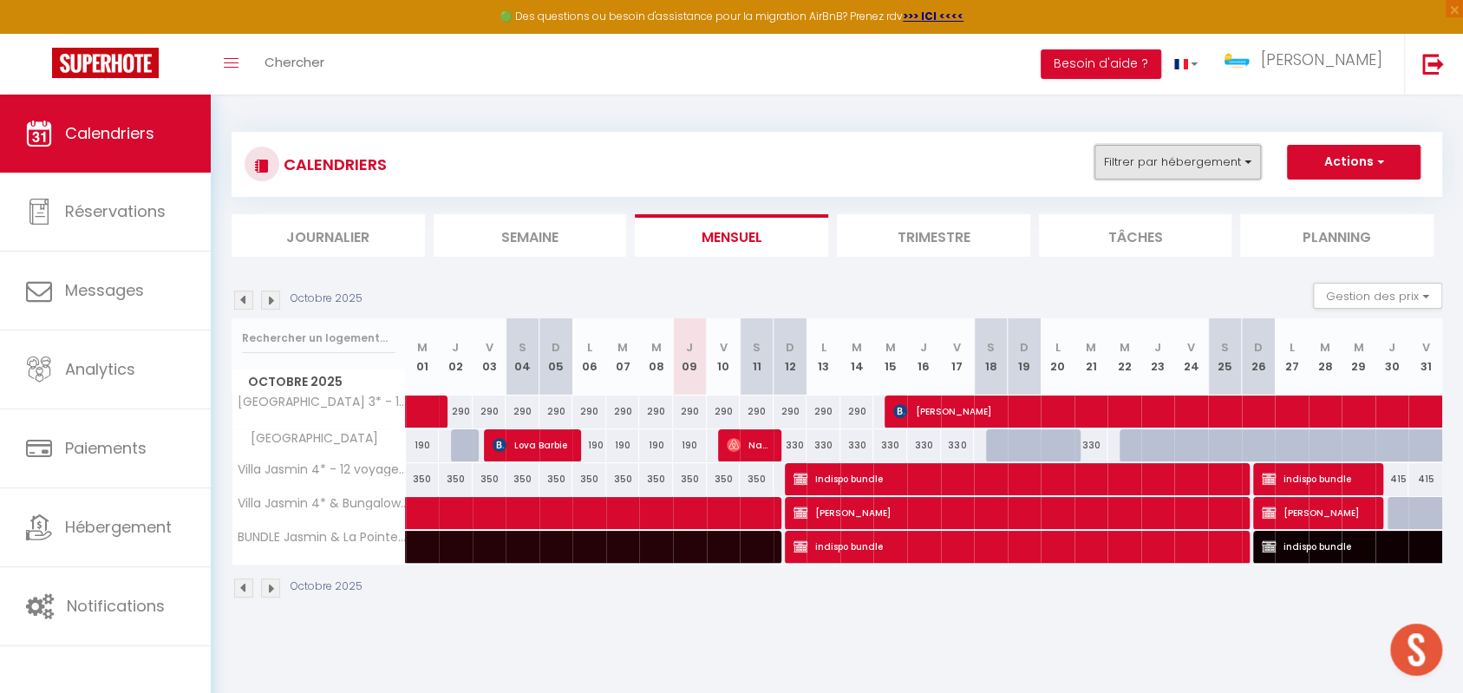
click at [1164, 173] on button "Filtrer par hébergement" at bounding box center [1178, 162] width 167 height 35
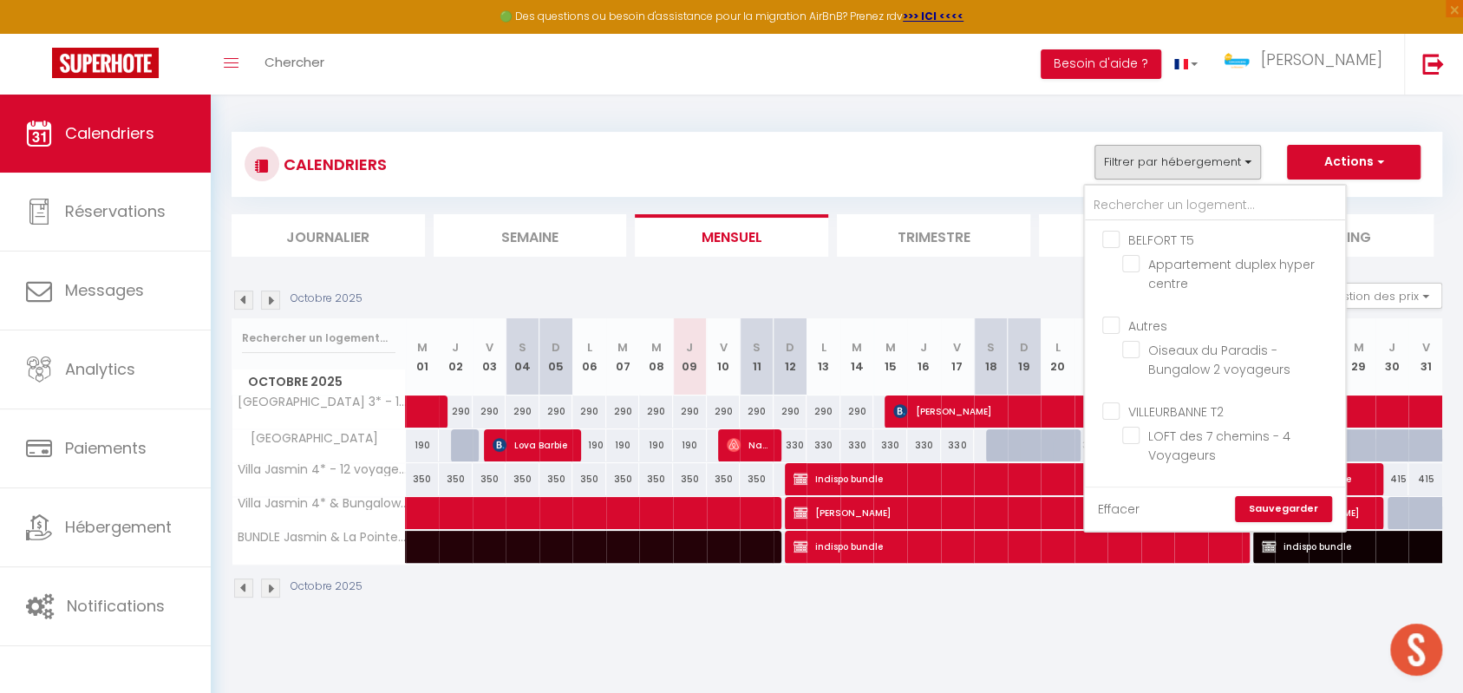
click at [1124, 503] on link "Effacer" at bounding box center [1119, 509] width 42 height 19
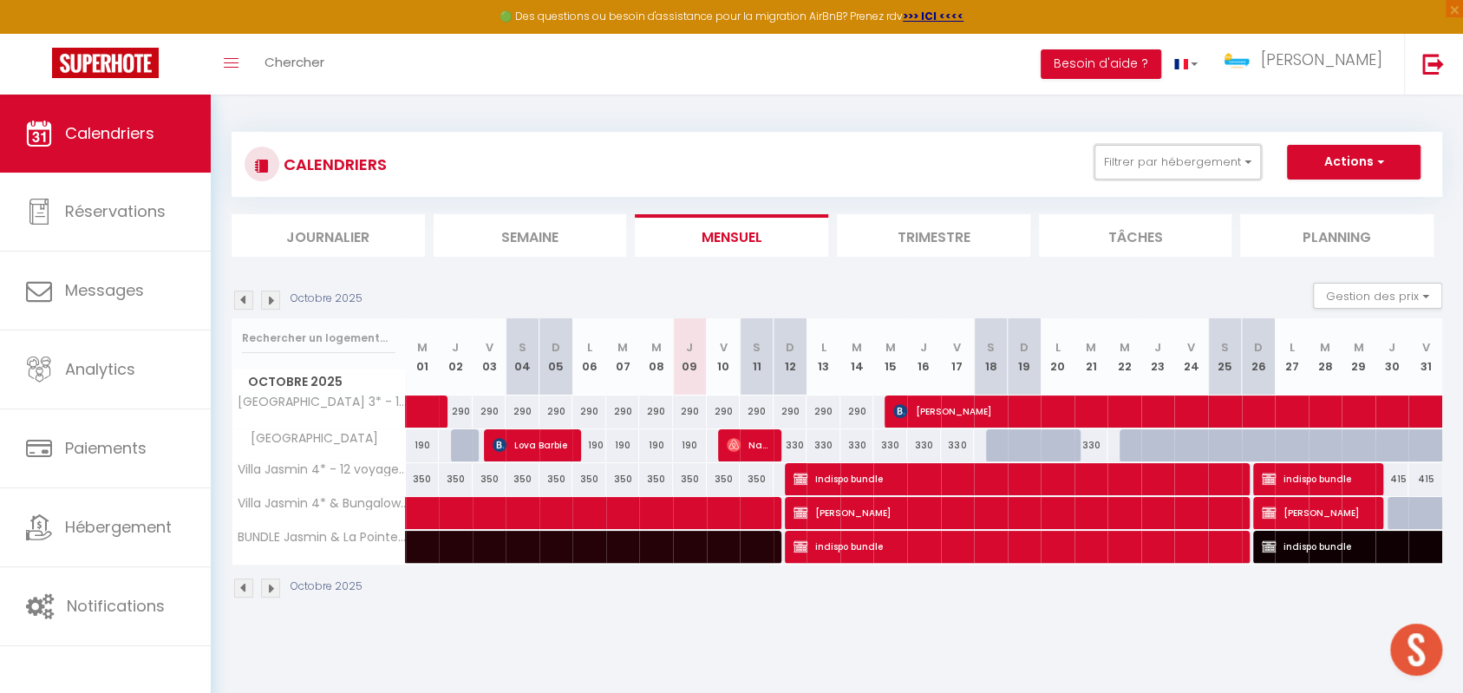
click at [1168, 179] on button "Filtrer par hébergement" at bounding box center [1178, 162] width 167 height 35
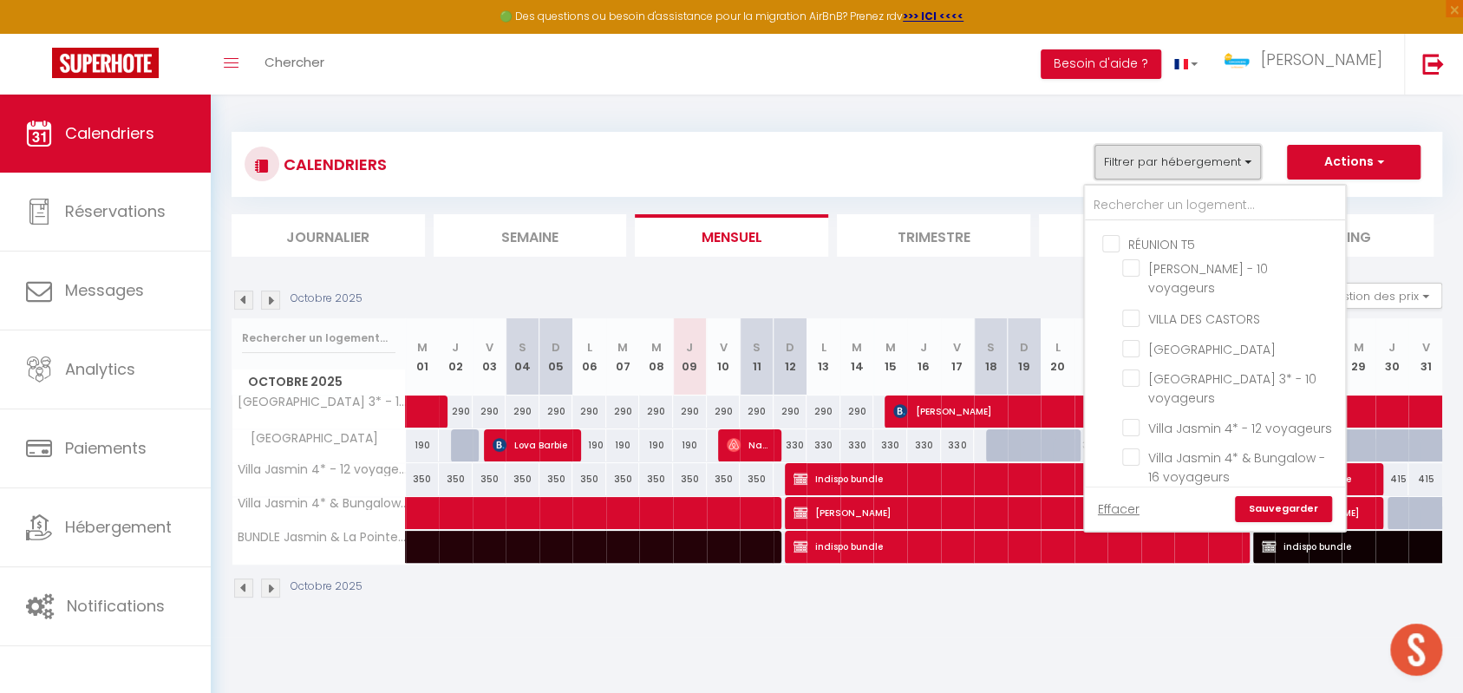
scroll to position [1150, 0]
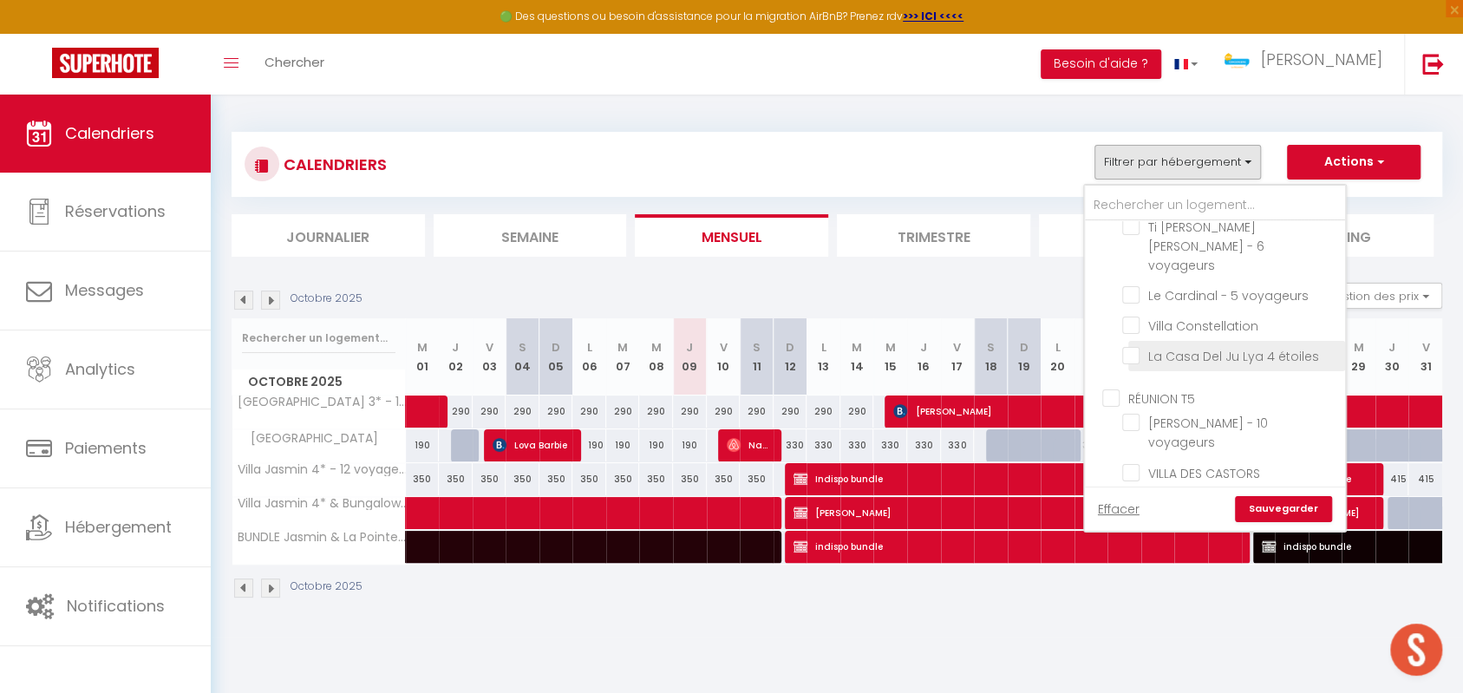
click at [1134, 316] on input "Villa Constellation" at bounding box center [1230, 324] width 217 height 17
click at [1270, 500] on link "Sauvegarder" at bounding box center [1283, 509] width 97 height 26
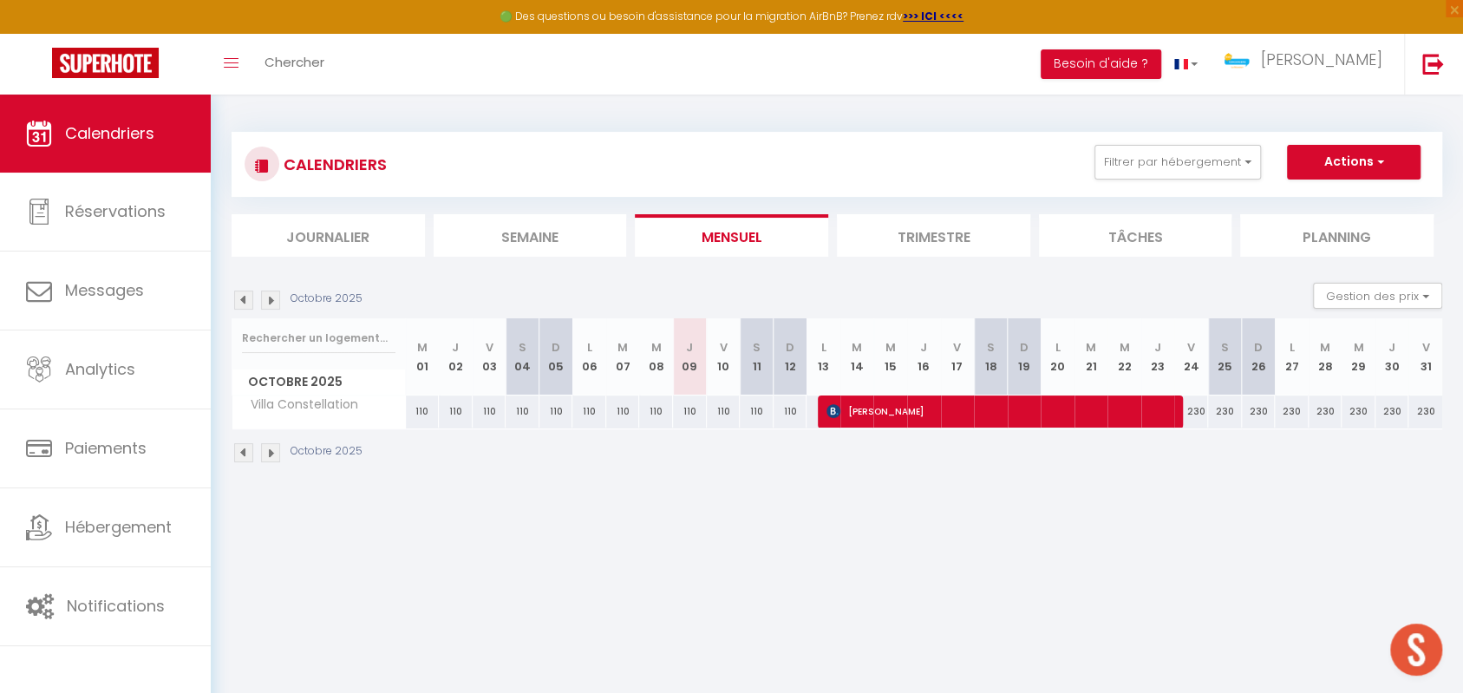
click at [246, 299] on img at bounding box center [243, 300] width 19 height 19
